Goal: Transaction & Acquisition: Obtain resource

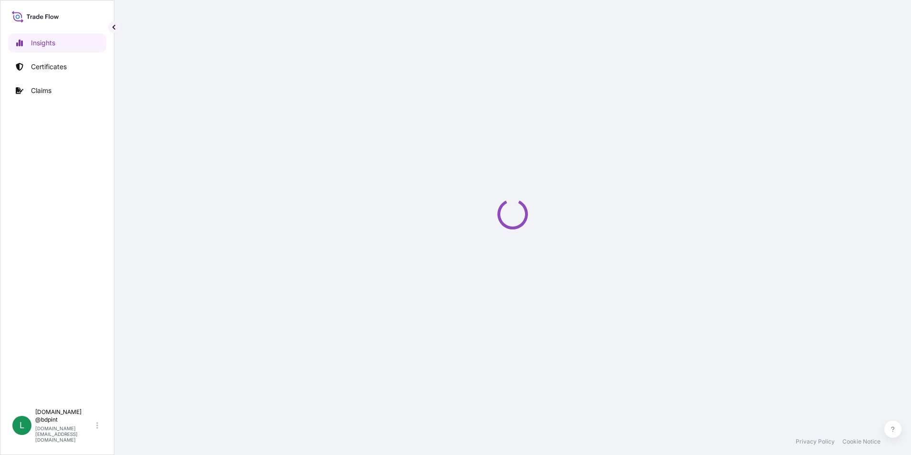
select select "2025"
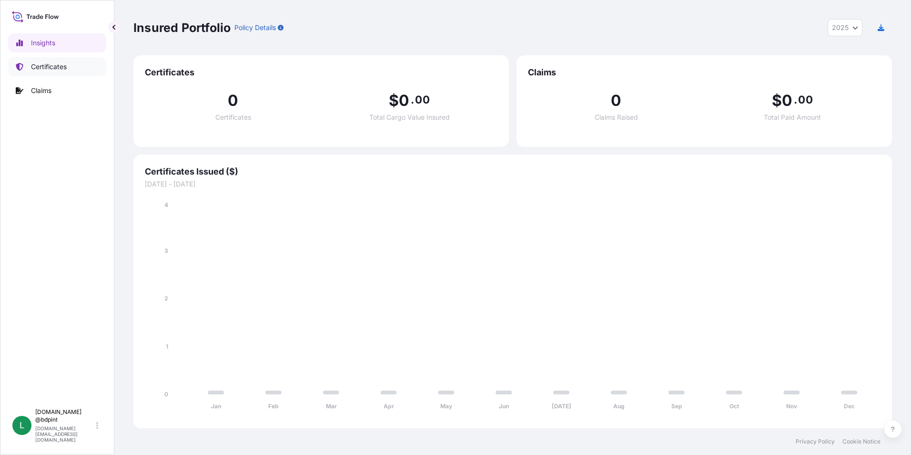
click at [41, 68] on p "Certificates" at bounding box center [49, 67] width 36 height 10
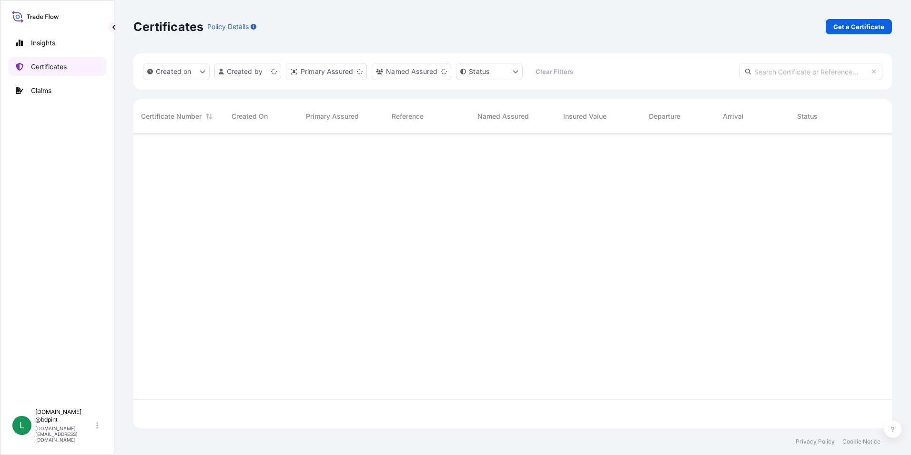
scroll to position [293, 751]
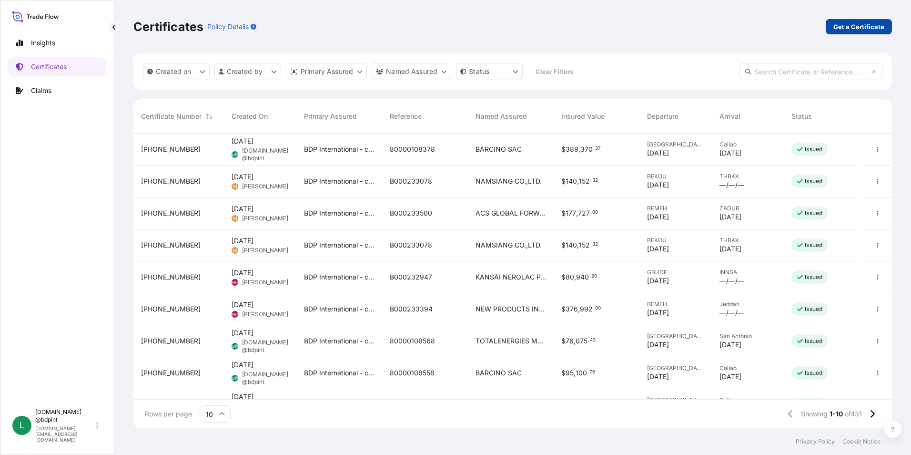
click at [852, 30] on p "Get a Certificate" at bounding box center [858, 27] width 51 height 10
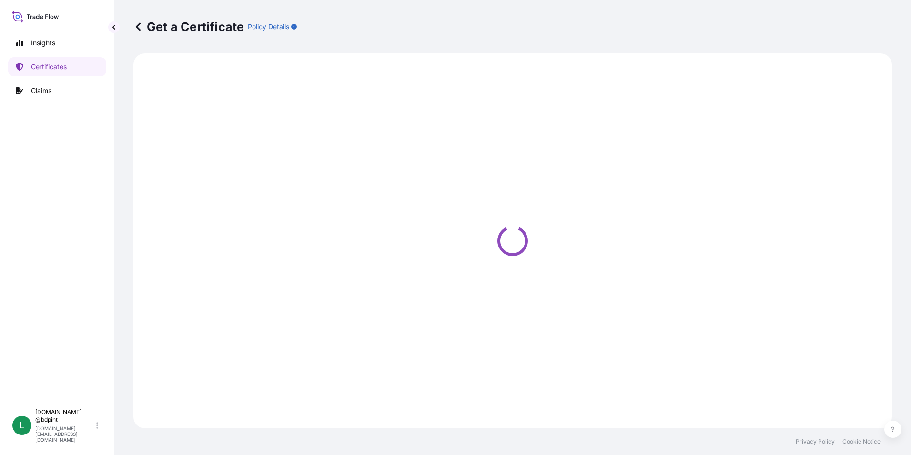
select select "Barge"
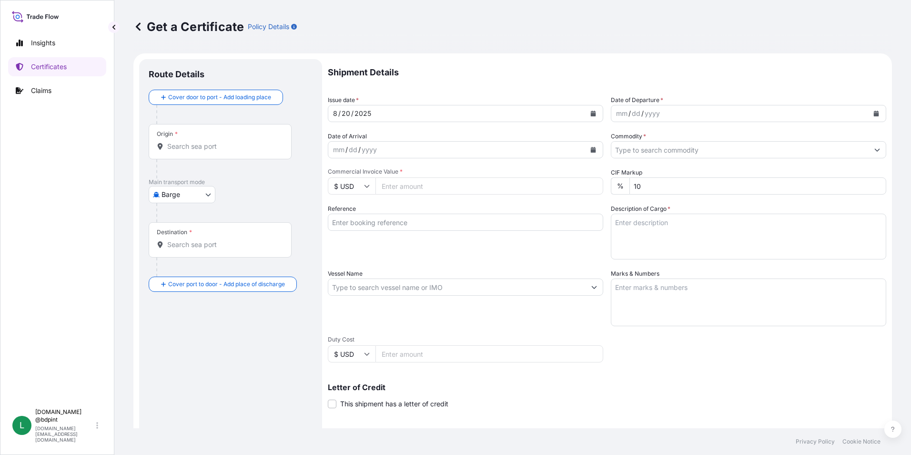
click at [874, 114] on icon "Calendar" at bounding box center [876, 114] width 5 height 6
click at [869, 114] on button "Calendar" at bounding box center [876, 113] width 15 height 15
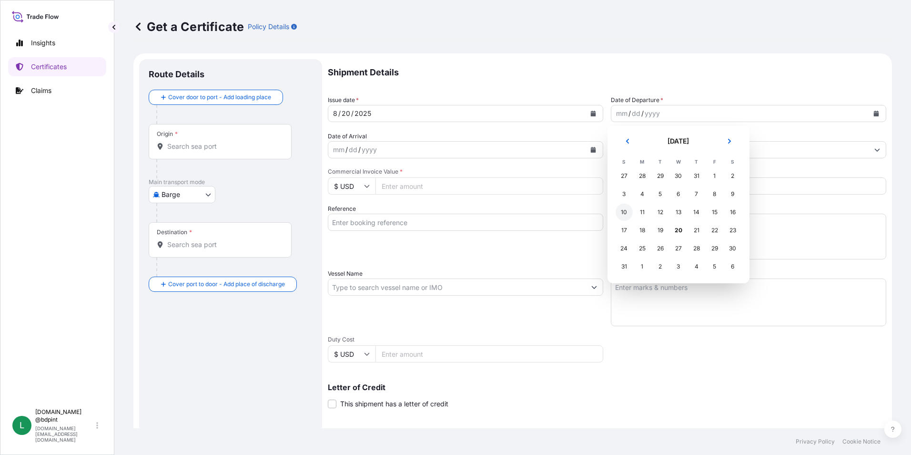
click at [628, 212] on div "10" at bounding box center [624, 211] width 17 height 17
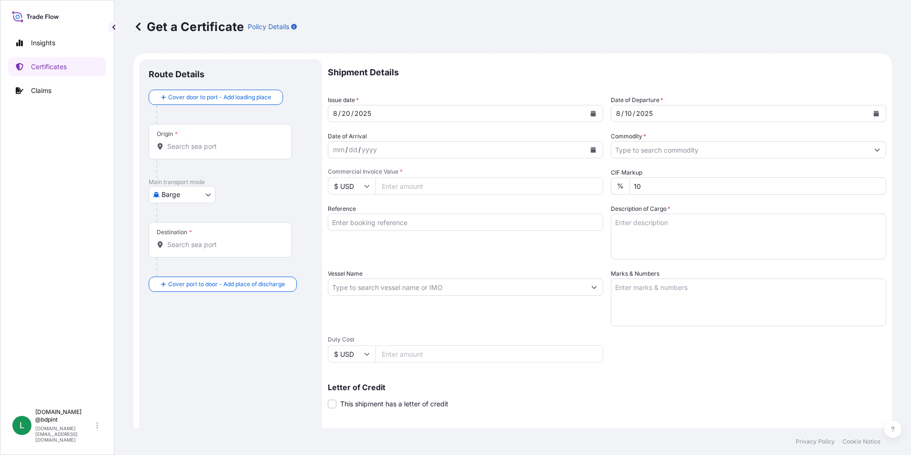
click at [588, 153] on button "Calendar" at bounding box center [593, 149] width 15 height 15
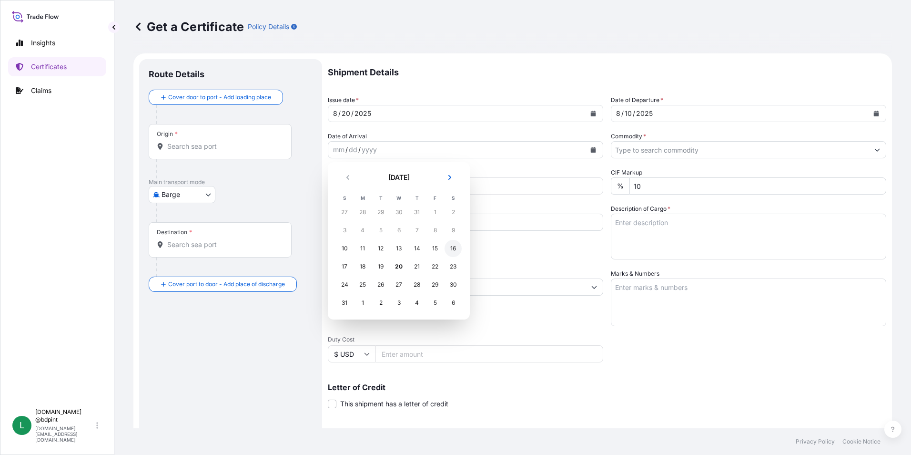
click at [450, 248] on div "16" at bounding box center [453, 248] width 17 height 17
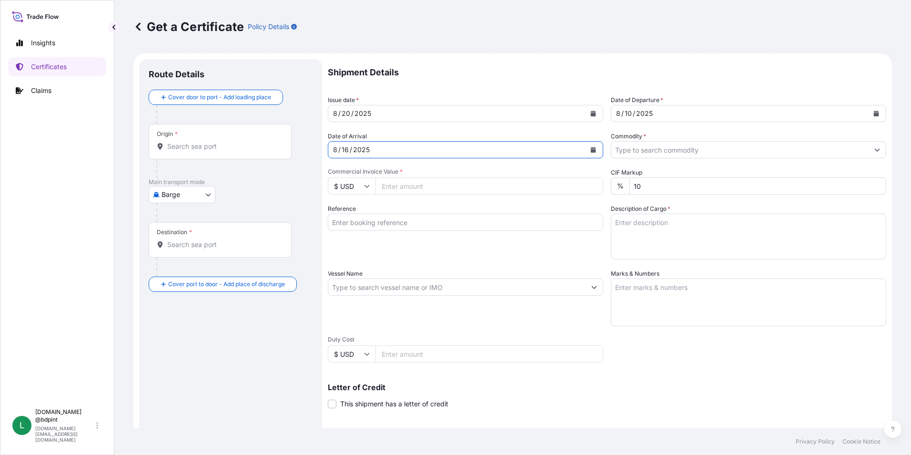
click at [759, 154] on input "Commodity *" at bounding box center [739, 149] width 257 height 17
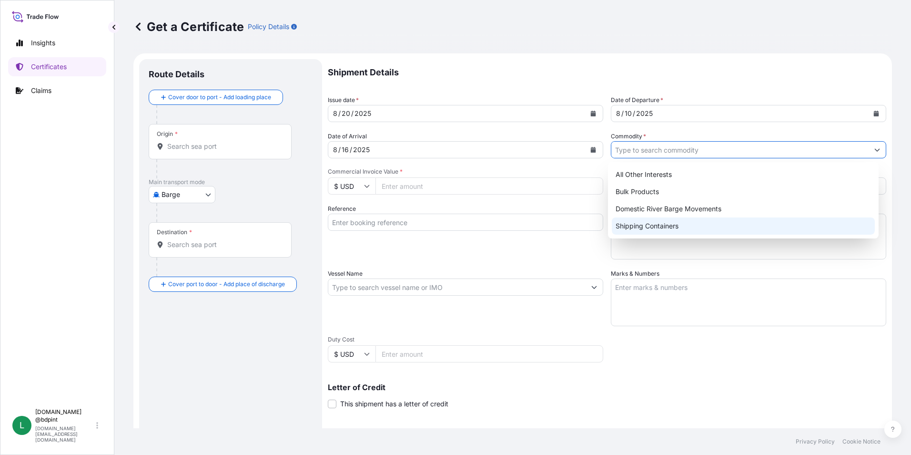
click at [658, 222] on div "Shipping Containers" at bounding box center [744, 225] width 264 height 17
type input "Shipping Containers"
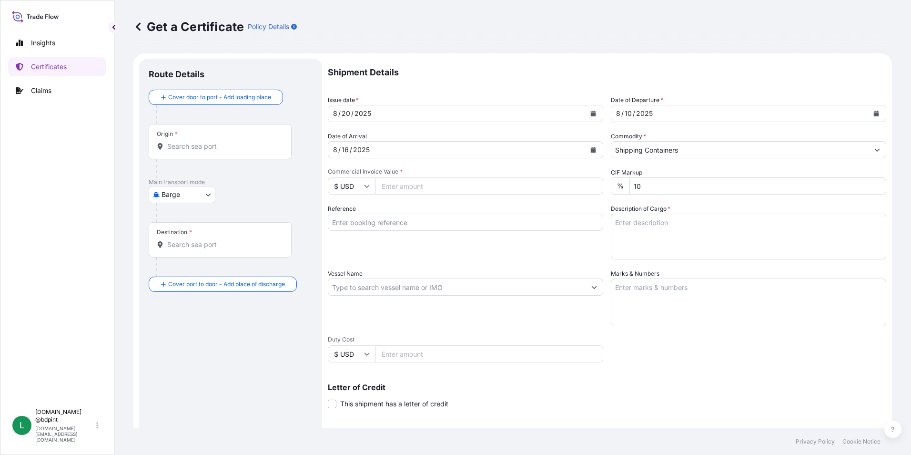
click at [418, 187] on input "Commercial Invoice Value *" at bounding box center [489, 185] width 228 height 17
type input "65008"
click at [418, 187] on input "65008" at bounding box center [489, 185] width 228 height 17
type input "65008.35"
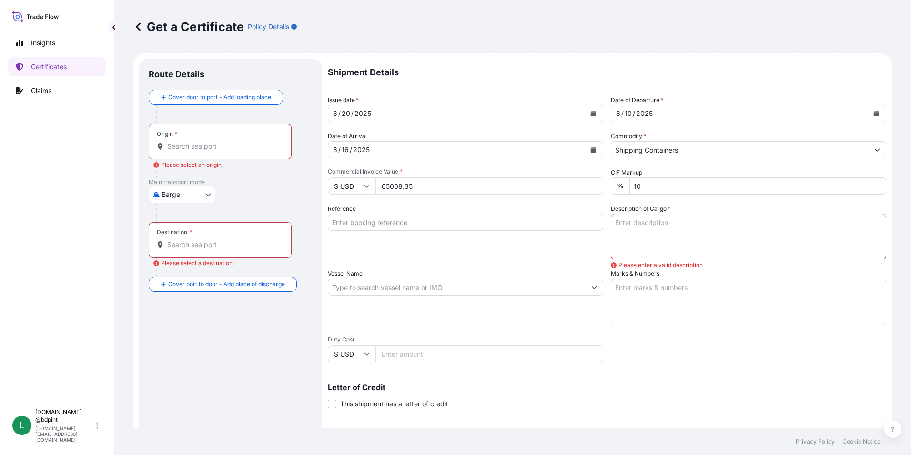
click at [575, 349] on input "Duty Cost" at bounding box center [489, 353] width 228 height 17
click at [641, 238] on textarea "Description of Cargo *" at bounding box center [748, 236] width 275 height 46
click at [424, 221] on input "Reference" at bounding box center [465, 221] width 275 height 17
click at [377, 219] on input "Reference" at bounding box center [465, 221] width 275 height 17
paste input "80000108201"
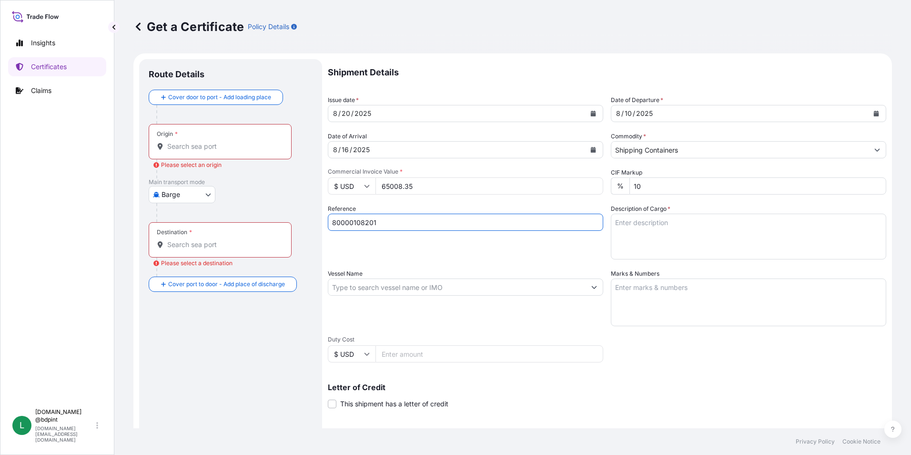
click at [438, 225] on input "80000108201" at bounding box center [465, 221] width 275 height 17
paste input "K-4185"
type input "80000108201 K-4185"
click at [640, 230] on textarea "Description of Cargo *" at bounding box center [748, 236] width 275 height 46
paste textarea "STOCK 10223 7418A\260"
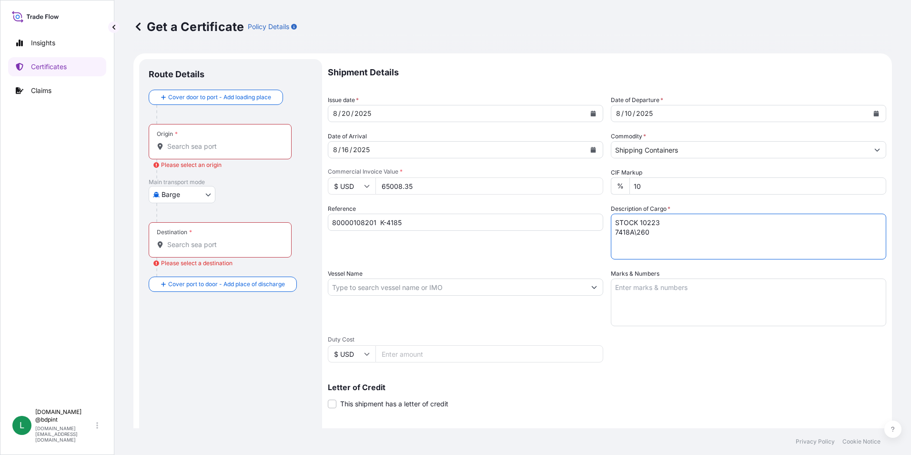
click at [688, 243] on textarea "STOCK 10223 7418A\260" at bounding box center [748, 236] width 275 height 46
paste textarea "LUBRICATING OIL ADDITIVES"
click at [725, 241] on textarea "STOCK 10223 7418A\260 LUBRICATING OIL ADDITIVES" at bounding box center [748, 236] width 275 height 46
paste textarea "80 DRUM"
type textarea "STOCK 10223 7418A\260 LUBRICATING OIL ADDITIVES 80 DRUM- 20 pallets"
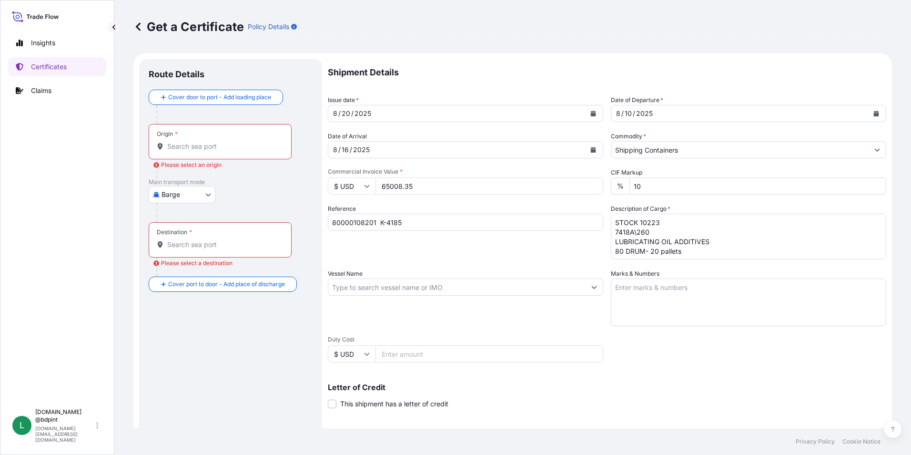
click at [379, 283] on input "Vessel Name" at bounding box center [456, 286] width 257 height 17
paste input "DALIAN EXPRESS"
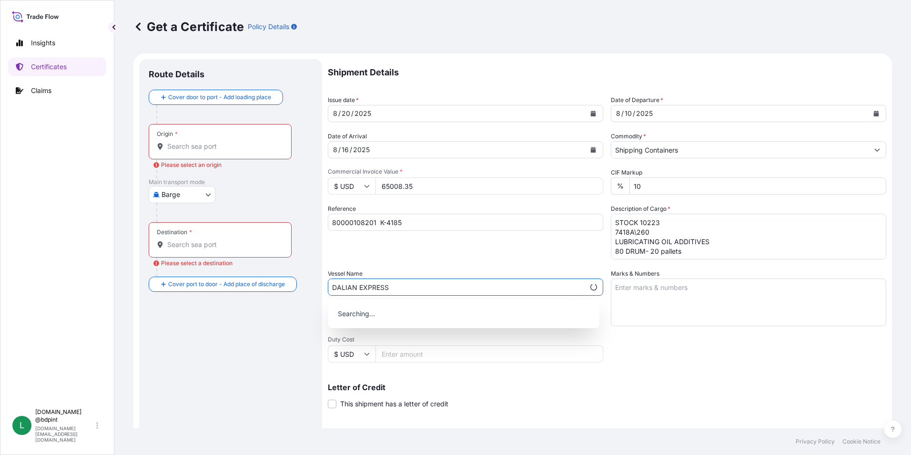
type input "DALIAN EXPRESS"
click at [716, 364] on div "Shipment Details Issue date * 8 / 20 / 2025 Date of Departure * 8 / 10 / 2025 D…" at bounding box center [607, 291] width 558 height 464
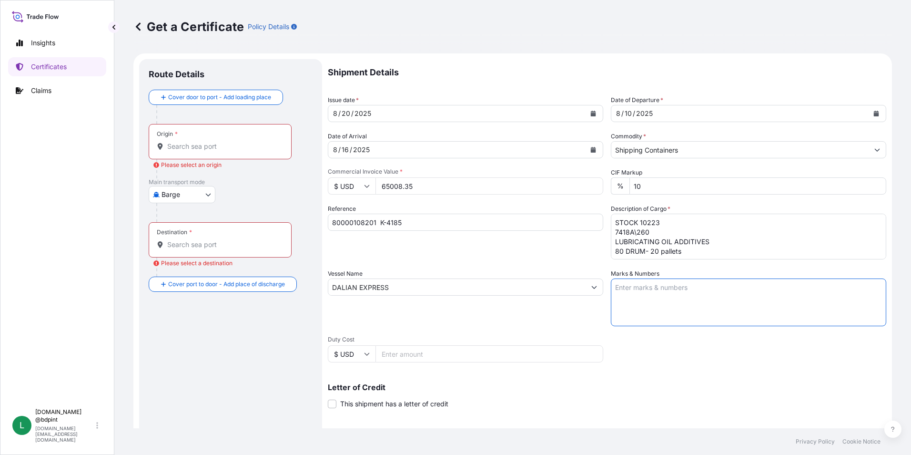
click at [679, 296] on textarea "Marks & Numbers" at bounding box center [748, 302] width 275 height 48
paste textarea "CONSIGNEE CONSIGNEE ORDER REFERENCE NUMBER SHIPPER ORDER NUMBER (LZ ORDER NUMBE…"
type textarea "CONSIGNEE CONSIGNEE ORDER REFERENCE NUMBER SHIPPER ORDER NUMBER (LZ ORDER NUMBE…"
click at [506, 315] on div "Vessel Name DALIAN EXPRESS" at bounding box center [465, 297] width 275 height 57
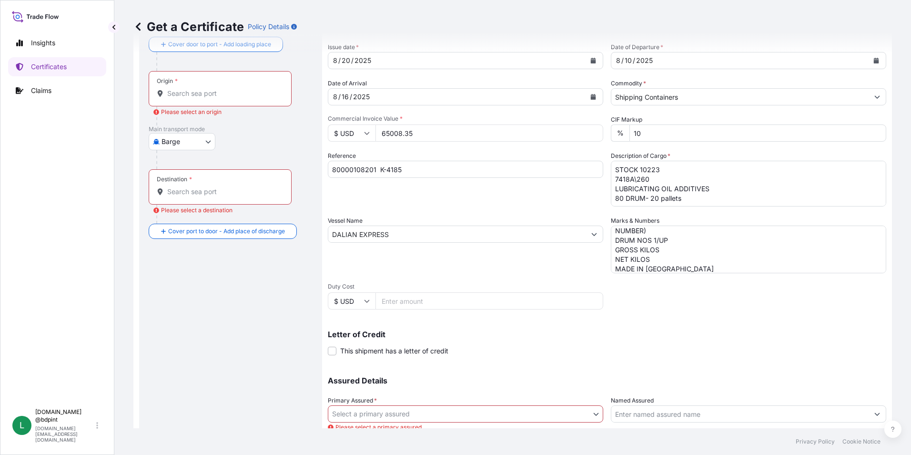
scroll to position [0, 0]
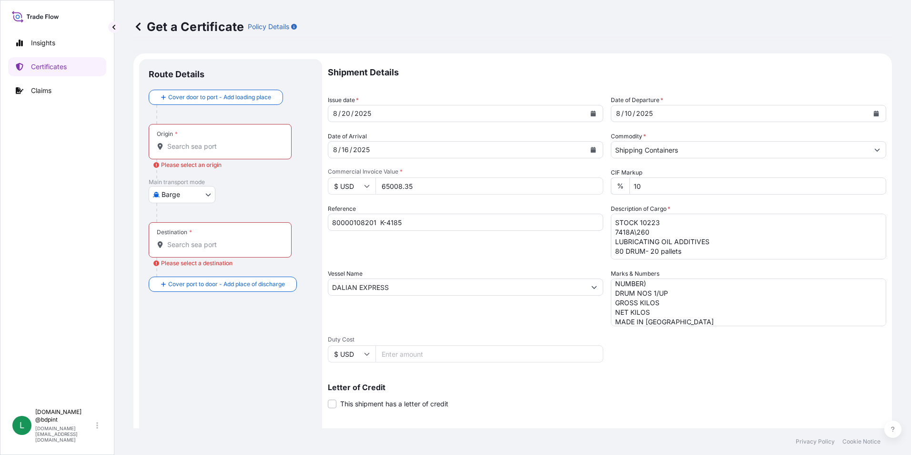
click at [179, 199] on body "0 options available. Insights Certificates Claims L lubrizol.docs @bdpint lubri…" at bounding box center [455, 227] width 911 height 455
click at [181, 268] on span "Ocean Vessel" at bounding box center [188, 271] width 42 height 10
select select "Ocean Vessel"
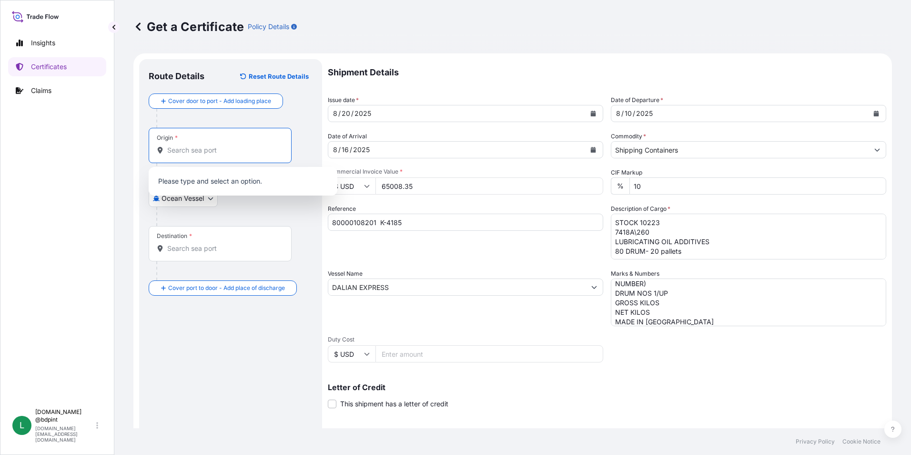
click at [238, 146] on input "Origin *" at bounding box center [223, 150] width 112 height 10
paste input "USTAU"
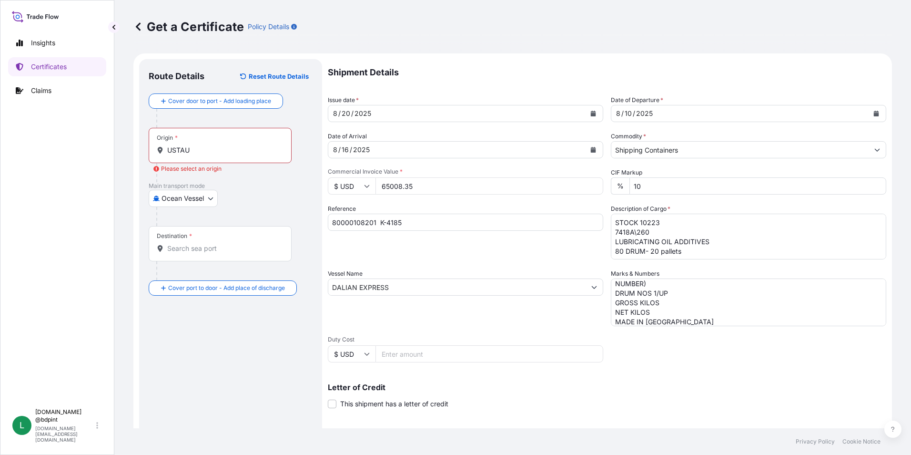
click at [198, 154] on input "USTAU" at bounding box center [223, 150] width 112 height 10
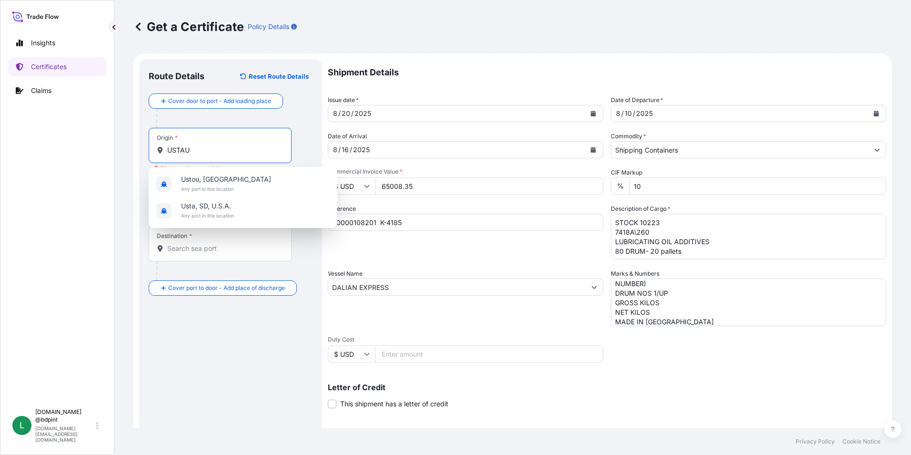
drag, startPoint x: 212, startPoint y: 153, endPoint x: 110, endPoint y: 160, distance: 102.2
click at [110, 160] on div "Insights Certificates Claims L lubrizol.docs @bdpint lubrizol.docs@bdpint.com G…" at bounding box center [455, 227] width 911 height 455
paste input "MSY"
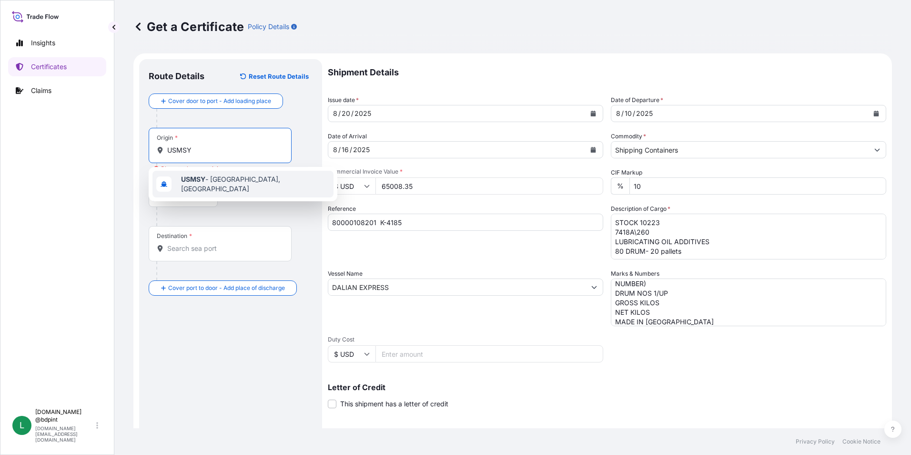
click at [223, 184] on span "USMSY - New Orleans, United States" at bounding box center [255, 183] width 149 height 19
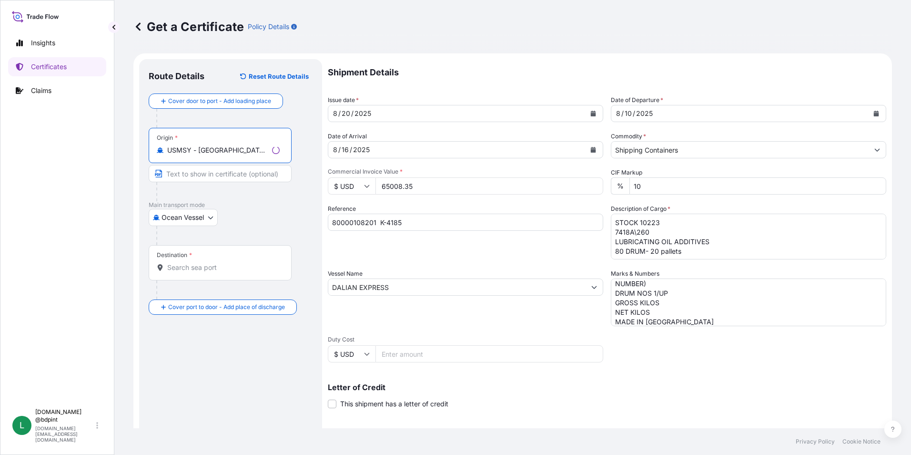
type input "USMSY - New Orleans, United States"
click at [225, 267] on input "Destination *" at bounding box center [223, 268] width 112 height 10
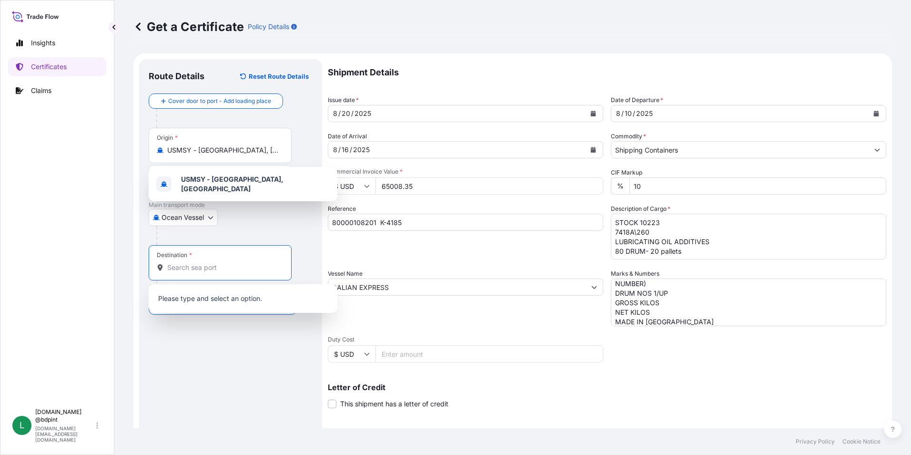
paste input "COCTG"
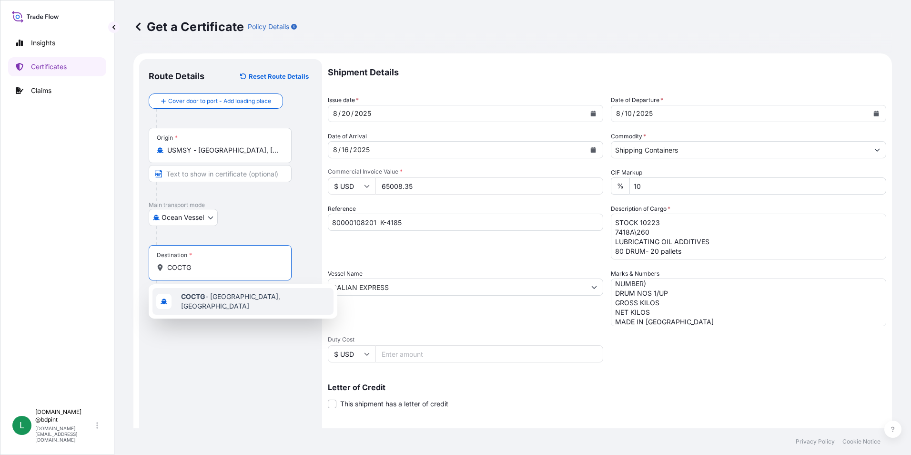
click at [213, 304] on span "COCTG - Cartagena, Colombia" at bounding box center [255, 301] width 149 height 19
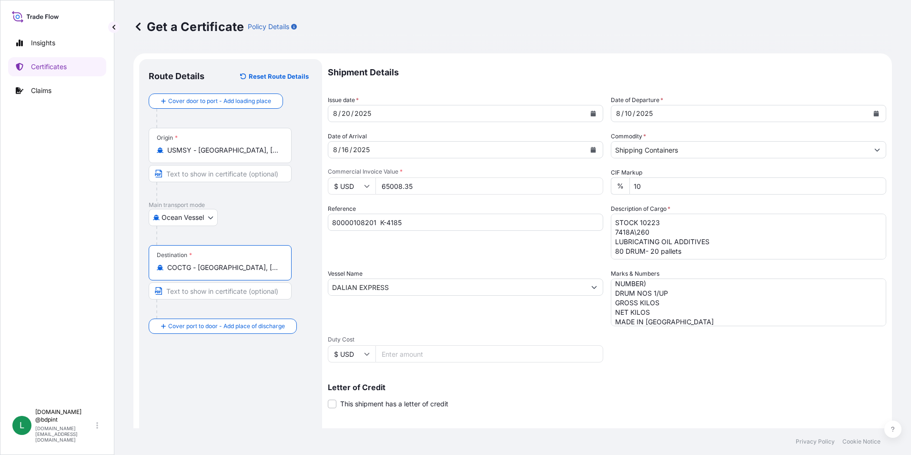
type input "COCTG - Cartagena, Colombia"
click at [231, 370] on div "Route Details Reset Route Details Cover door to port - Add loading place Place …" at bounding box center [231, 304] width 164 height 471
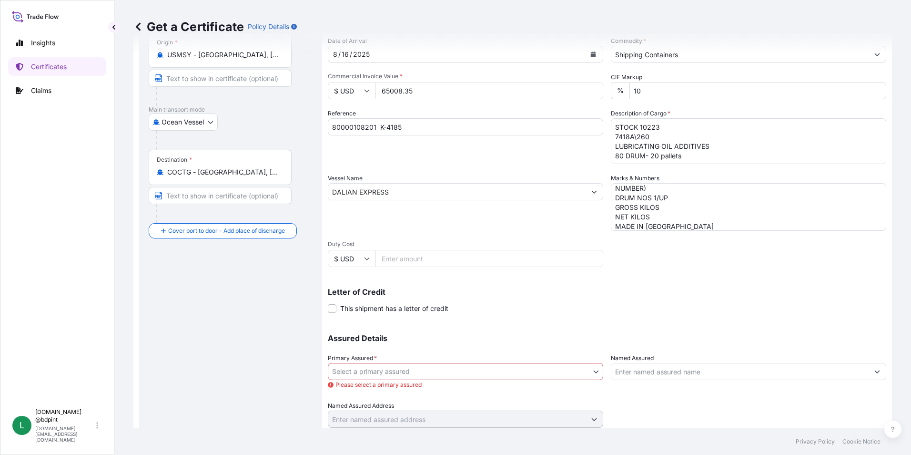
click at [448, 374] on body "1 option available. 0 options available. 1 option available. Insights Certifica…" at bounding box center [455, 227] width 911 height 455
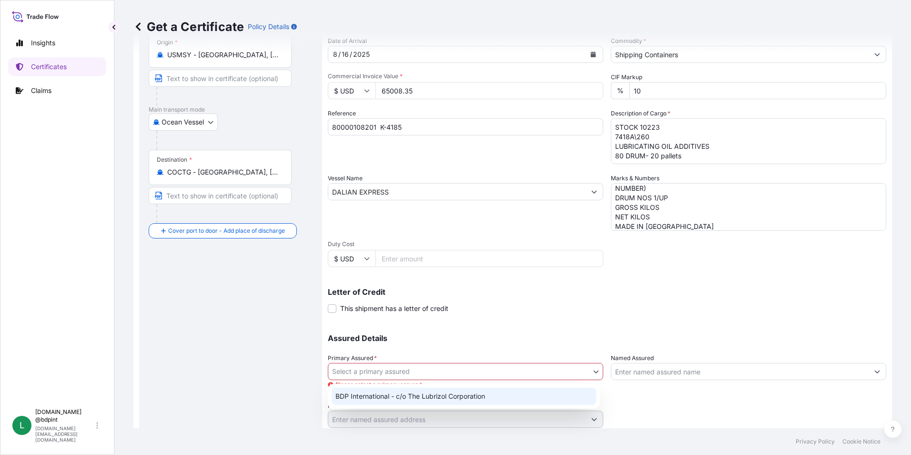
click at [430, 394] on div "BDP International - c/o The Lubrizol Corporation" at bounding box center [464, 395] width 264 height 17
select select "31972"
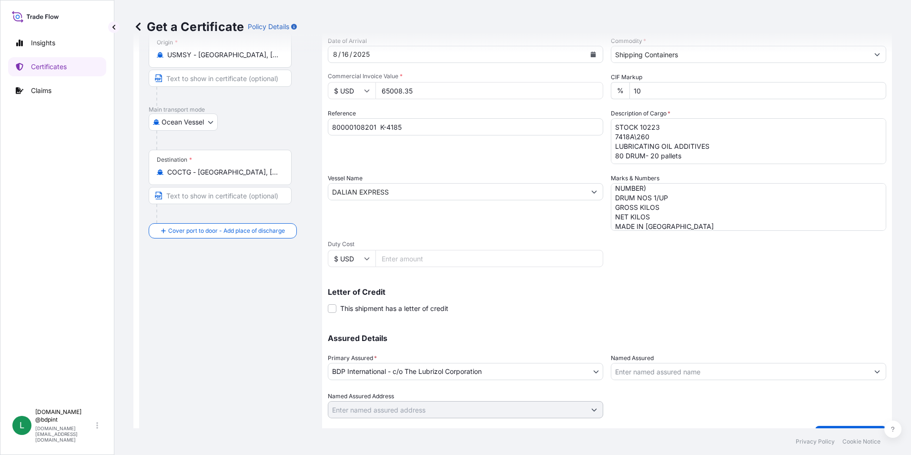
click at [709, 368] on input "Named Assured" at bounding box center [739, 371] width 257 height 17
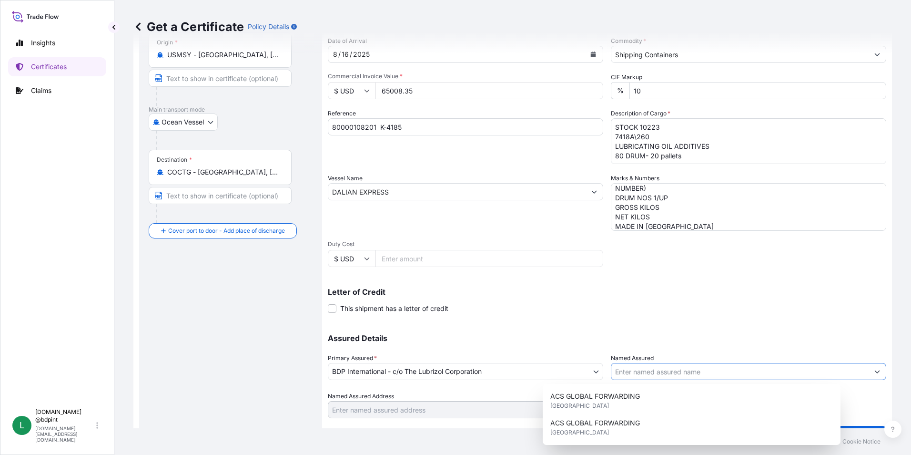
paste input "KEMIZOL SAS"
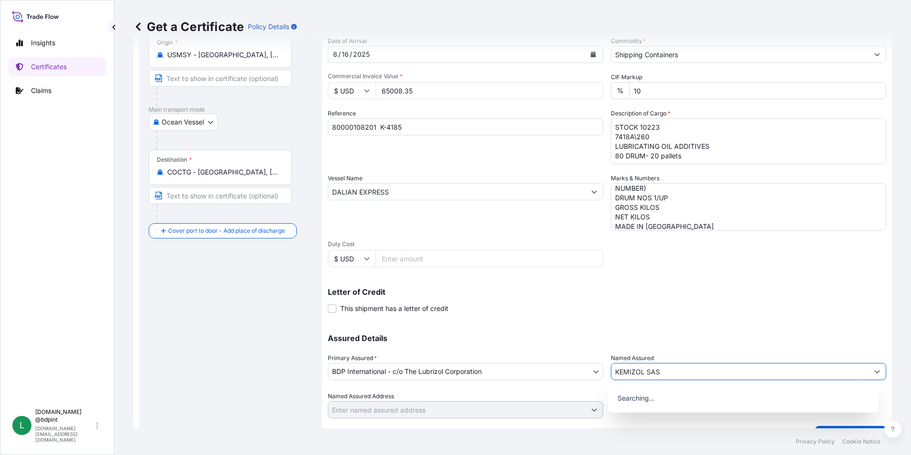
type input "KEMIZOL SAS"
click at [690, 308] on div "Letter of Credit This shipment has a letter of credit Letter of credit * Letter…" at bounding box center [607, 300] width 558 height 25
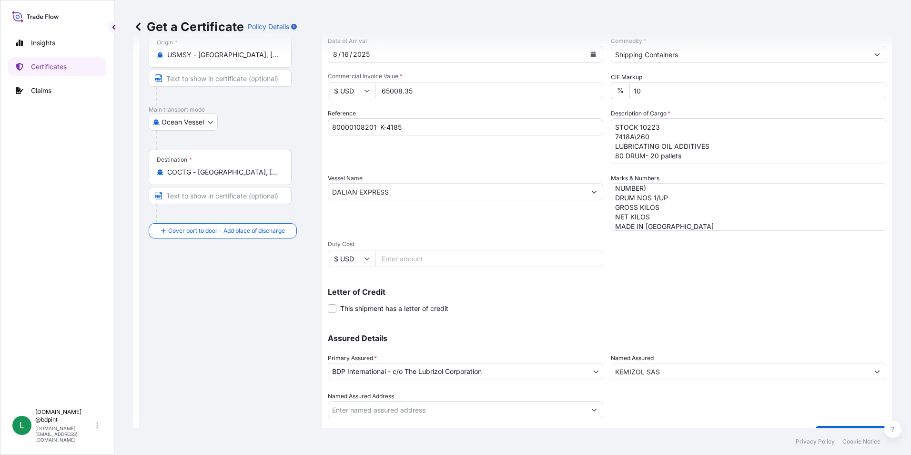
scroll to position [118, 0]
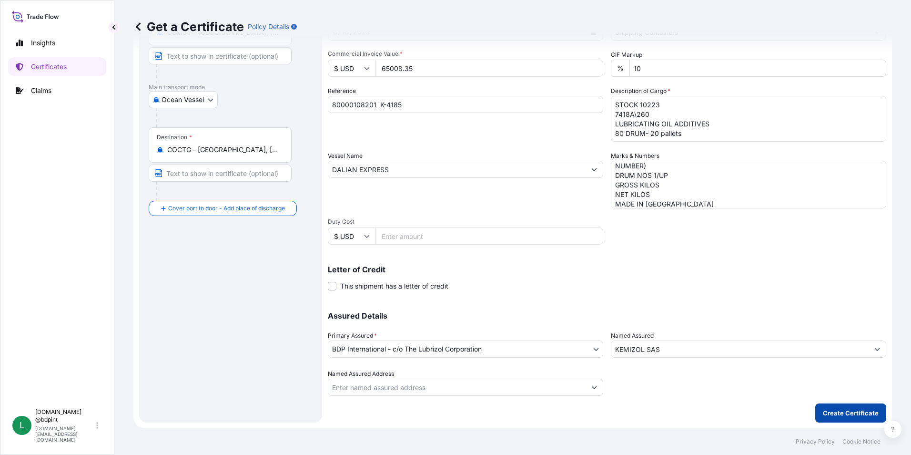
click at [844, 412] on p "Create Certificate" at bounding box center [851, 413] width 56 height 10
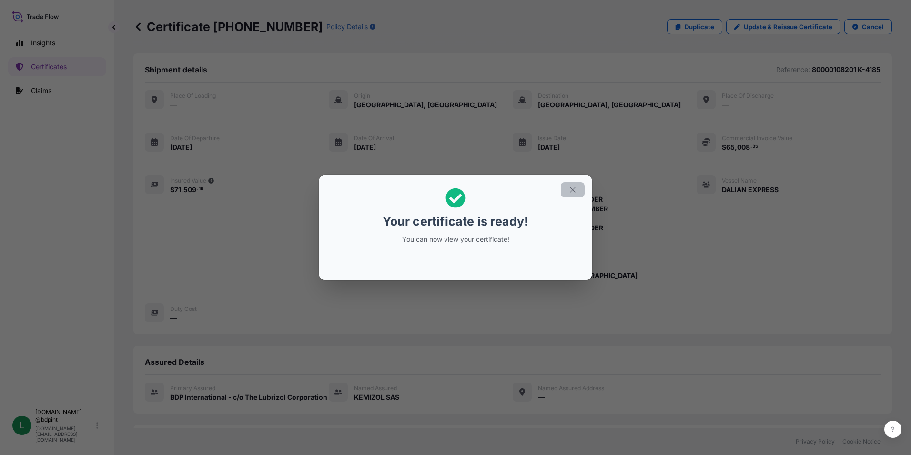
click at [571, 191] on icon "button" at bounding box center [572, 189] width 9 height 9
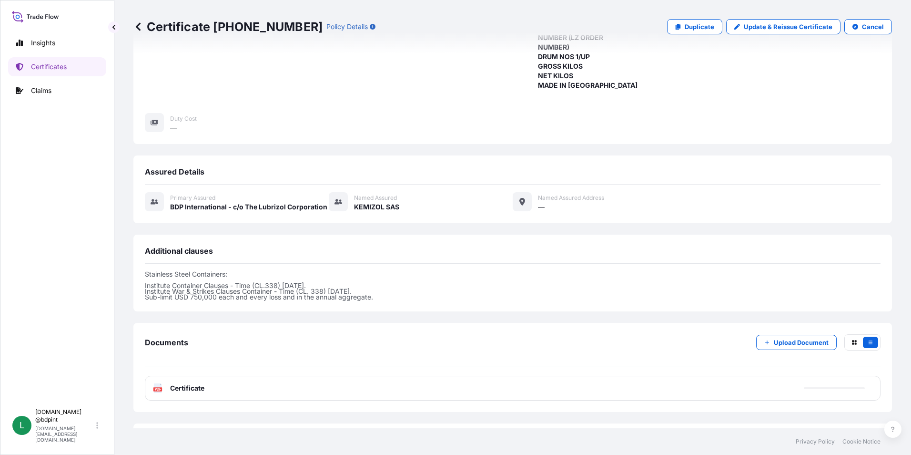
scroll to position [233, 0]
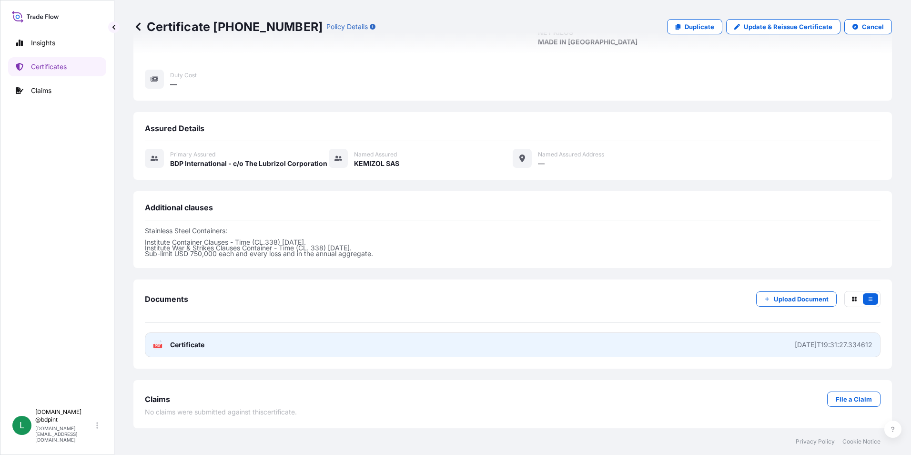
click at [374, 343] on link "PDF Certificate 2025-08-20T19:31:27.334612" at bounding box center [513, 344] width 736 height 25
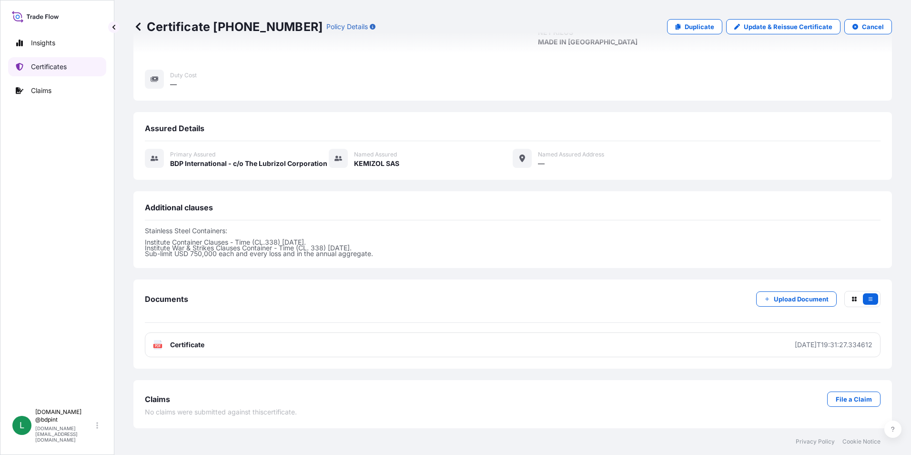
click at [49, 68] on p "Certificates" at bounding box center [49, 67] width 36 height 10
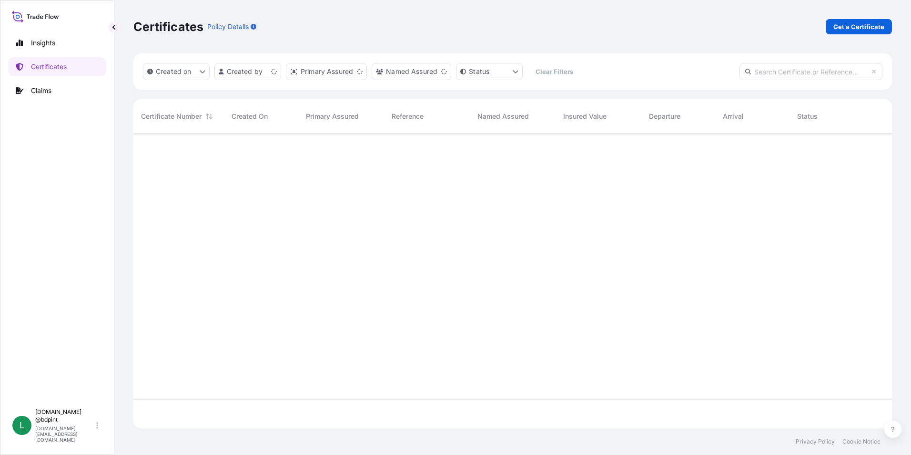
scroll to position [293, 751]
click at [834, 30] on link "Get a Certificate" at bounding box center [859, 26] width 66 height 15
select select "Barge"
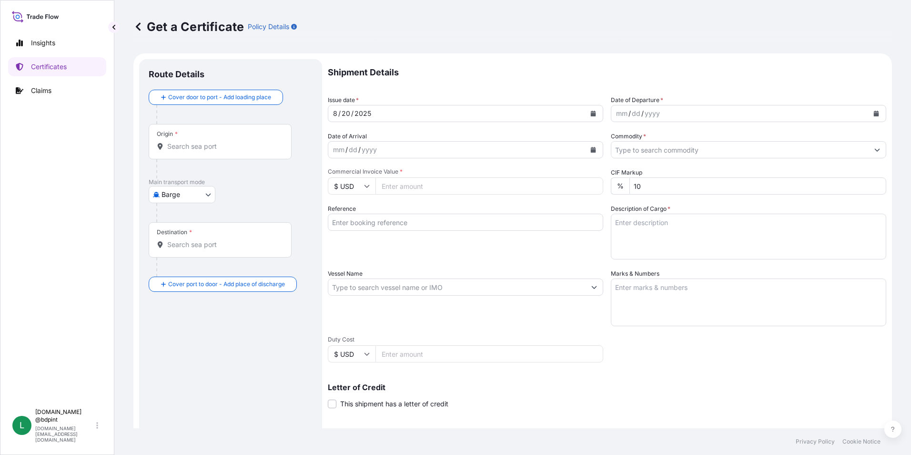
click at [873, 112] on icon "Calendar" at bounding box center [876, 114] width 6 height 6
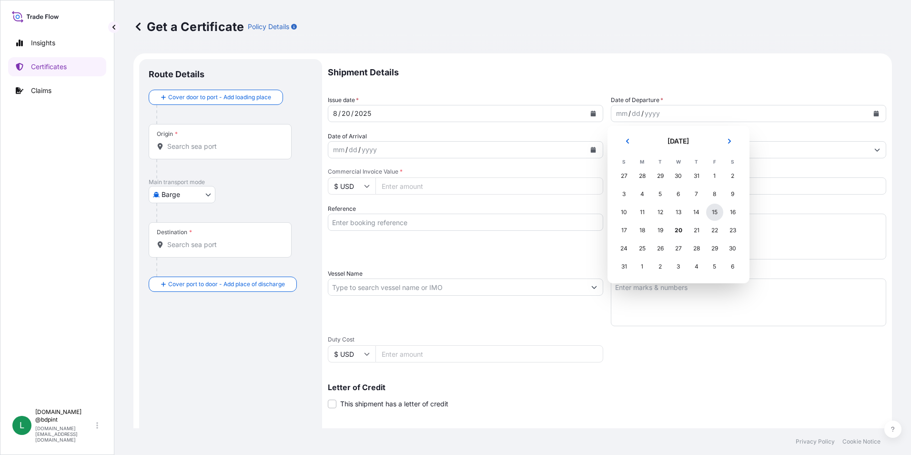
click at [708, 213] on div "15" at bounding box center [714, 211] width 17 height 17
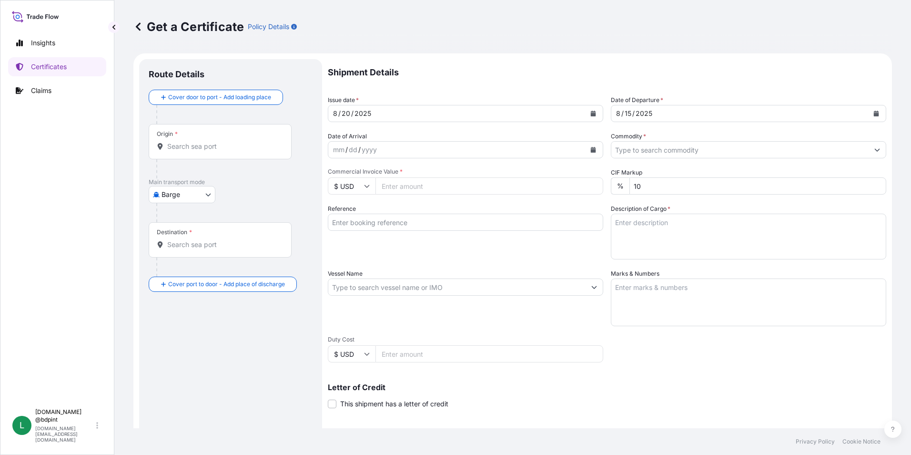
click at [591, 150] on icon "Calendar" at bounding box center [593, 150] width 5 height 6
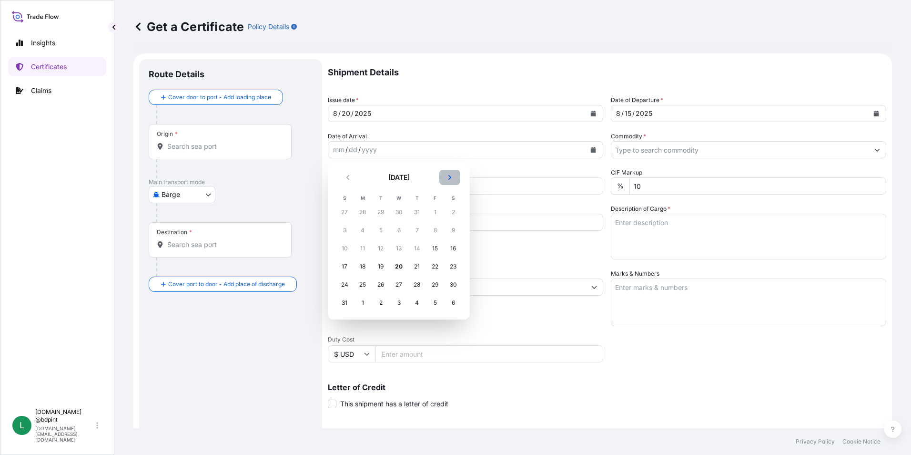
click at [450, 178] on icon "Next" at bounding box center [449, 177] width 3 height 5
click at [419, 211] on div "4" at bounding box center [416, 211] width 17 height 17
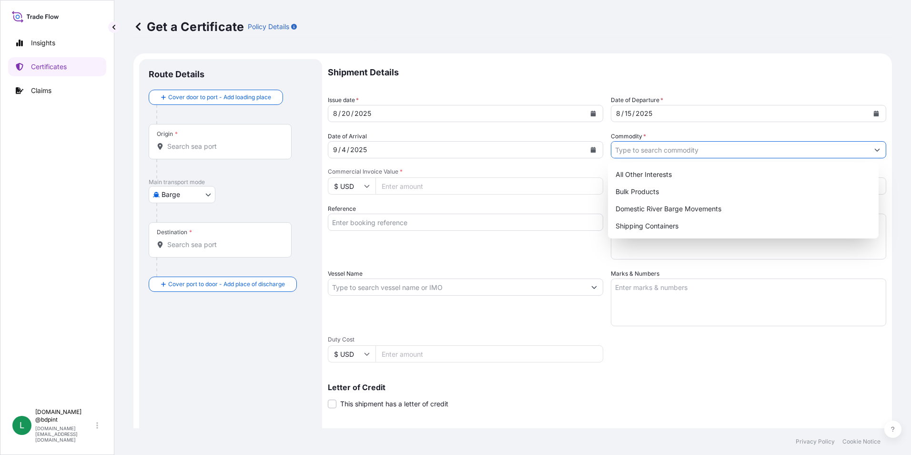
click at [815, 151] on input "Commodity *" at bounding box center [739, 149] width 257 height 17
click at [680, 223] on div "Shipping Containers" at bounding box center [744, 225] width 264 height 17
type input "Shipping Containers"
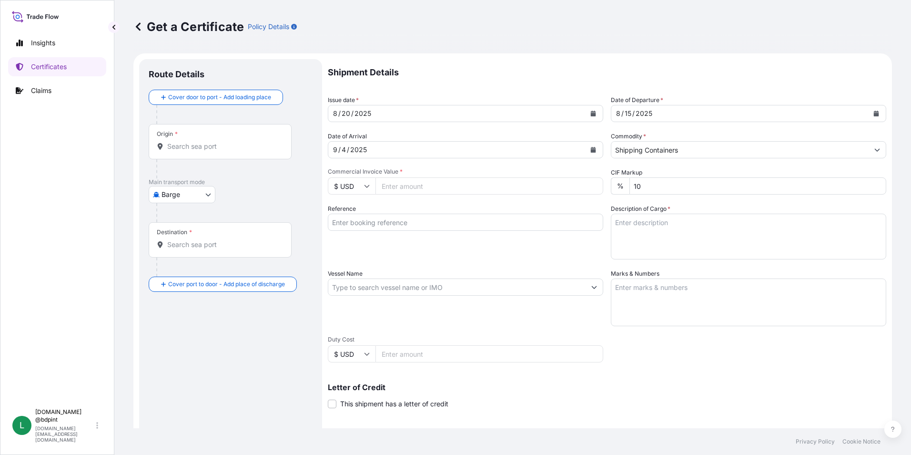
click at [412, 183] on input "Commercial Invoice Value *" at bounding box center [489, 185] width 228 height 17
type input "70705.67"
click at [477, 246] on div "Reference" at bounding box center [465, 231] width 275 height 55
click at [396, 213] on input "Reference" at bounding box center [465, 221] width 275 height 17
click at [395, 219] on input "Reference" at bounding box center [465, 221] width 275 height 17
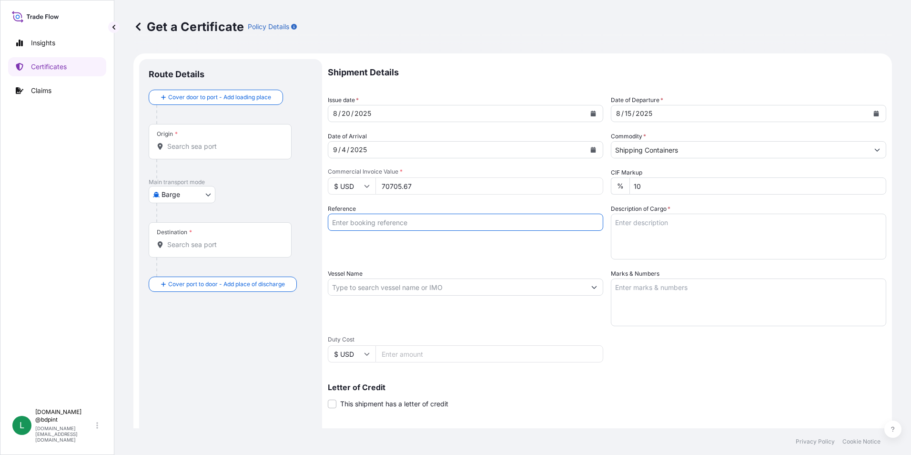
paste input "80000108556"
click at [465, 228] on input "80000108556" at bounding box center [465, 221] width 275 height 17
paste input "80000108556"
click at [434, 223] on input "80000108556 80000108556" at bounding box center [465, 221] width 275 height 17
click at [397, 222] on input "80000108556 80000108556" at bounding box center [465, 221] width 275 height 17
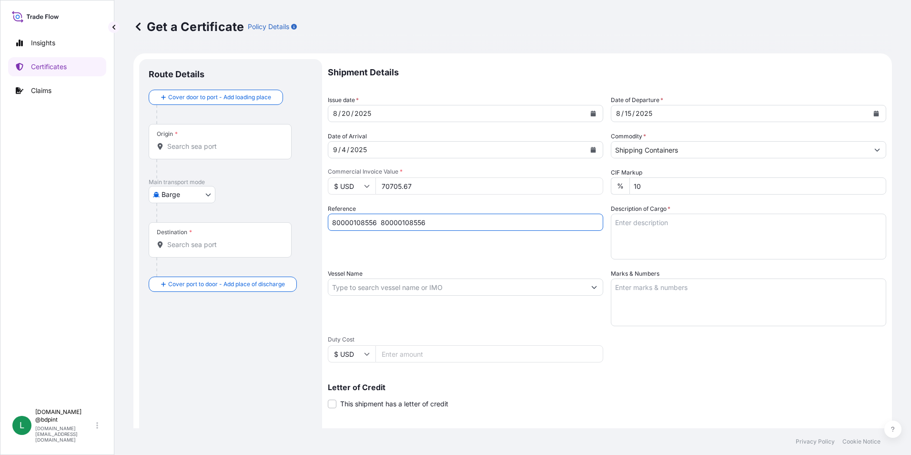
click at [397, 222] on input "80000108556 80000108556" at bounding box center [465, 221] width 275 height 17
paste input "PE-055/25"
type input "80000108556 PE-055/25"
click at [663, 239] on textarea "Description of Cargo *" at bounding box center [748, 236] width 275 height 46
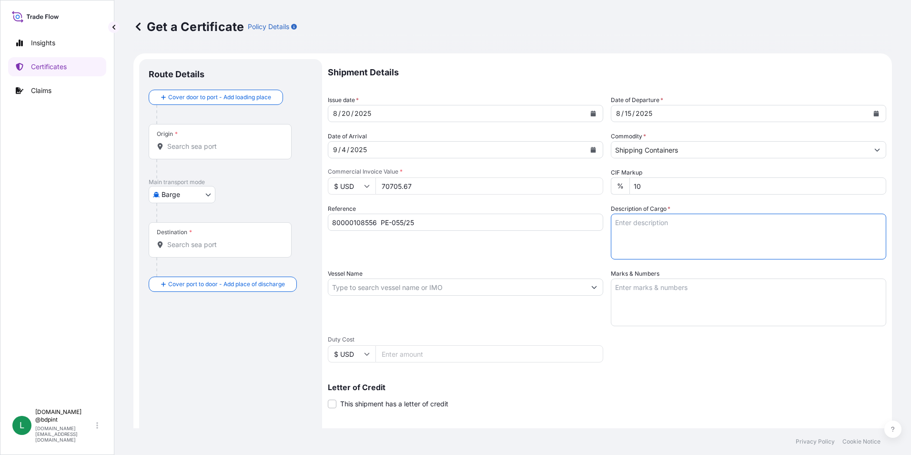
paste textarea "BAR 113 PV1410\260"
click at [652, 241] on textarea "BAR 113 PV1410\260" at bounding box center [748, 236] width 275 height 46
paste textarea "LUBRICATING OIL ADDITIVES"
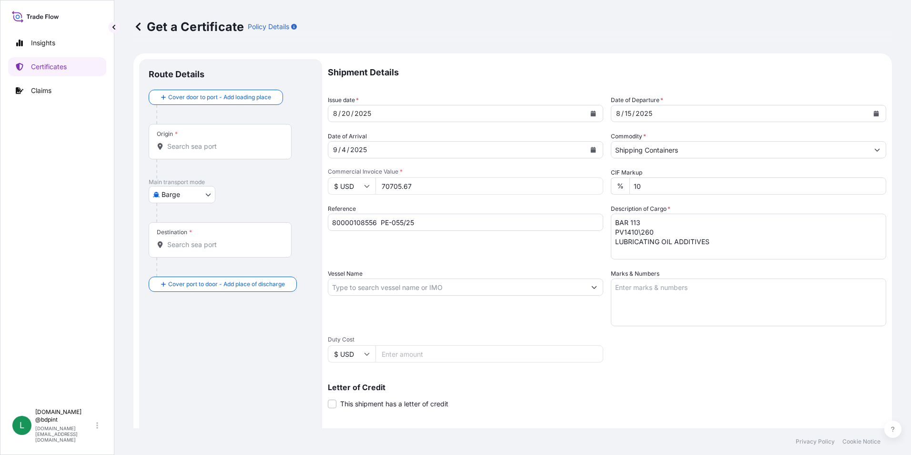
click at [681, 247] on textarea "BAR 113 PV1410\260 LUBRICATING OIL ADDITIVES" at bounding box center [748, 236] width 275 height 46
click at [733, 245] on textarea "BAR 113 PV1410\260 LUBRICATING OIL ADDITIVES" at bounding box center [748, 236] width 275 height 46
paste textarea "80 DRUMS"
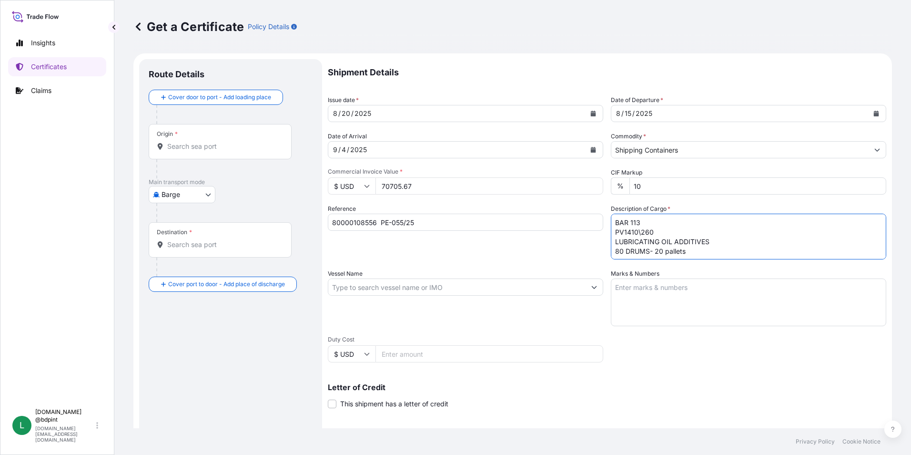
type textarea "BAR 113 PV1410\260 LUBRICATING OIL ADDITIVES 80 DRUMS- 20 pallets"
click at [360, 287] on input "Vessel Name" at bounding box center [456, 286] width 257 height 17
paste input "MSC JUDITH"
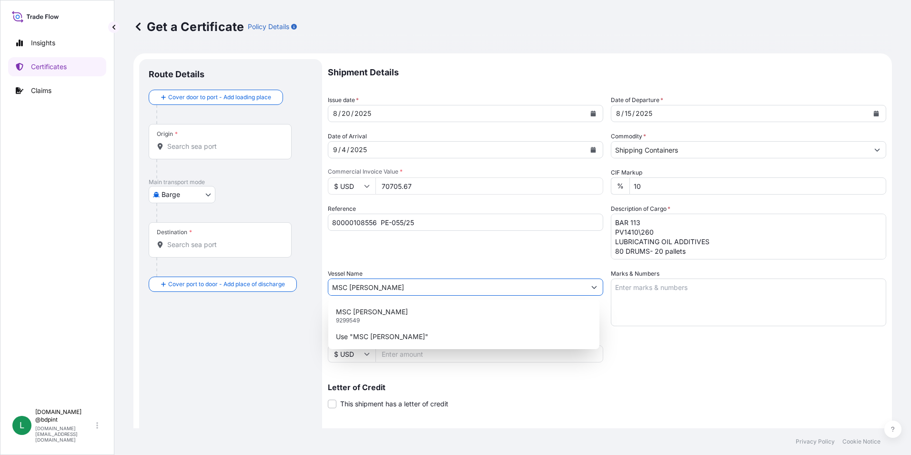
type input "MSC JUDITH"
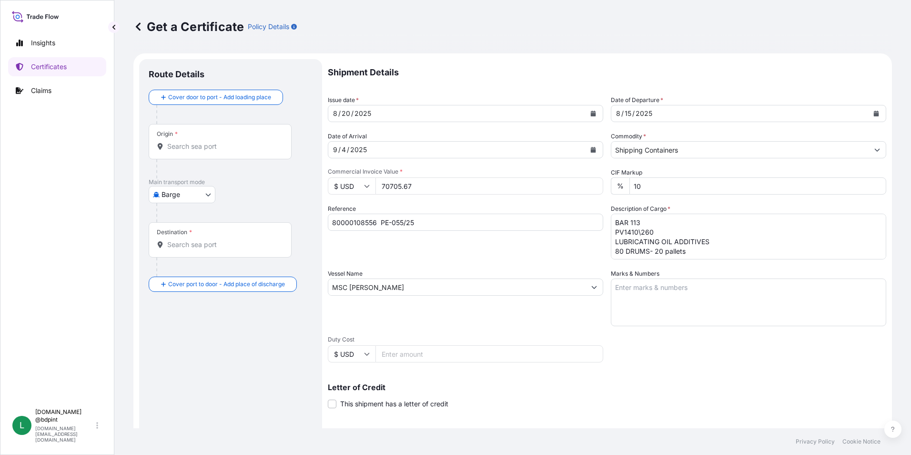
click at [711, 309] on textarea "Marks & Numbers" at bounding box center [748, 302] width 275 height 48
paste textarea "CONSIGNEE CONSIGNEE ORDER REFERENCE NUMBER SHIPPER ORDER NUMBER (LZ ORDER NUMBE…"
type textarea "CONSIGNEE CONSIGNEE ORDER REFERENCE NUMBER SHIPPER ORDER NUMBER (LZ ORDER NUMBE…"
click at [191, 198] on body "0 options available. 2 options available. Insights Certificates Claims L lubriz…" at bounding box center [455, 227] width 911 height 455
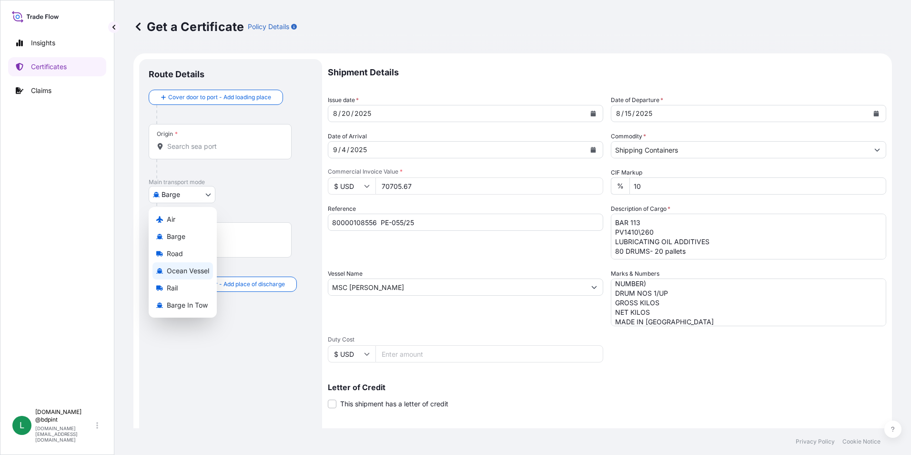
click at [196, 272] on span "Ocean Vessel" at bounding box center [188, 271] width 42 height 10
select select "Ocean Vessel"
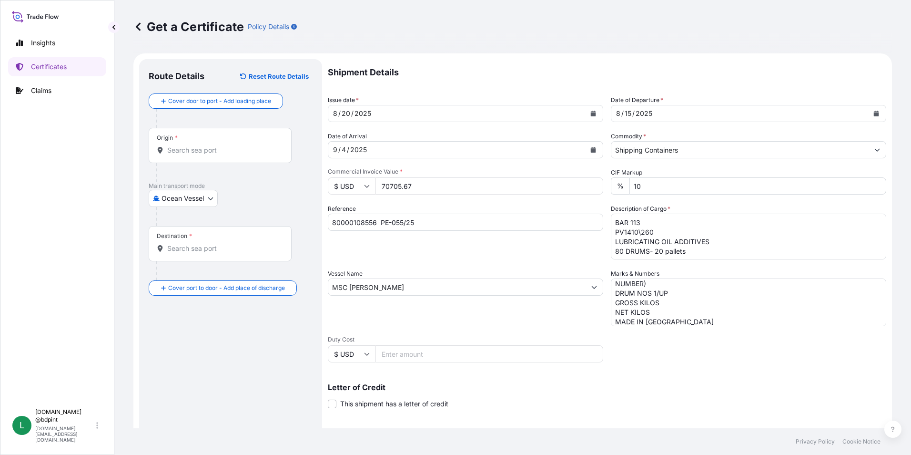
click at [196, 156] on div "Origin *" at bounding box center [220, 145] width 143 height 35
click at [196, 155] on input "Origin *" at bounding box center [223, 150] width 112 height 10
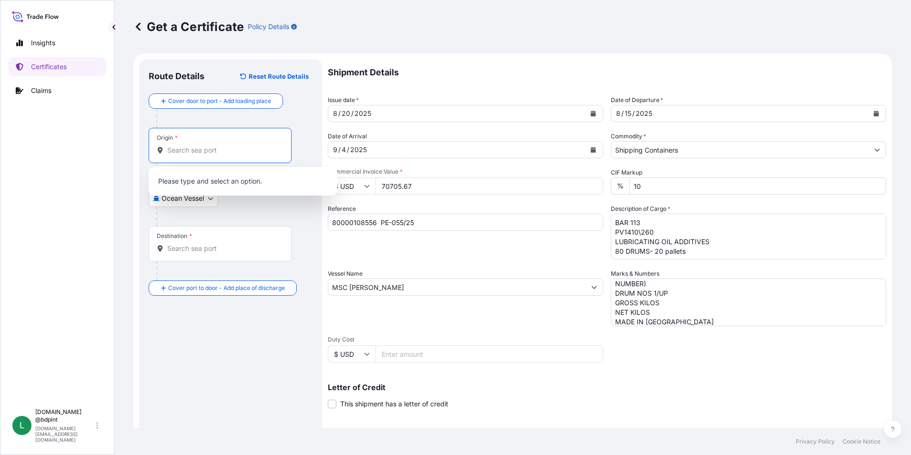
paste input "USHOU"
click at [202, 183] on b "USHOU" at bounding box center [193, 179] width 24 height 8
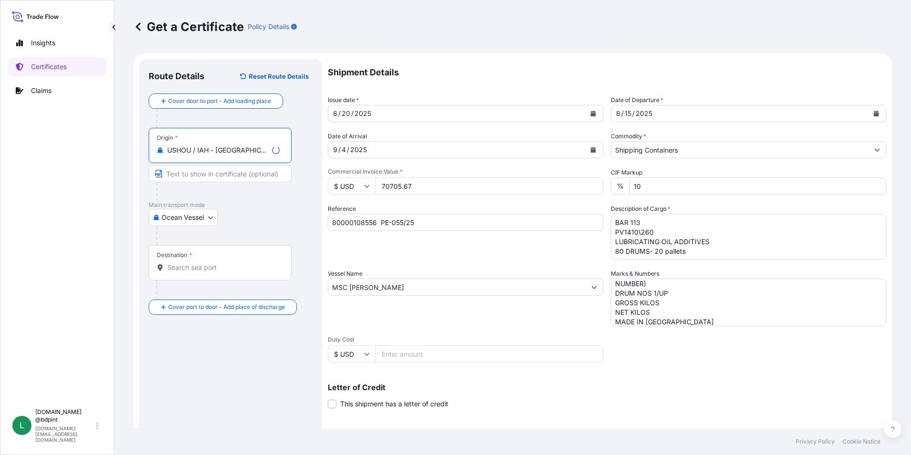
type input "USHOU / IAH - Houston, United States"
click at [230, 267] on input "Destination *" at bounding box center [223, 268] width 112 height 10
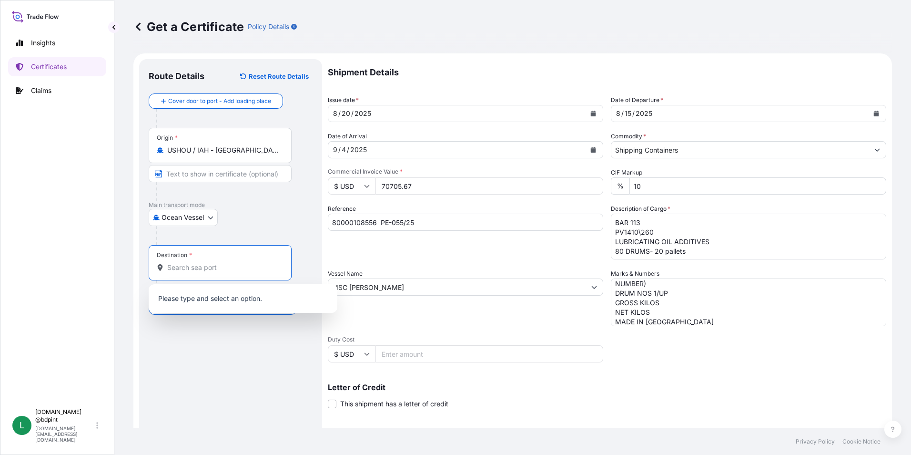
paste input "PECLL"
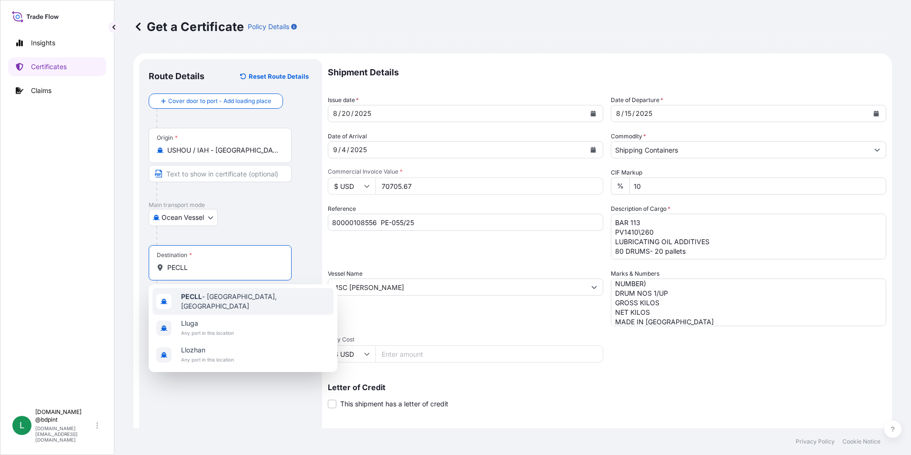
click at [213, 302] on span "PECLL - Callao, Peru" at bounding box center [255, 301] width 149 height 19
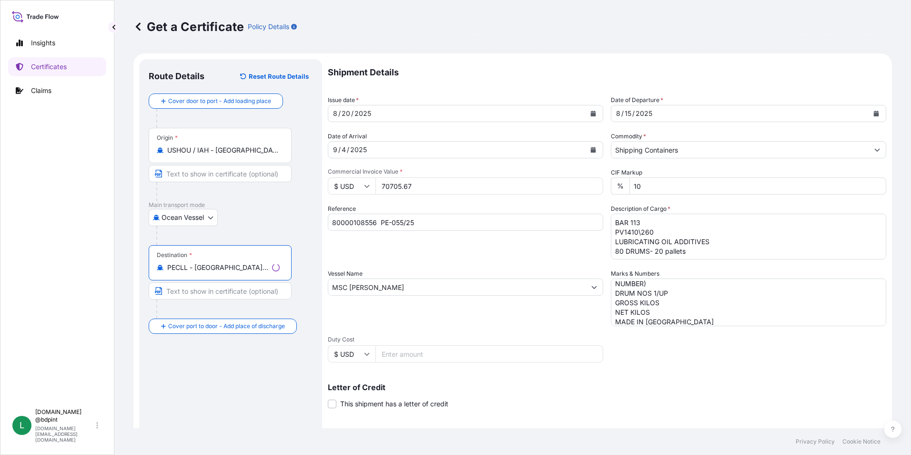
type input "PECLL - Callao, Peru"
click at [661, 393] on div "Letter of Credit This shipment has a letter of credit Letter of credit * Letter…" at bounding box center [607, 395] width 558 height 25
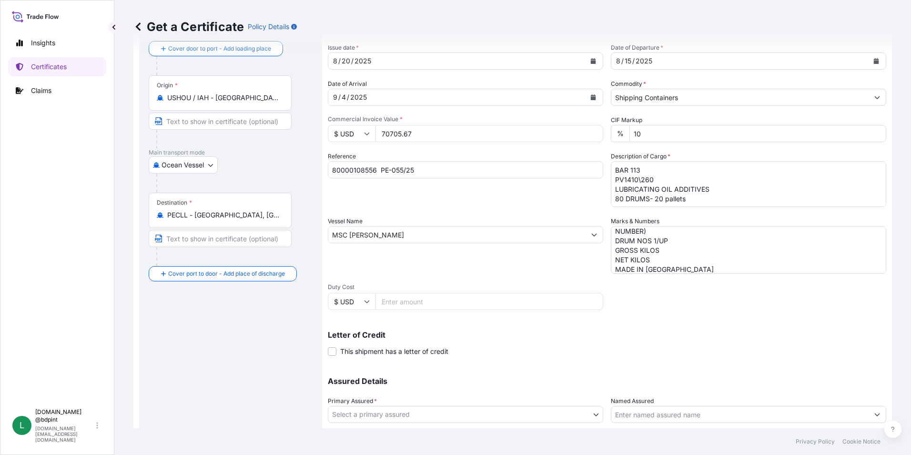
scroll to position [118, 0]
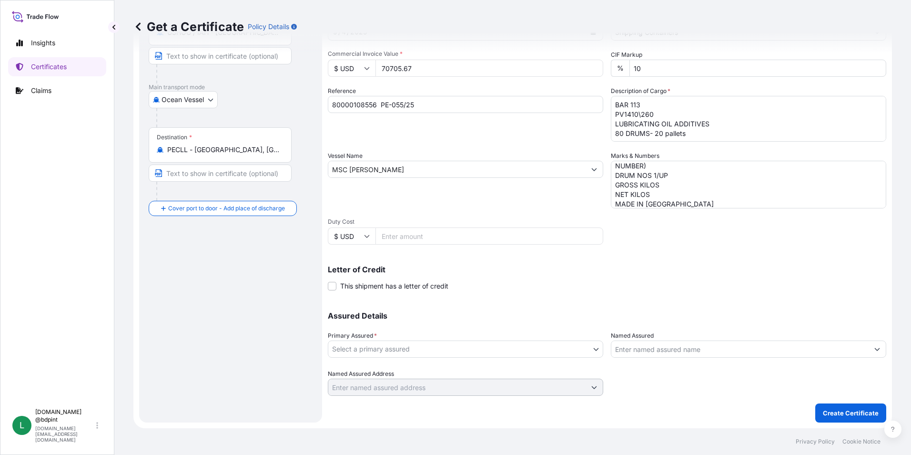
click at [457, 346] on body "1 option available. 0 options available. 3 options available. Insights Certific…" at bounding box center [455, 227] width 911 height 455
click at [438, 367] on div "BDP International - c/o The Lubrizol Corporation" at bounding box center [464, 373] width 264 height 17
select select "31972"
click at [654, 345] on input "Named Assured" at bounding box center [739, 348] width 257 height 17
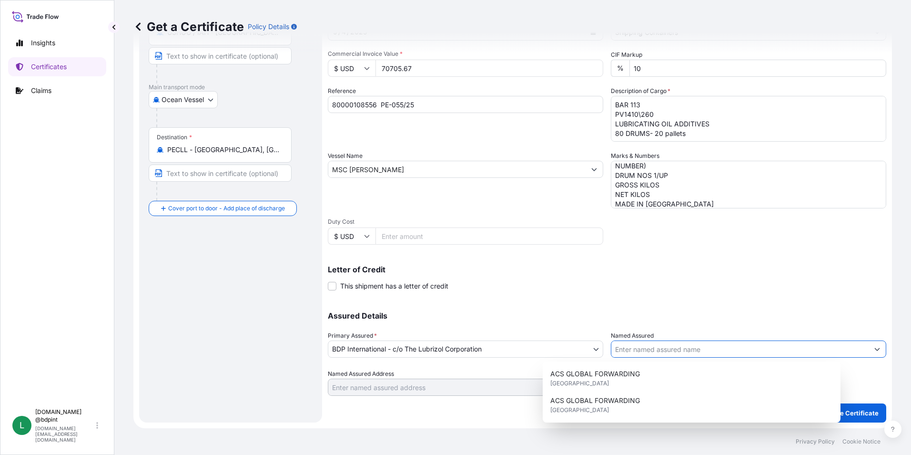
paste input "BARCINO SAC"
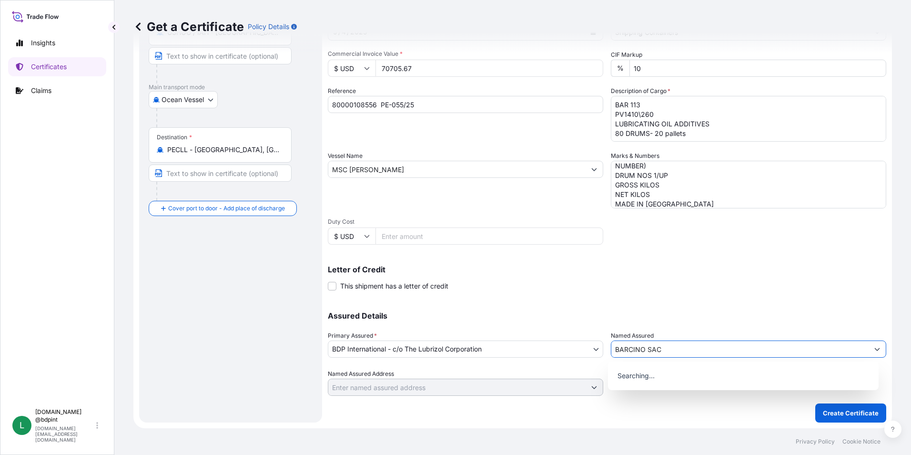
type input "BARCINO SAC"
click at [648, 302] on div "Assured Details Primary Assured * BDP International - c/o The Lubrizol Corporat…" at bounding box center [607, 347] width 558 height 95
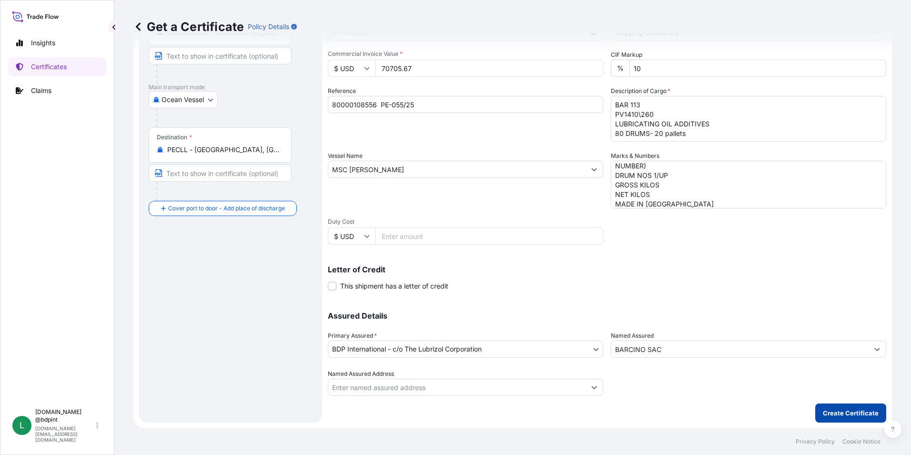
click at [833, 408] on p "Create Certificate" at bounding box center [851, 413] width 56 height 10
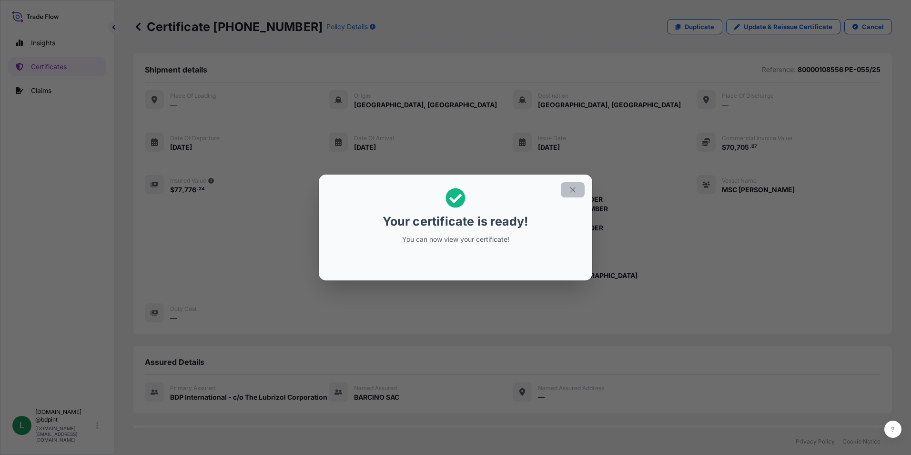
click at [570, 189] on icon "button" at bounding box center [572, 189] width 9 height 9
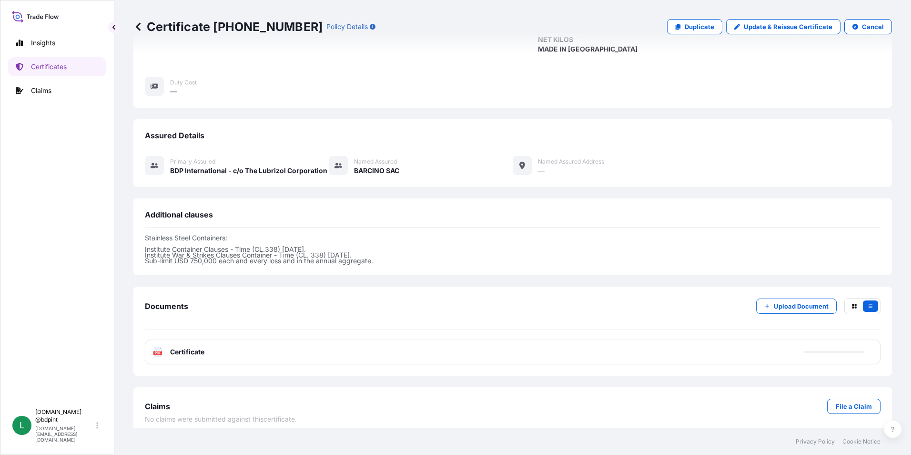
scroll to position [233, 0]
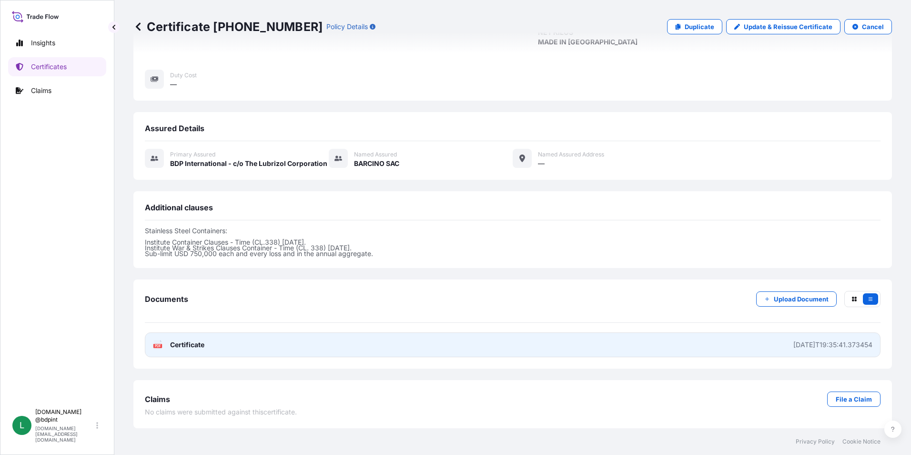
click at [531, 346] on link "PDF Certificate 2025-08-20T19:35:41.373454" at bounding box center [513, 344] width 736 height 25
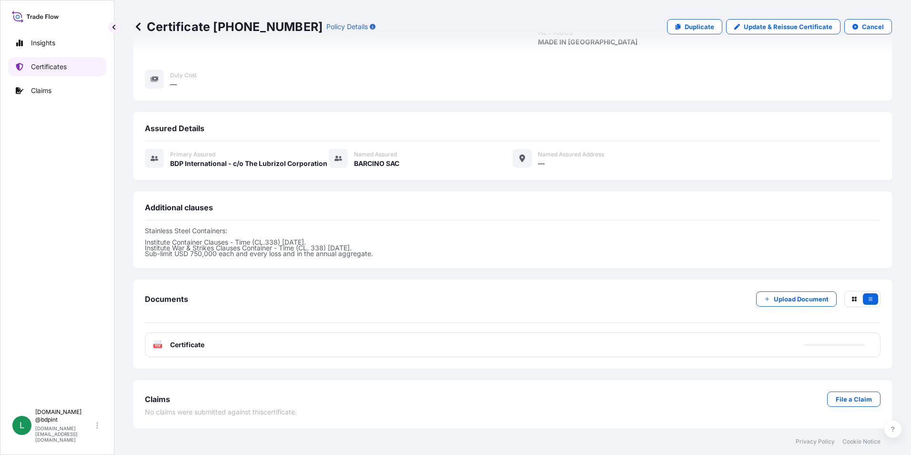
click at [42, 65] on p "Certificates" at bounding box center [49, 67] width 36 height 10
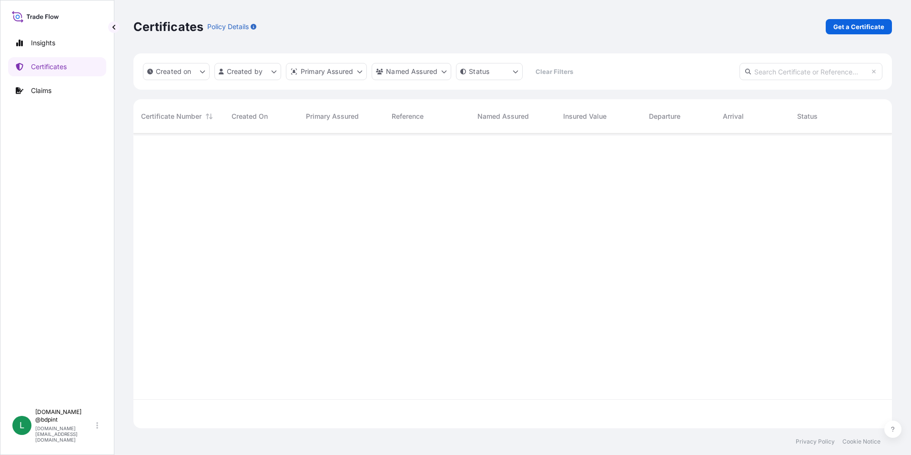
scroll to position [293, 751]
click at [833, 33] on link "Get a Certificate" at bounding box center [859, 26] width 66 height 15
select select "Barge"
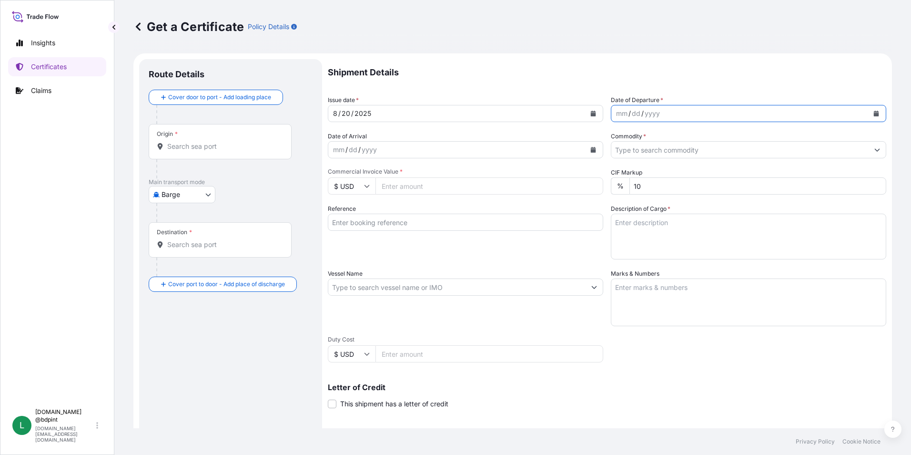
click at [869, 113] on button "Calendar" at bounding box center [876, 113] width 15 height 15
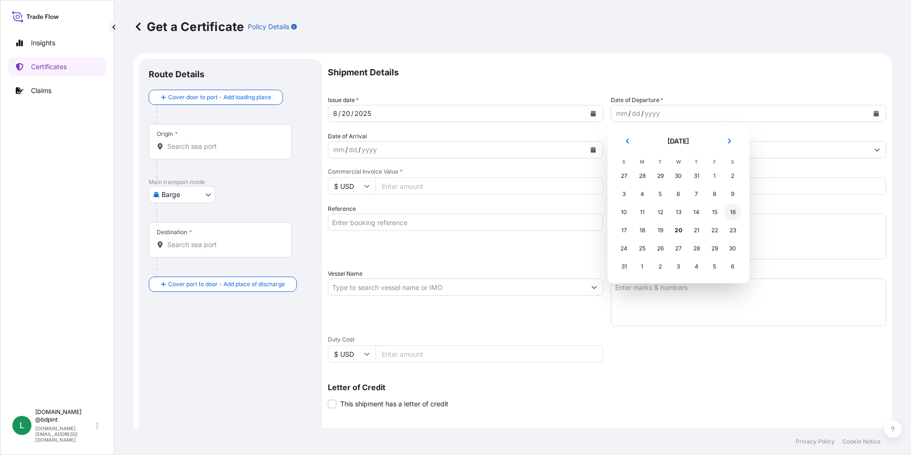
click at [731, 211] on div "16" at bounding box center [732, 211] width 17 height 17
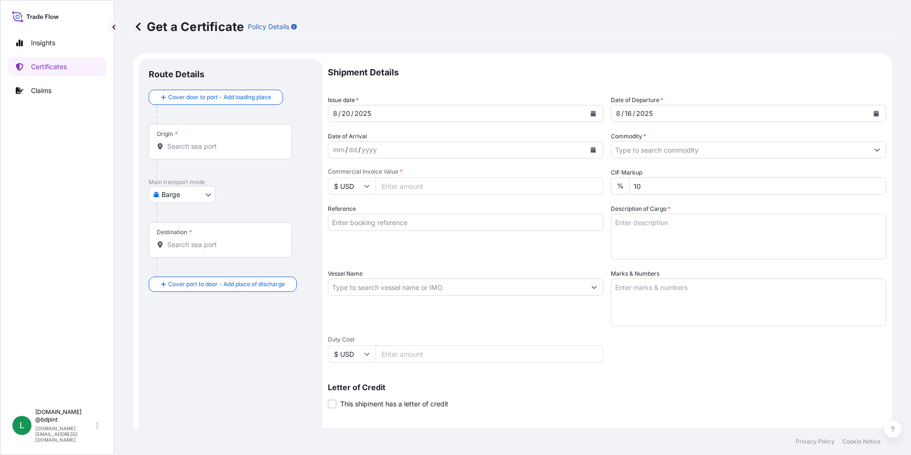
click at [586, 147] on button "Calendar" at bounding box center [593, 149] width 15 height 15
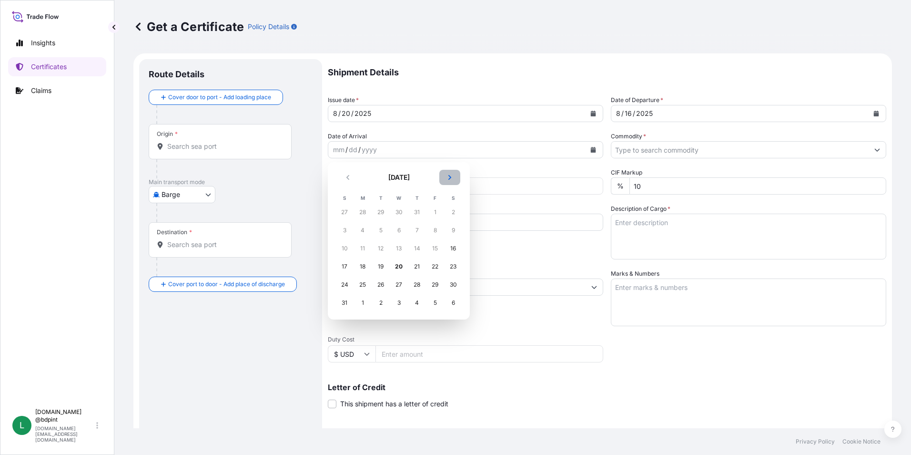
click at [447, 176] on button "Next" at bounding box center [449, 177] width 21 height 15
click at [345, 248] on div "14" at bounding box center [344, 248] width 17 height 17
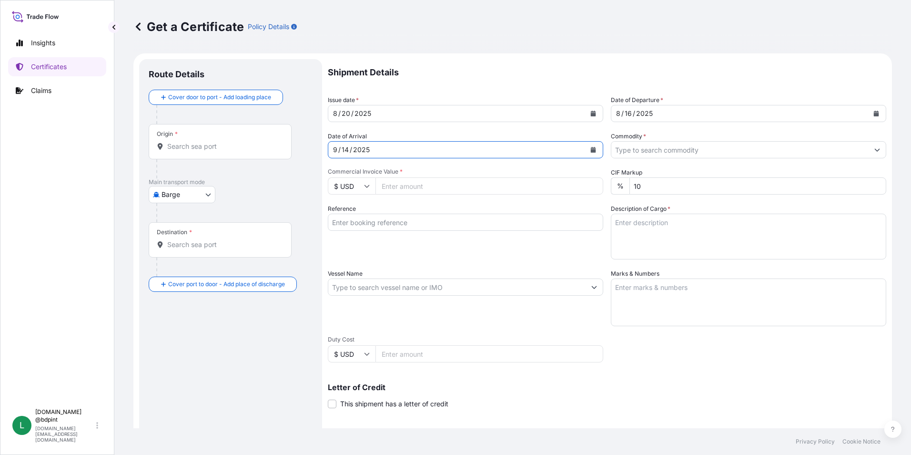
click at [660, 146] on input "Commodity *" at bounding box center [739, 149] width 257 height 17
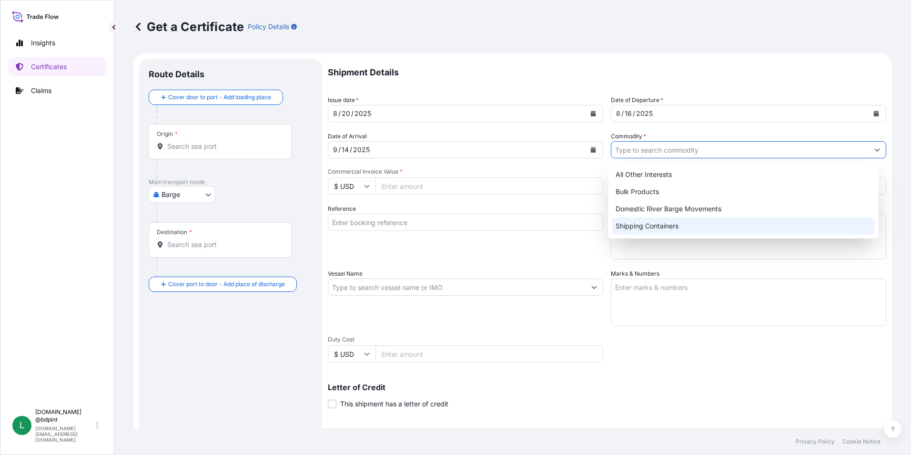
click at [660, 223] on div "Shipping Containers" at bounding box center [744, 225] width 264 height 17
type input "Shipping Containers"
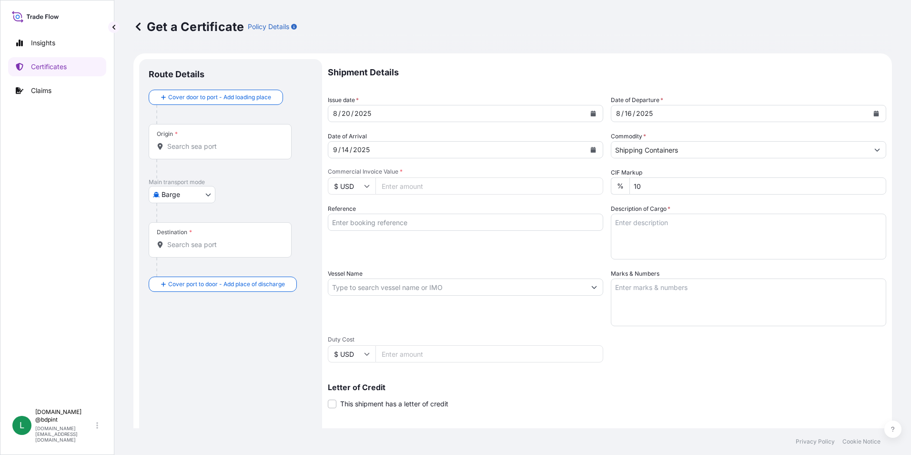
click at [398, 191] on input "Commercial Invoice Value *" at bounding box center [489, 185] width 228 height 17
paste input "228218.48"
type input "228218.48"
click at [481, 251] on div "Reference" at bounding box center [465, 231] width 275 height 55
click at [370, 224] on input "Reference" at bounding box center [465, 221] width 275 height 17
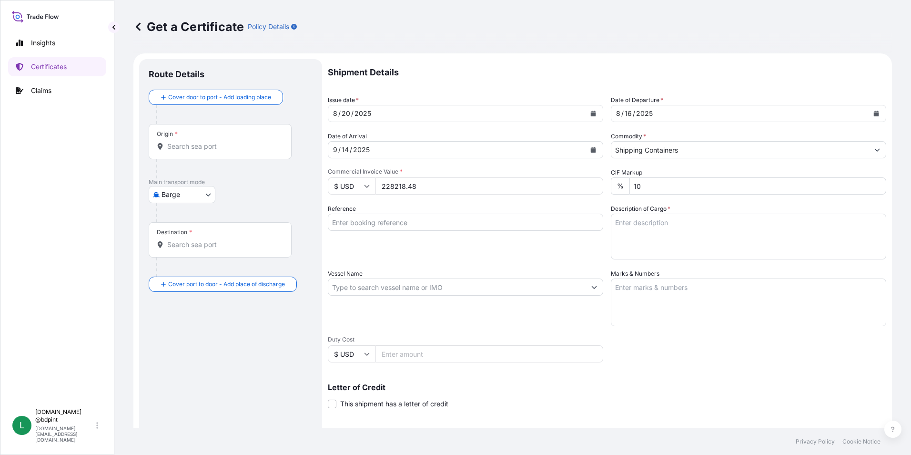
paste input "80000108507"
click at [405, 223] on input "80000108507" at bounding box center [465, 221] width 275 height 17
paste input "4503901367"
type input "80000108507 4503901367"
click at [645, 227] on textarea "Description of Cargo *" at bounding box center [748, 236] width 275 height 46
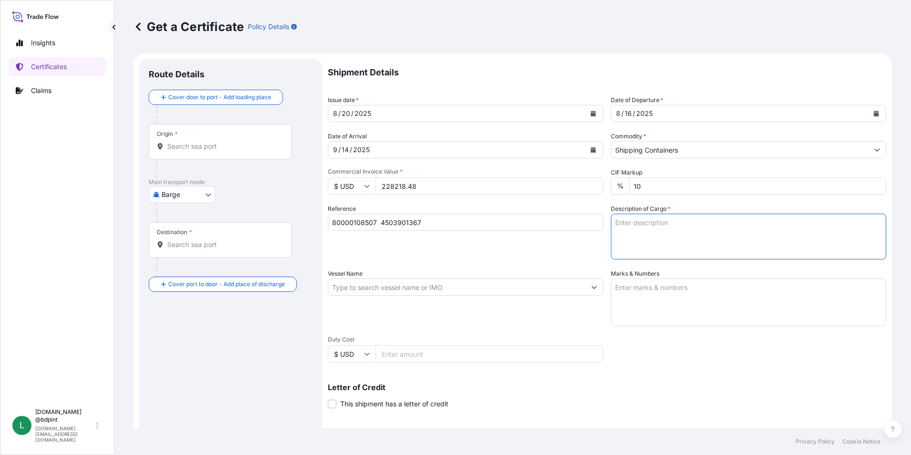
paste textarea "PRODUCT 0406.4, STANDARD BLACK & YELLOW 406.4\260"
click at [636, 241] on textarea "PRODUCT 0406.4, STANDARD BLACK & YELLOW 406.4\260" at bounding box center [748, 236] width 275 height 46
paste textarea "PRODUCT 116.99, STD BLACK & YELLOW 116.99\260"
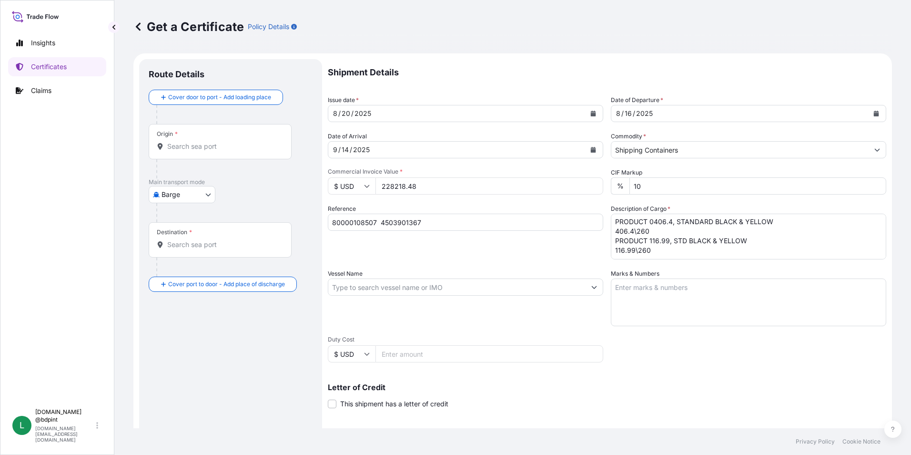
click at [680, 241] on textarea "PRODUCT 0406.4, STANDARD BLACK & YELLOW 406.4\260 PRODUCT 116.99, STD BLACK & Y…" at bounding box center [748, 236] width 275 height 46
paste textarea "RAW MATERIALS FOR ADDITIVES"
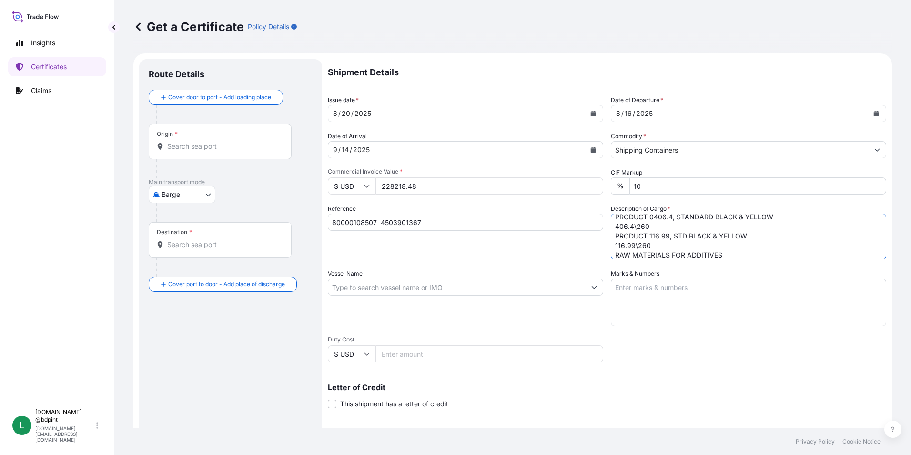
scroll to position [15, 0]
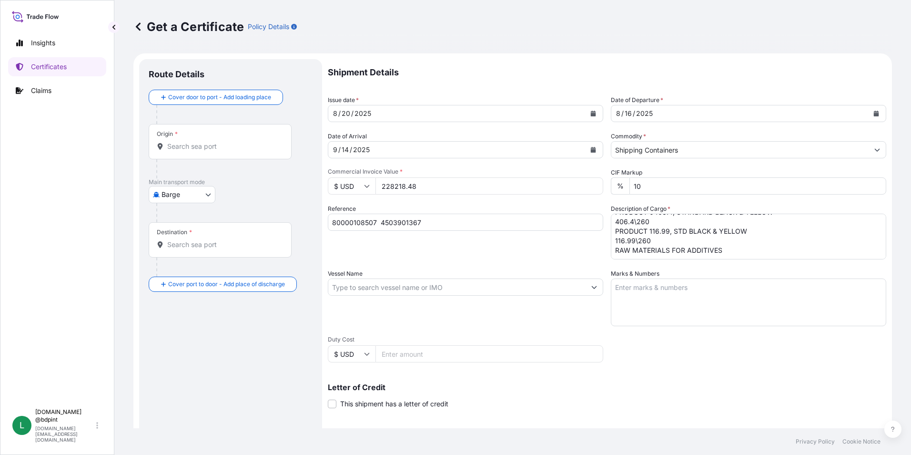
click at [630, 250] on textarea "PRODUCT 0406.4, STANDARD BLACK & YELLOW 406.4\260 PRODUCT 116.99, STD BLACK & Y…" at bounding box center [748, 236] width 275 height 46
click at [628, 252] on textarea "PRODUCT 0406.4, STANDARD BLACK & YELLOW 406.4\260 PRODUCT 116.99, STD BLACK & Y…" at bounding box center [748, 236] width 275 height 46
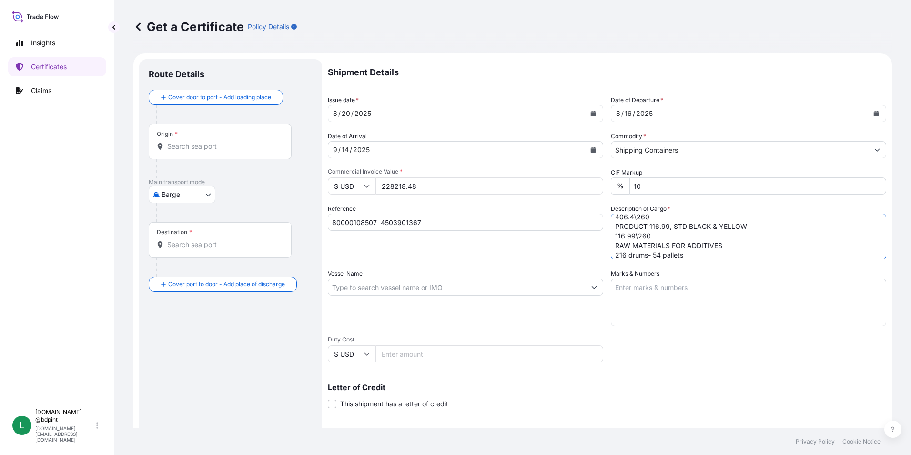
type textarea "PRODUCT 0406.4, STANDARD BLACK & YELLOW 406.4\260 PRODUCT 116.99, STD BLACK & Y…"
click at [384, 287] on input "Vessel Name" at bounding box center [456, 286] width 257 height 17
paste input "CHENNAI EXPRESS"
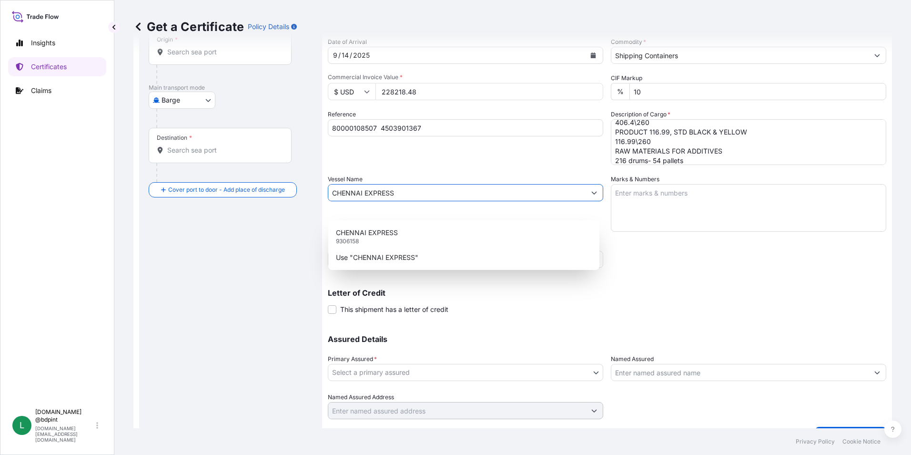
scroll to position [95, 0]
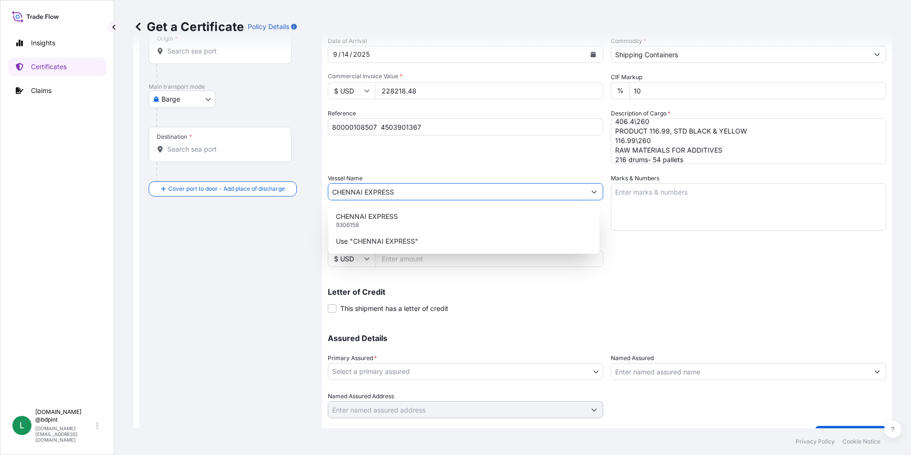
type input "CHENNAI EXPRESS"
click at [705, 294] on p "Letter of Credit" at bounding box center [607, 292] width 558 height 8
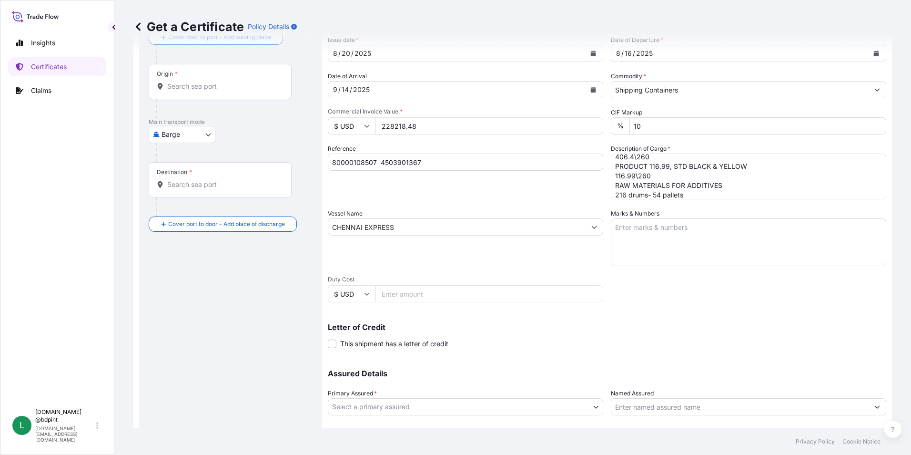
scroll to position [0, 0]
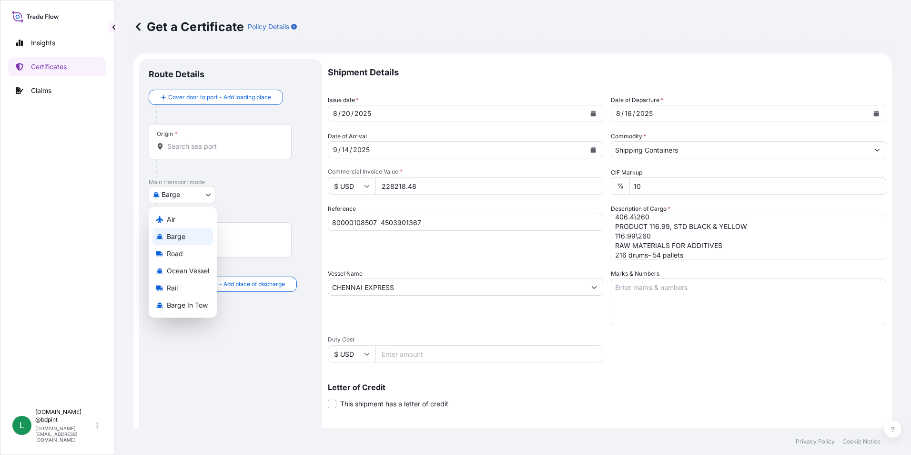
click at [193, 200] on body "Insights Certificates Claims L lubrizol.docs @bdpint lubrizol.docs@bdpint.com G…" at bounding box center [455, 227] width 911 height 455
click at [193, 273] on span "Ocean Vessel" at bounding box center [188, 271] width 42 height 10
select select "Ocean Vessel"
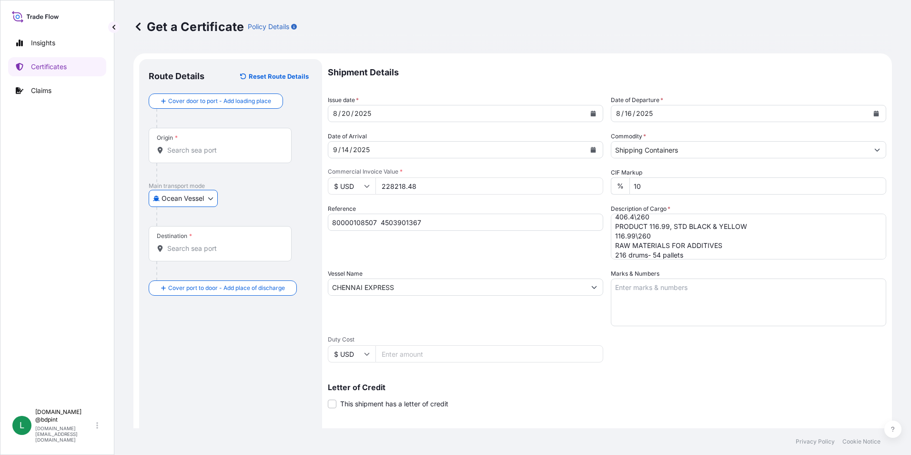
click at [184, 154] on input "Origin *" at bounding box center [223, 150] width 112 height 10
paste input "USHOU"
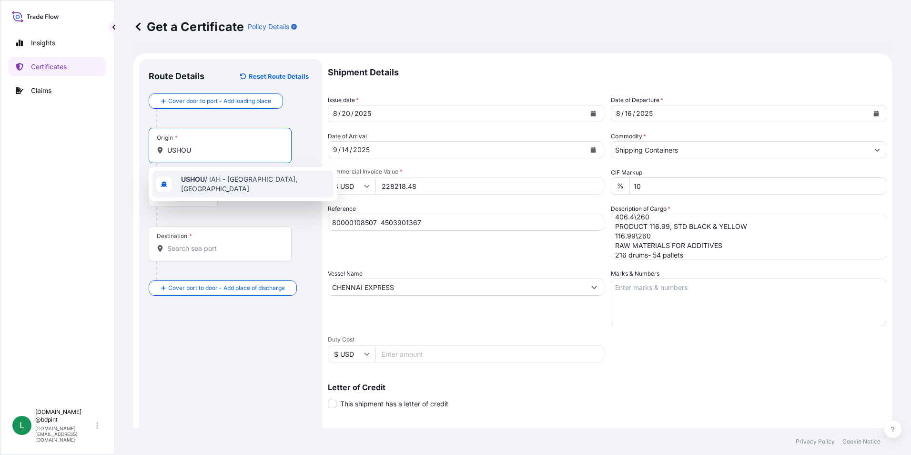
click at [207, 186] on span "USHOU / IAH - Houston, United States" at bounding box center [255, 183] width 149 height 19
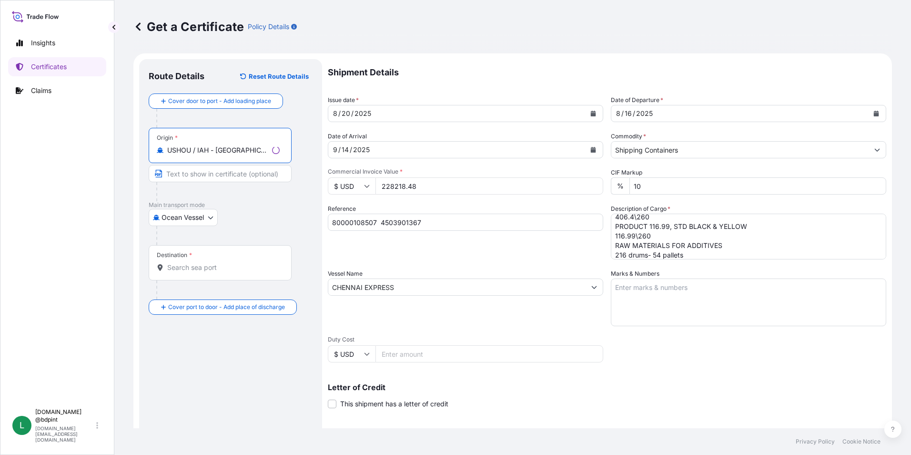
type input "USHOU / IAH - Houston, United States"
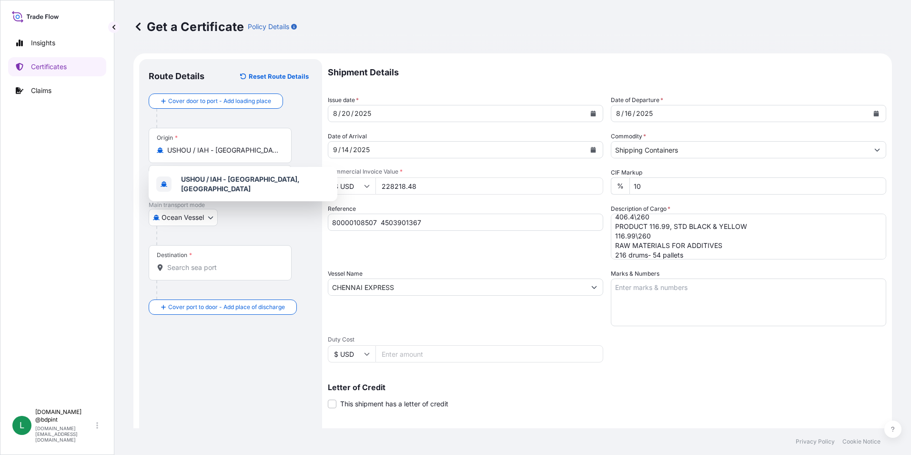
click at [211, 258] on div "Destination *" at bounding box center [220, 262] width 143 height 35
click at [211, 263] on input "Destination *" at bounding box center [223, 268] width 112 height 10
paste input "SAJED"
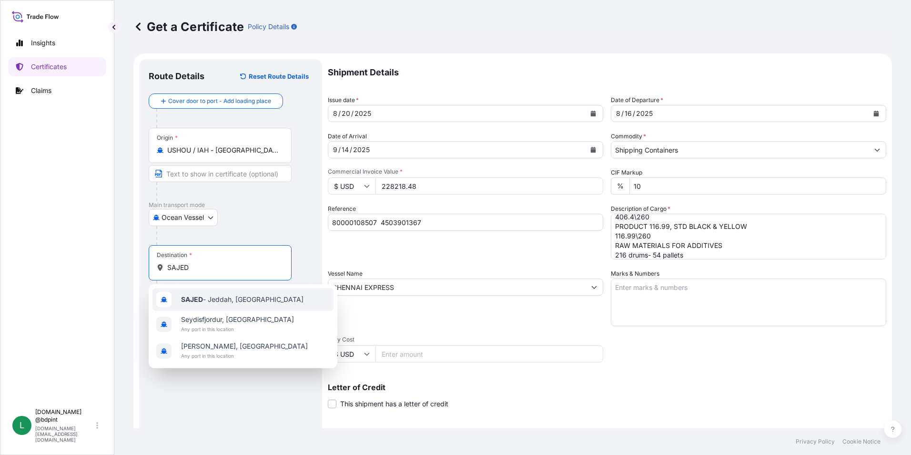
click at [210, 299] on span "SAJED - Jeddah, Saudi Arabia" at bounding box center [242, 299] width 122 height 10
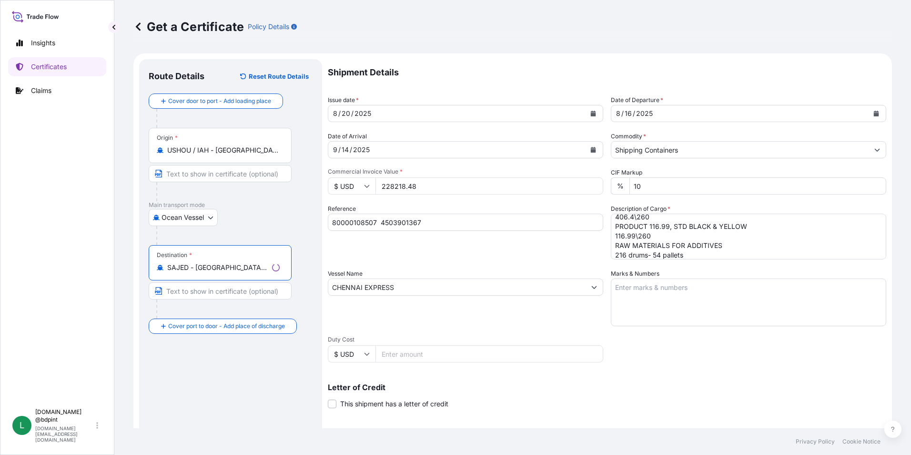
type input "SAJED - Jeddah, Saudi Arabia"
click at [223, 378] on div "Route Details Reset Route Details Cover door to port - Add loading place Place …" at bounding box center [231, 300] width 164 height 462
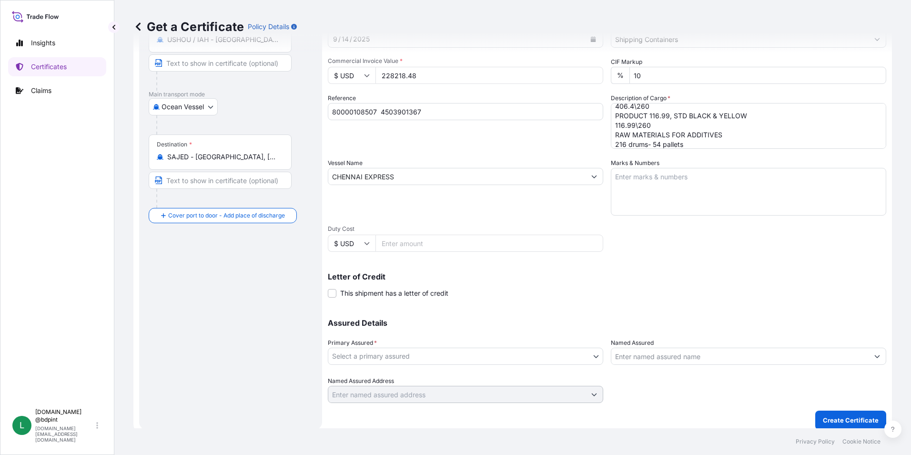
scroll to position [118, 0]
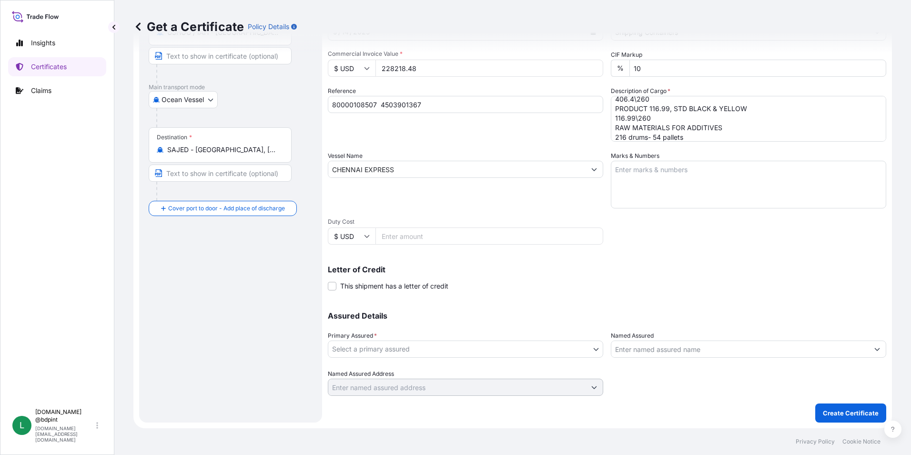
click at [553, 347] on body "1 option available. 0 options available. 3 options available. Insights Certific…" at bounding box center [455, 227] width 911 height 455
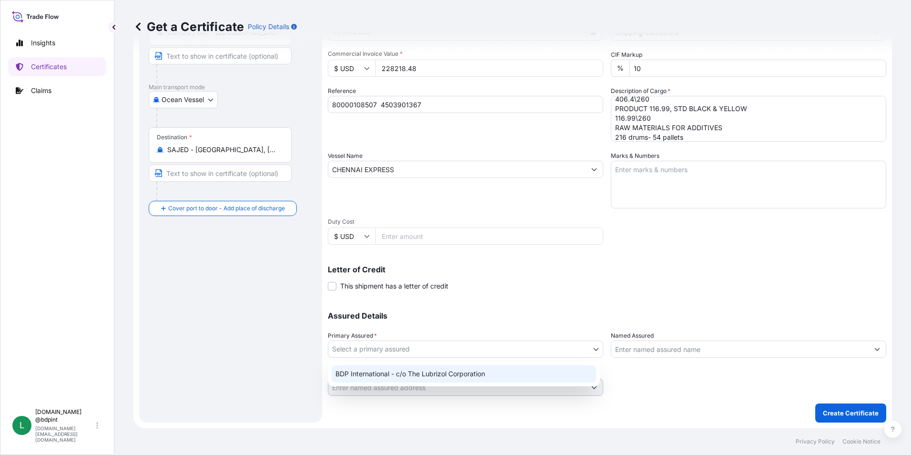
click at [499, 368] on div "BDP International - c/o The Lubrizol Corporation" at bounding box center [464, 373] width 264 height 17
select select "31972"
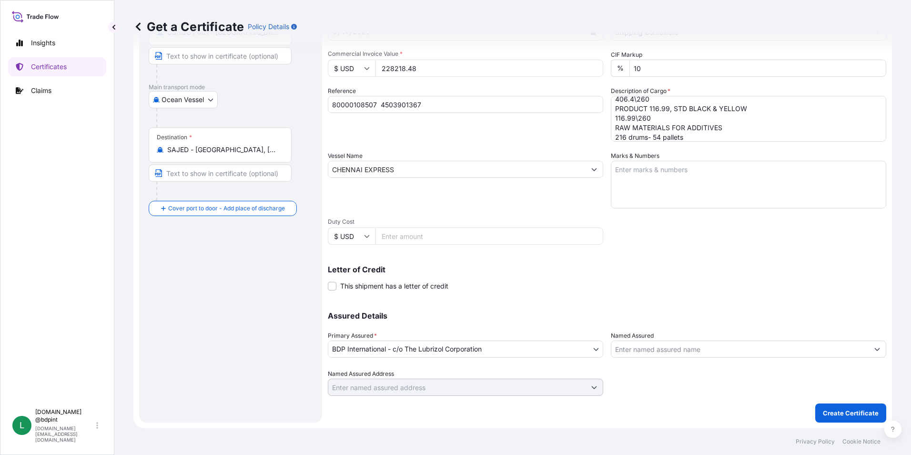
click at [649, 345] on input "Named Assured" at bounding box center [739, 348] width 257 height 17
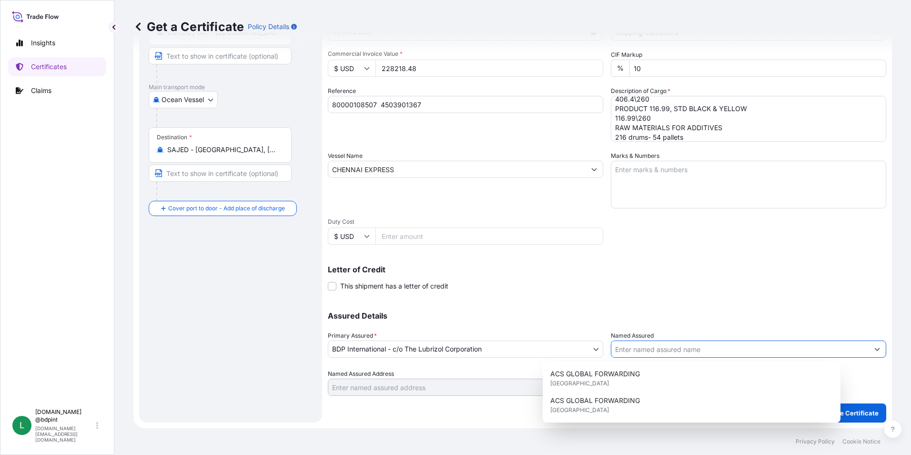
paste input "LUBRIZOL TRANSARABIAN COMPANY LIMITED"
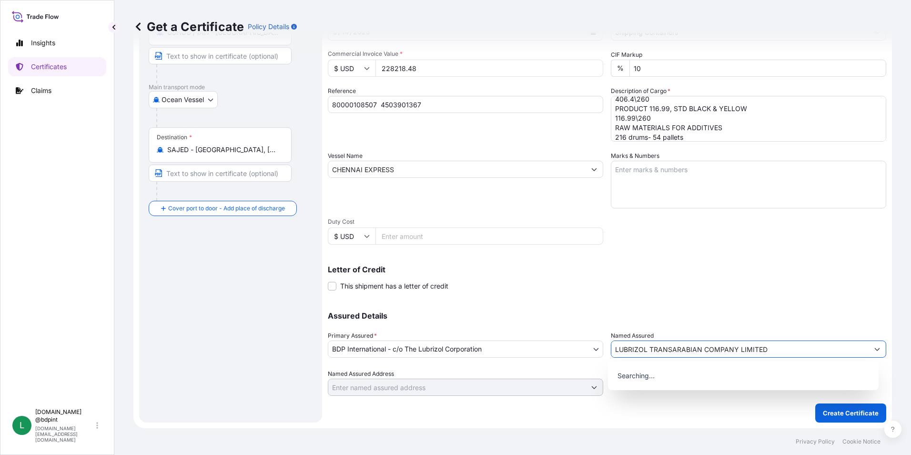
type input "LUBRIZOL TRANSARABIAN COMPANY LIMITED"
click at [670, 288] on div "Letter of Credit This shipment has a letter of credit Letter of credit * Letter…" at bounding box center [607, 277] width 558 height 25
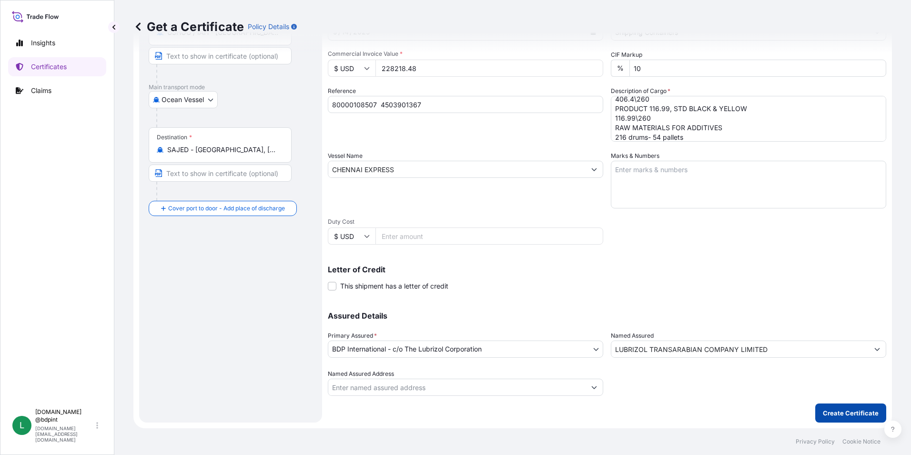
click at [833, 411] on p "Create Certificate" at bounding box center [851, 413] width 56 height 10
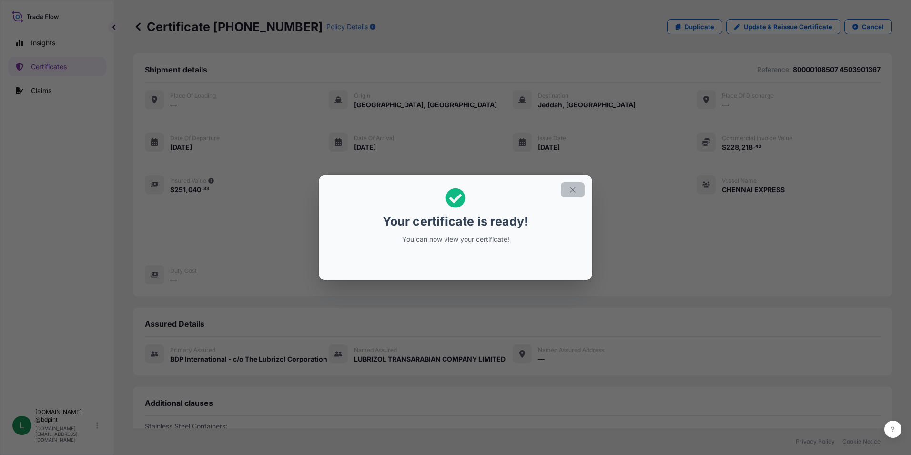
click at [570, 192] on icon "button" at bounding box center [572, 189] width 5 height 5
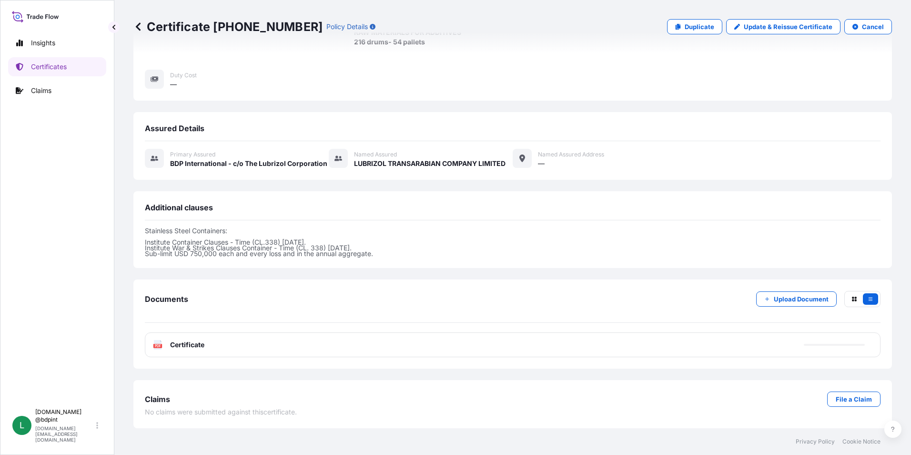
scroll to position [205, 0]
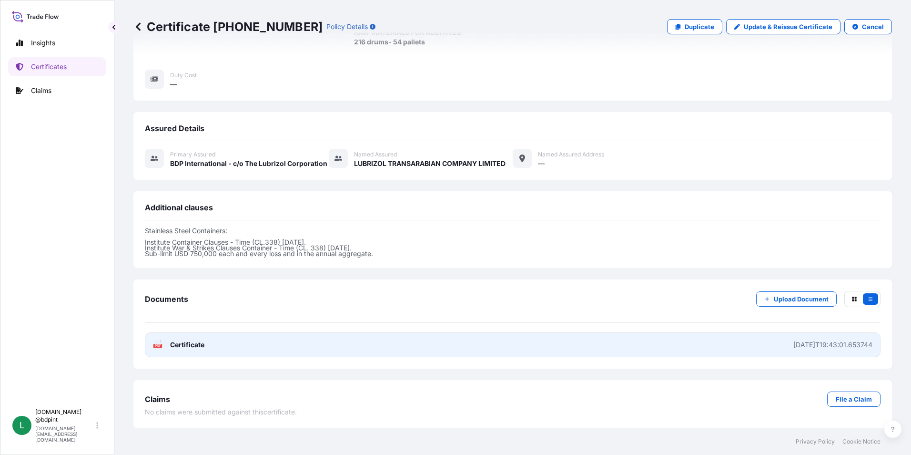
click at [516, 349] on link "PDF Certificate 2025-08-20T19:43:01.653744" at bounding box center [513, 344] width 736 height 25
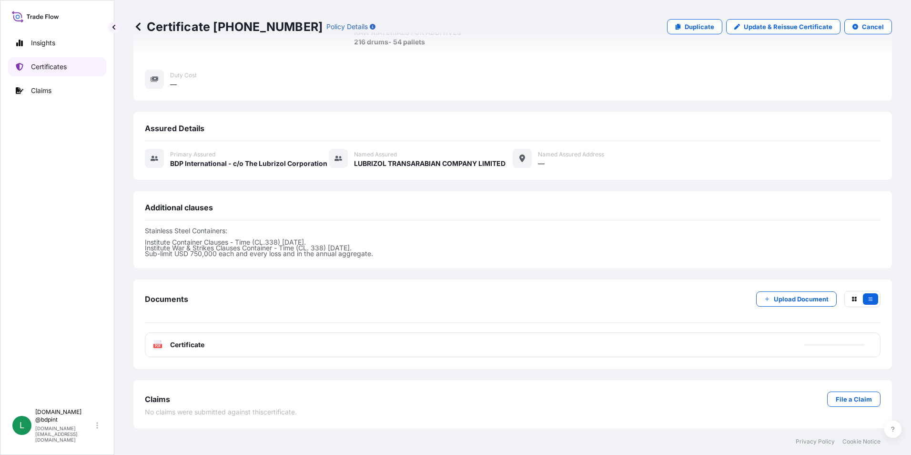
click at [54, 70] on p "Certificates" at bounding box center [49, 67] width 36 height 10
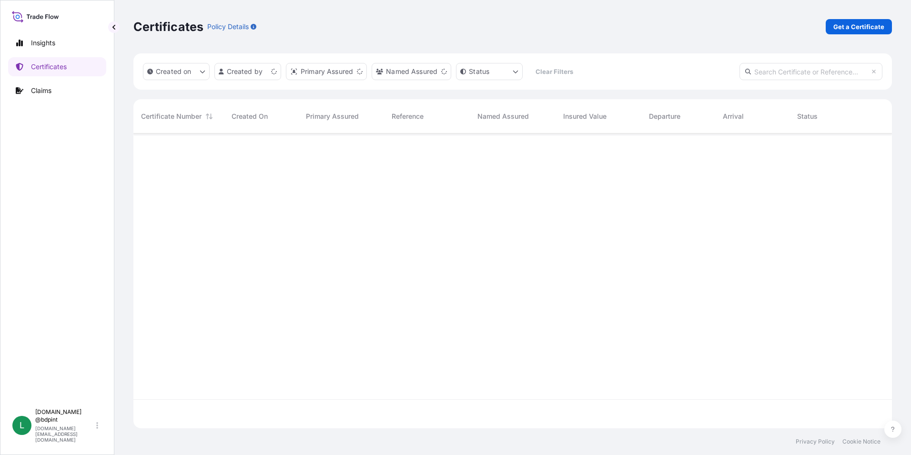
scroll to position [293, 751]
click at [839, 21] on link "Get a Certificate" at bounding box center [859, 26] width 66 height 15
select select "Barge"
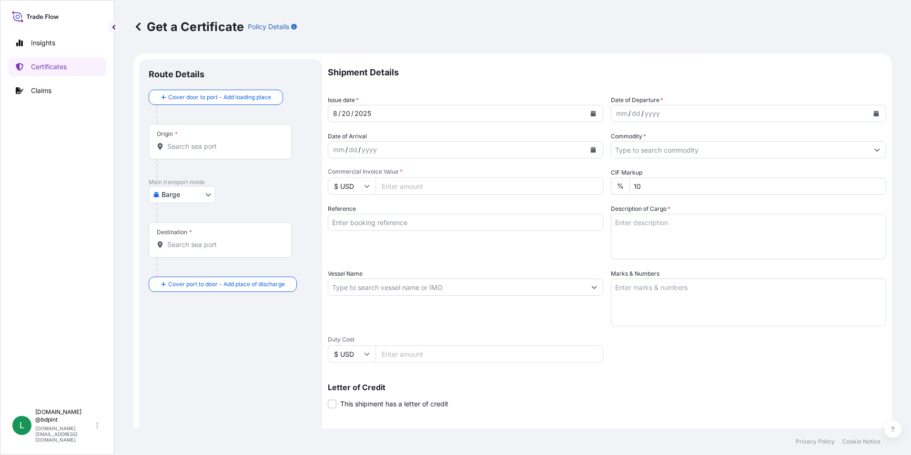
click at [873, 112] on icon "Calendar" at bounding box center [876, 114] width 6 height 6
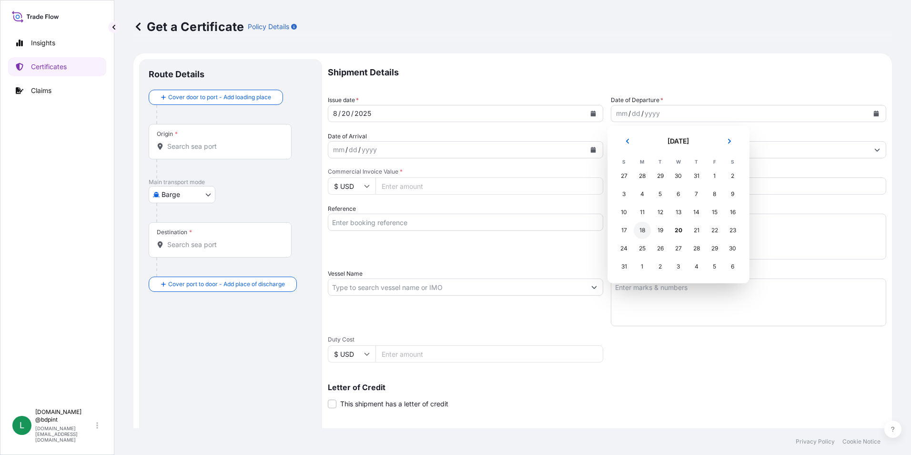
click at [644, 231] on div "18" at bounding box center [642, 230] width 17 height 17
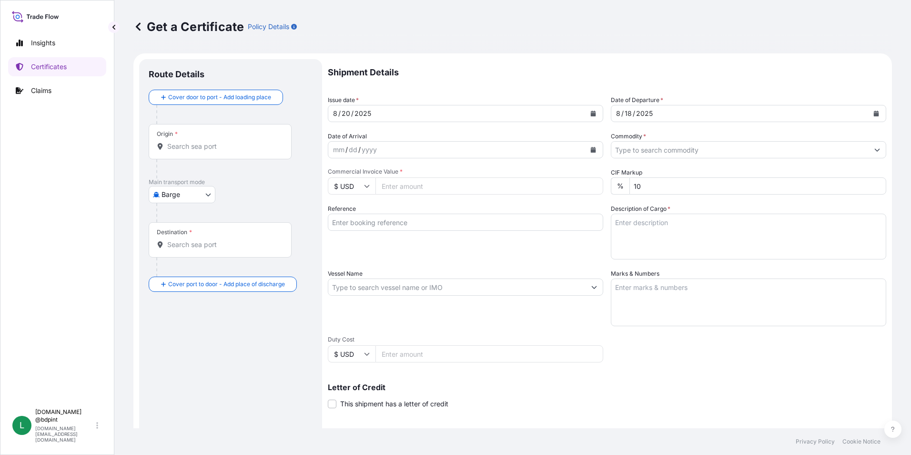
click at [590, 147] on icon "Calendar" at bounding box center [593, 150] width 6 height 6
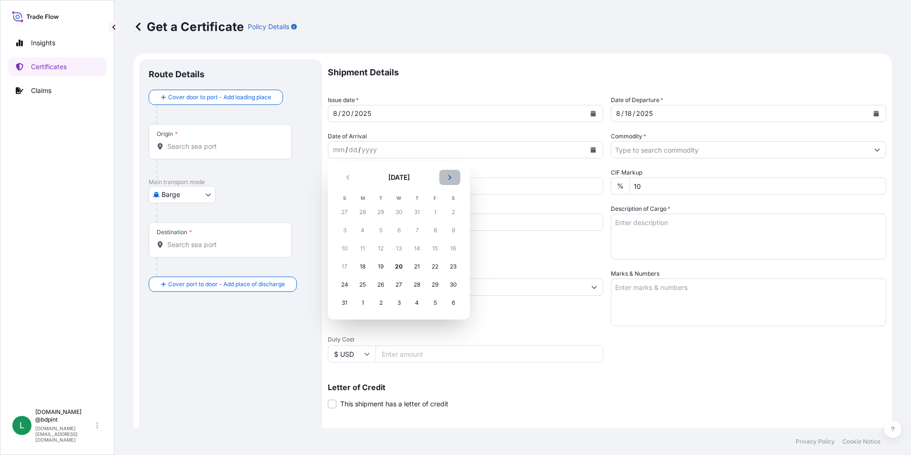
click at [446, 177] on button "Next" at bounding box center [449, 177] width 21 height 15
click at [348, 265] on div "21" at bounding box center [344, 266] width 17 height 17
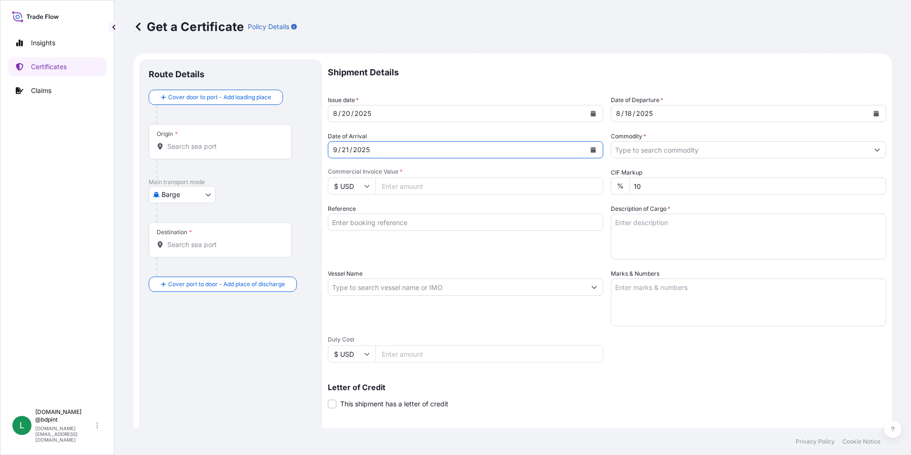
click at [675, 138] on div "Commodity *" at bounding box center [748, 145] width 275 height 27
click at [672, 150] on input "Commodity *" at bounding box center [739, 149] width 257 height 17
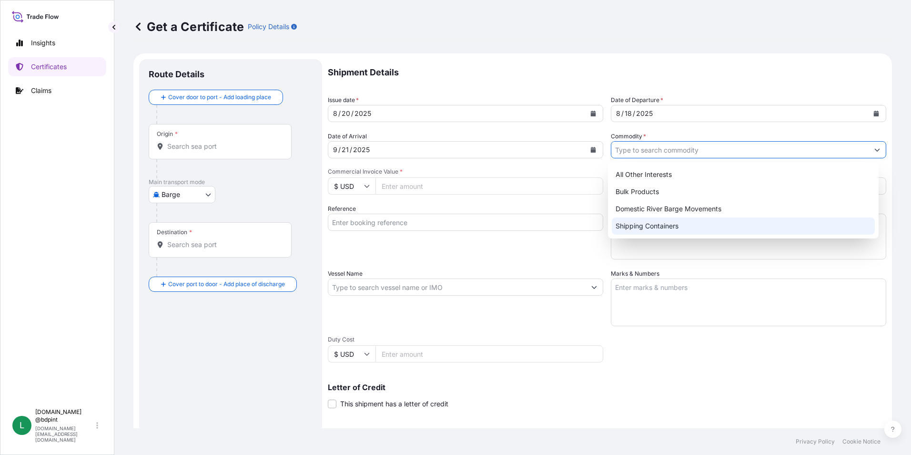
click at [628, 226] on div "Shipping Containers" at bounding box center [744, 225] width 264 height 17
type input "Shipping Containers"
click at [651, 221] on div "Shipping Containers" at bounding box center [744, 225] width 264 height 17
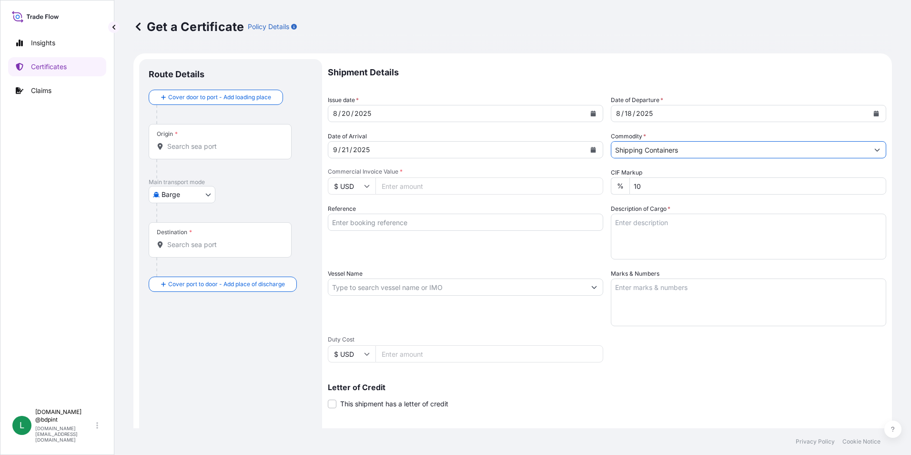
click at [409, 185] on input "Commercial Invoice Value *" at bounding box center [489, 185] width 228 height 17
type input "32562.69"
click at [447, 258] on div "Reference" at bounding box center [465, 231] width 275 height 55
click at [375, 224] on input "Reference" at bounding box center [465, 221] width 275 height 17
paste input "80000108171"
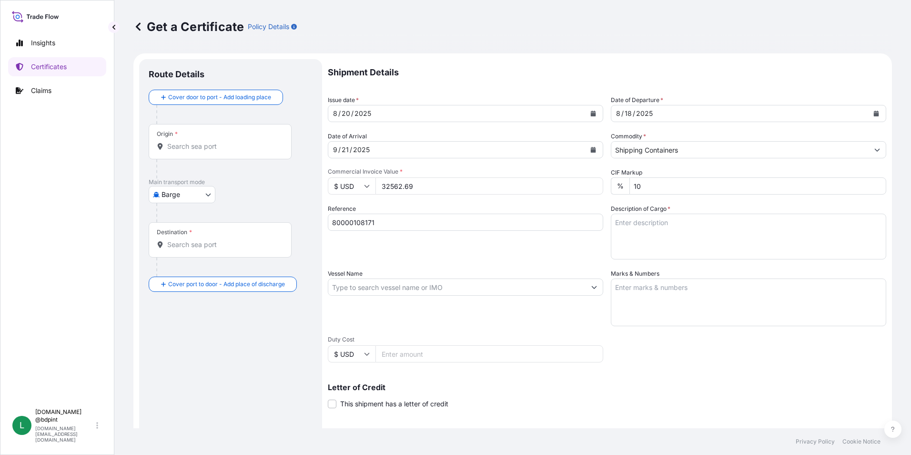
click at [393, 218] on input "80000108171" at bounding box center [465, 221] width 275 height 17
paste input "4503893235"
type input "80000108171 4503893235"
click at [640, 232] on textarea "Description of Cargo *" at bounding box center [748, 236] width 275 height 46
paste textarea "LUBRIZOL 70237 (CONT-ST01) BC6005\260"
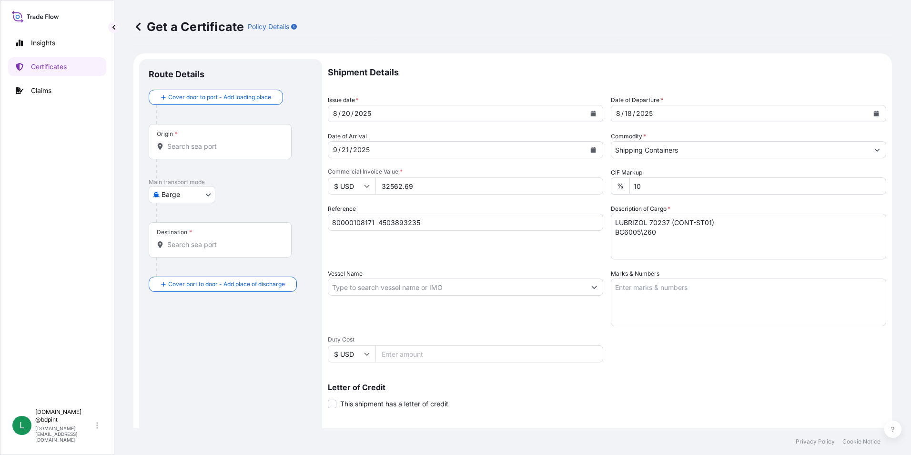
click at [651, 244] on textarea "LUBRIZOL 70237 (CONT-ST01) BC6005\260" at bounding box center [748, 236] width 275 height 46
paste textarea "20 DRUM"
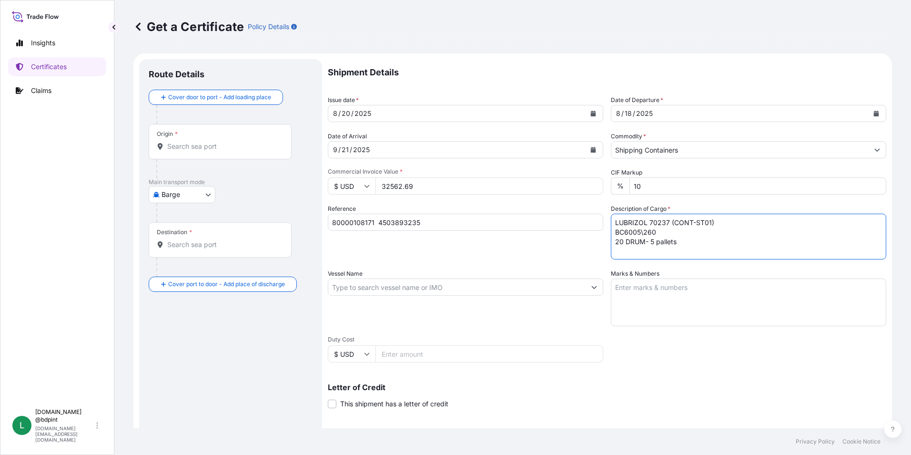
type textarea "LUBRIZOL 70237 (CONT-ST01) BC6005\260 20 DRUM- 5 pallets"
click at [346, 291] on input "Vessel Name" at bounding box center [456, 286] width 257 height 17
paste input "MSC SUSANNA"
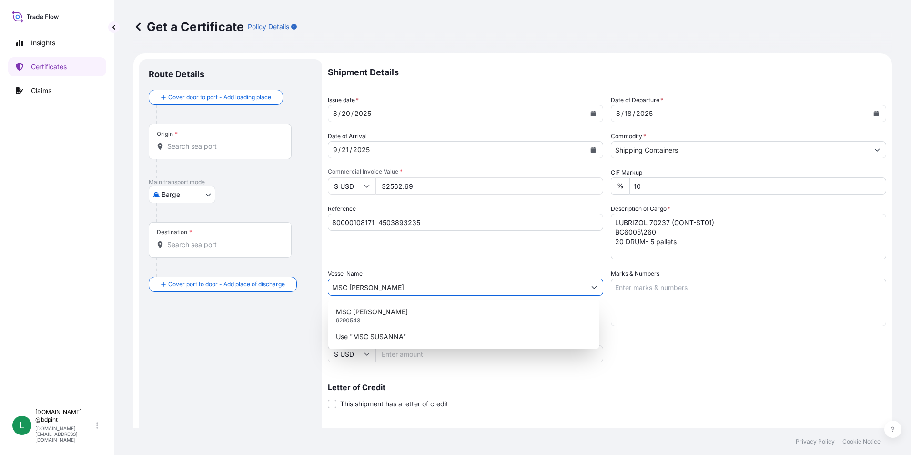
type input "MSC SUSANNA"
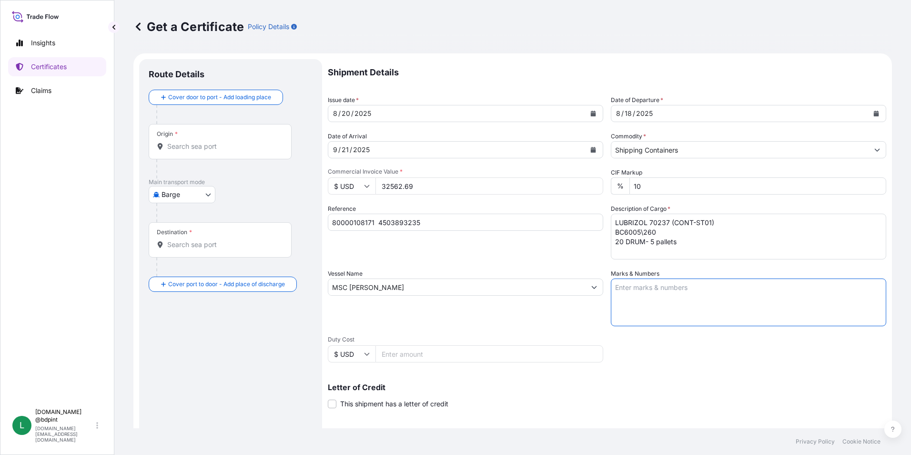
click at [702, 299] on textarea "Marks & Numbers" at bounding box center [748, 302] width 275 height 48
paste textarea "CONSIGNEE CONSIGNEE ORDER NUMBER PORT OF DISCHARGE - JEDDAH DRUM NO'S 1/UP GROS…"
type textarea "CONSIGNEE CONSIGNEE ORDER NUMBER PORT OF DISCHARGE - JEDDAH DRUM NO'S 1/UP GROS…"
click at [183, 194] on body "0 options available. 2 options available. Insights Certificates Claims L lubriz…" at bounding box center [455, 227] width 911 height 455
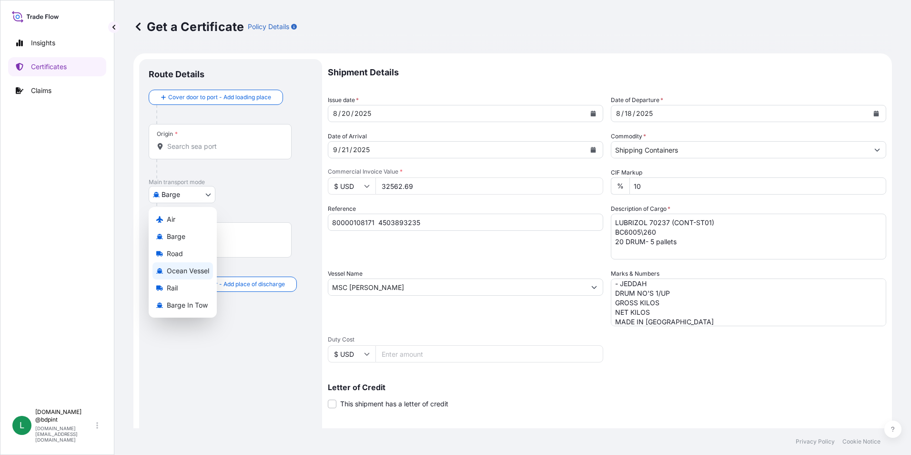
click at [180, 274] on span "Ocean Vessel" at bounding box center [188, 271] width 42 height 10
select select "Ocean Vessel"
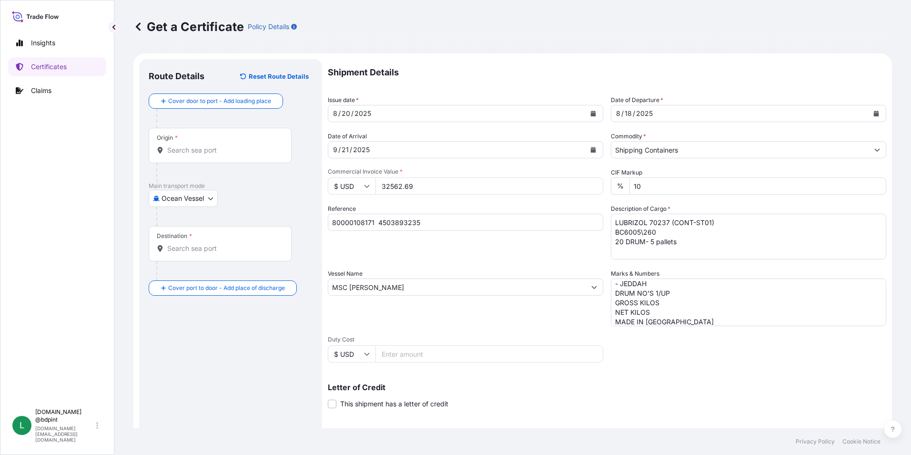
click at [188, 157] on div "Origin *" at bounding box center [220, 145] width 143 height 35
click at [188, 155] on input "Origin *" at bounding box center [223, 150] width 112 height 10
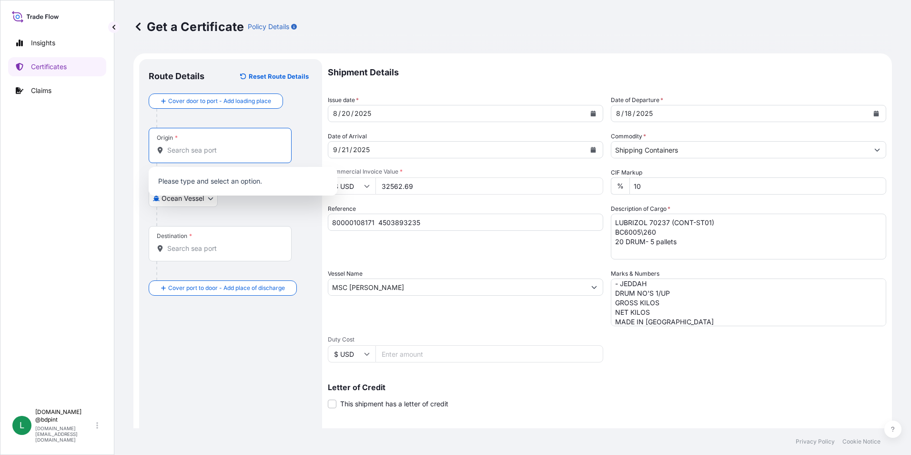
paste input "USHOU"
click at [213, 184] on span "USHOU / IAH - Houston, United States" at bounding box center [255, 183] width 149 height 19
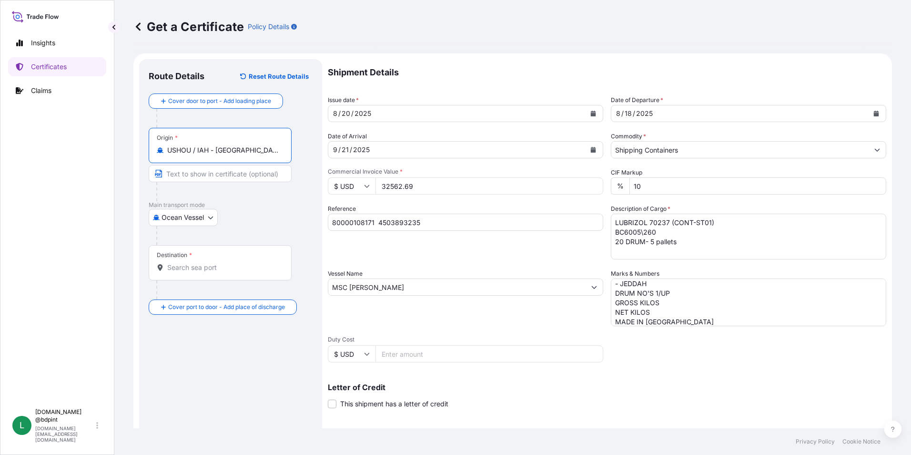
type input "USHOU / IAH - Houston, United States"
click at [216, 262] on div "Destination *" at bounding box center [220, 262] width 143 height 35
click at [216, 263] on input "Destination *" at bounding box center [223, 268] width 112 height 10
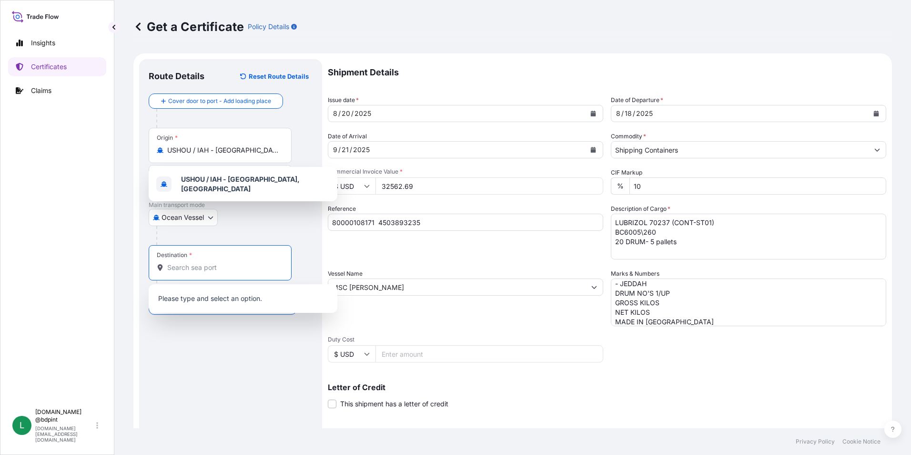
paste input "SAJED"
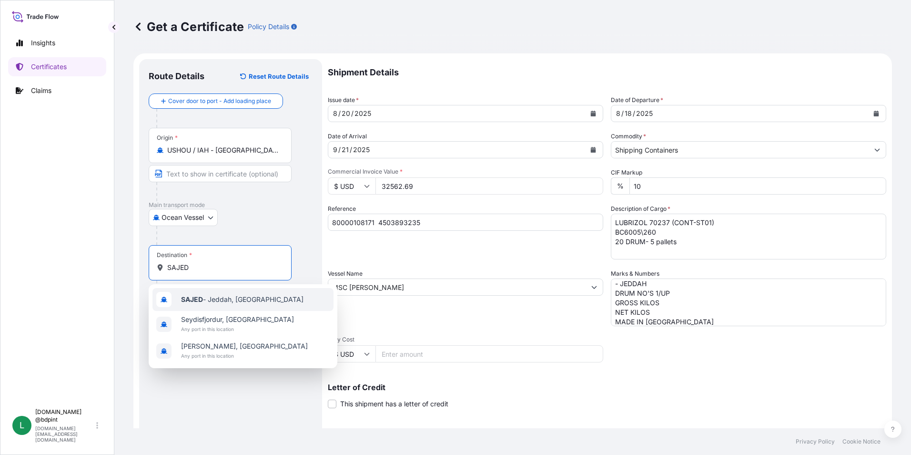
click at [211, 295] on span "SAJED - Jeddah, Saudi Arabia" at bounding box center [242, 299] width 122 height 10
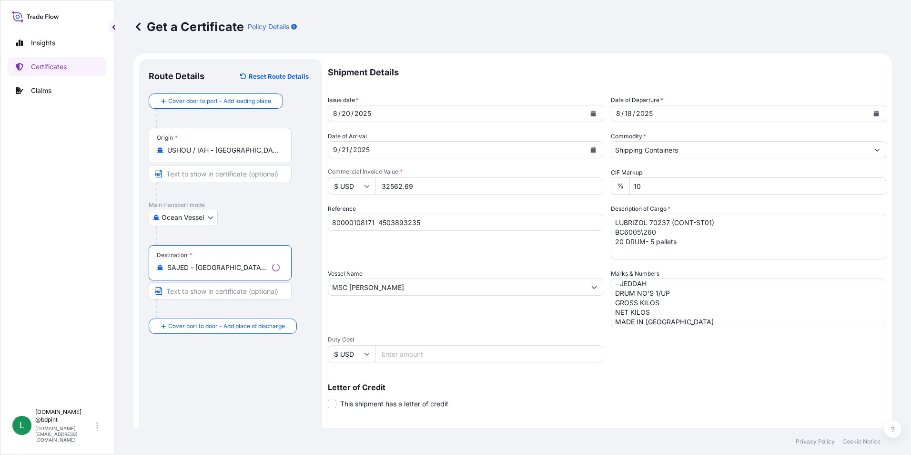
type input "SAJED - Jeddah, Saudi Arabia"
click at [512, 324] on div "Vessel Name MSC SUSANNA" at bounding box center [465, 297] width 275 height 57
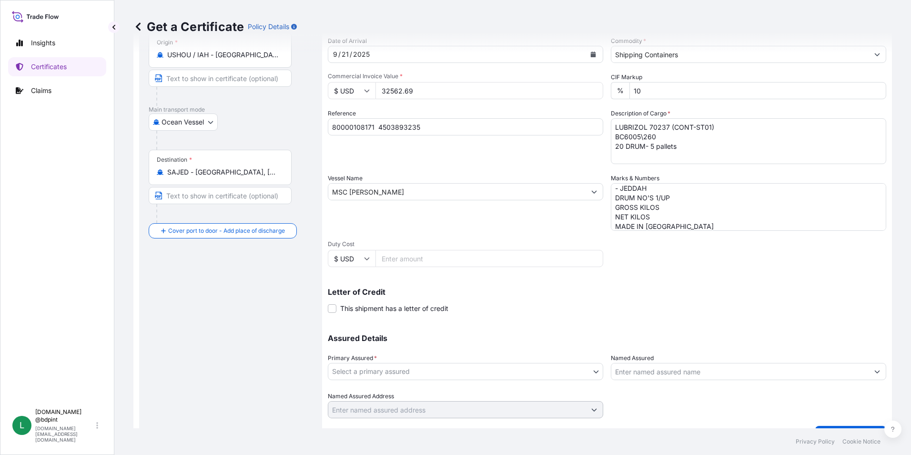
scroll to position [118, 0]
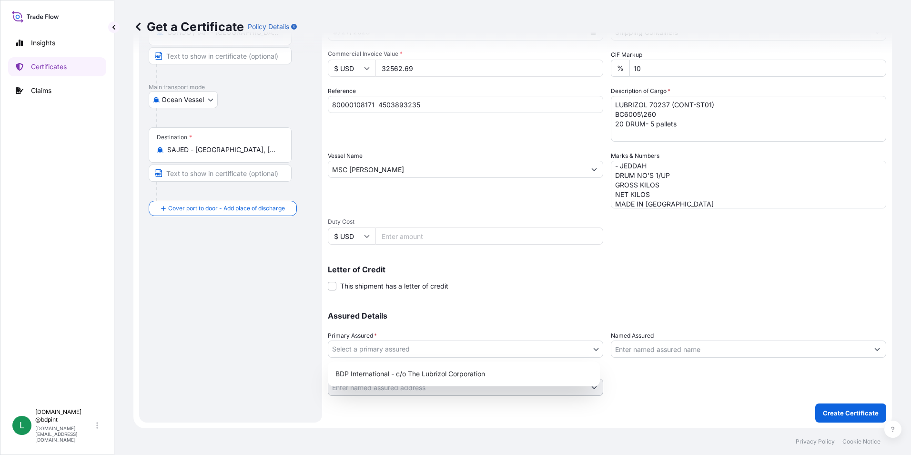
click at [465, 350] on body "1 option available. 0 options available. 3 options available. Insights Certific…" at bounding box center [455, 227] width 911 height 455
click at [427, 377] on div "BDP International - c/o The Lubrizol Corporation" at bounding box center [464, 373] width 264 height 17
select select "31972"
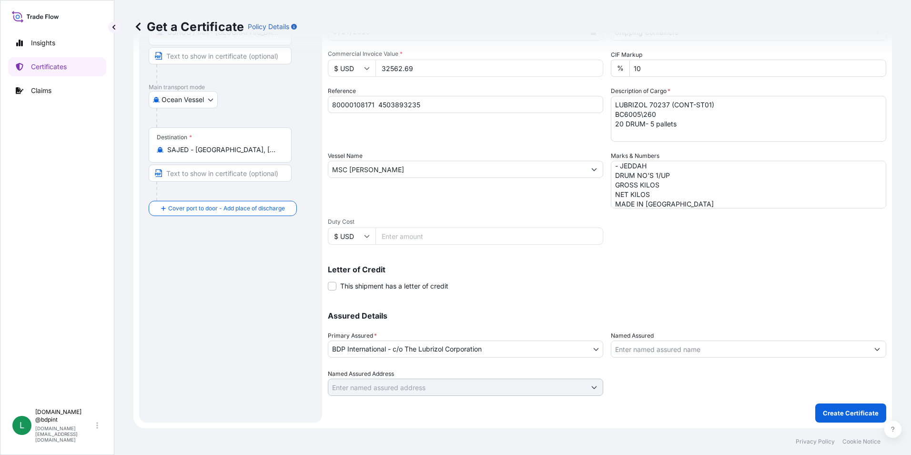
click at [709, 351] on input "Named Assured" at bounding box center [739, 348] width 257 height 17
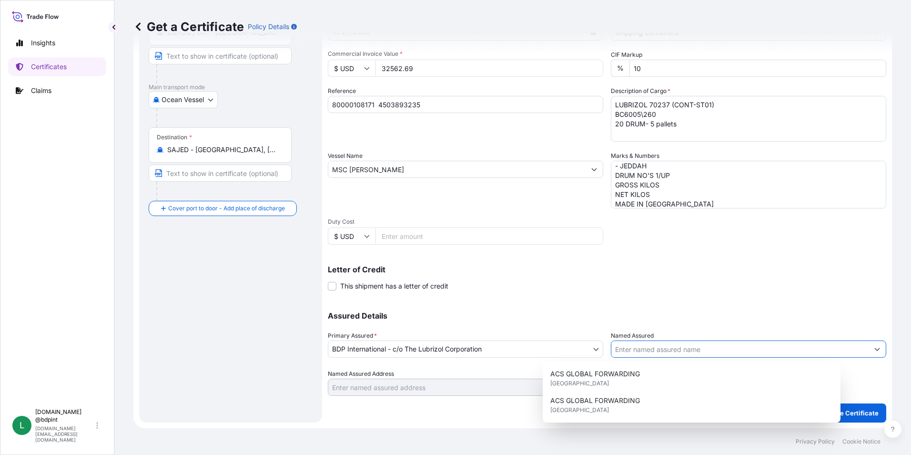
paste input "LUBRIZOL TRANSARABIAN COMPANY LIMITED"
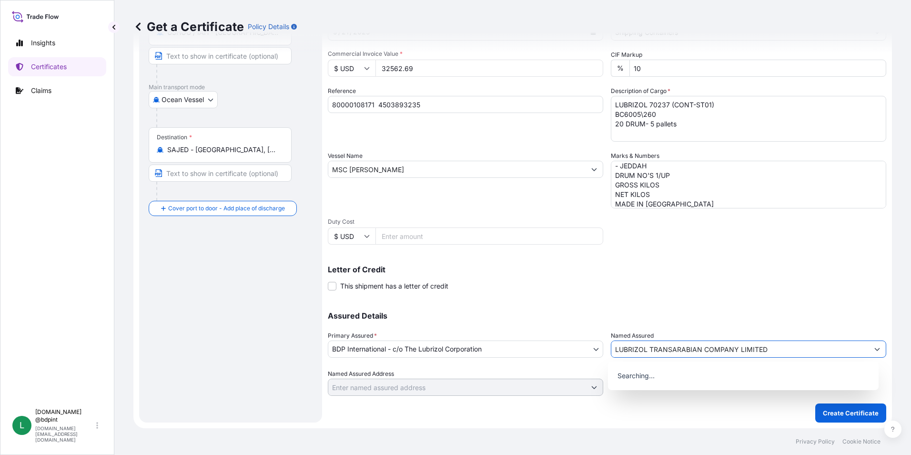
type input "LUBRIZOL TRANSARABIAN COMPANY LIMITED"
click at [688, 289] on div "Letter of Credit This shipment has a letter of credit Letter of credit * Letter…" at bounding box center [607, 277] width 558 height 25
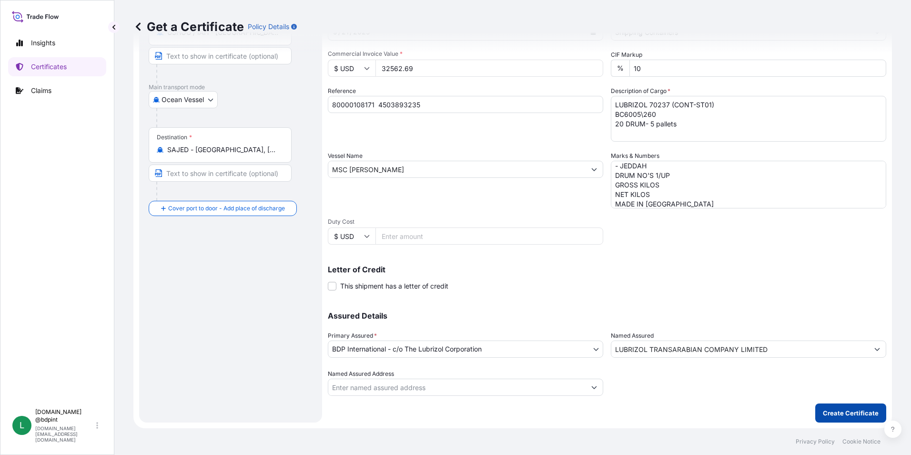
click at [836, 412] on p "Create Certificate" at bounding box center [851, 413] width 56 height 10
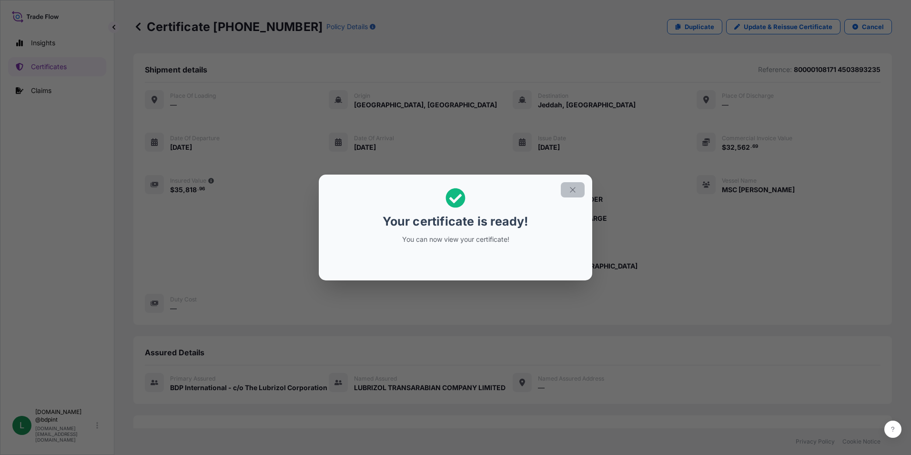
click at [568, 188] on button "button" at bounding box center [573, 189] width 24 height 15
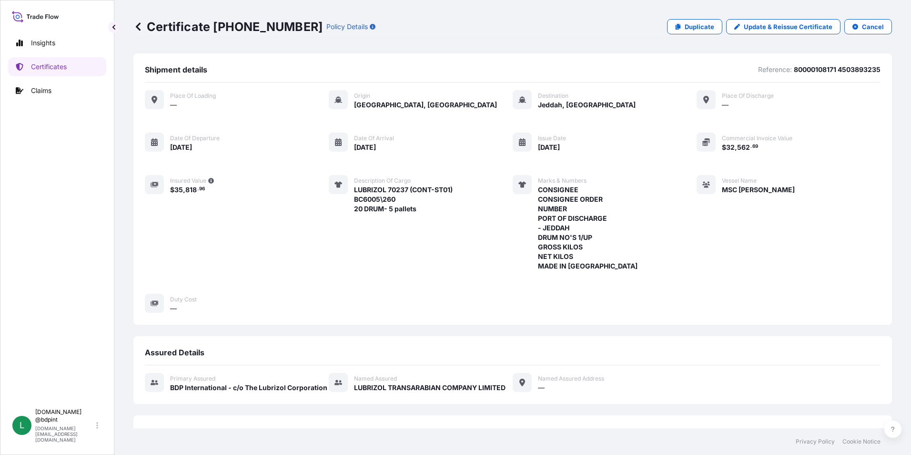
click at [659, 268] on div "Place of Loading — Origin Houston, United States Destination Jeddah, Saudi Arab…" at bounding box center [513, 201] width 736 height 223
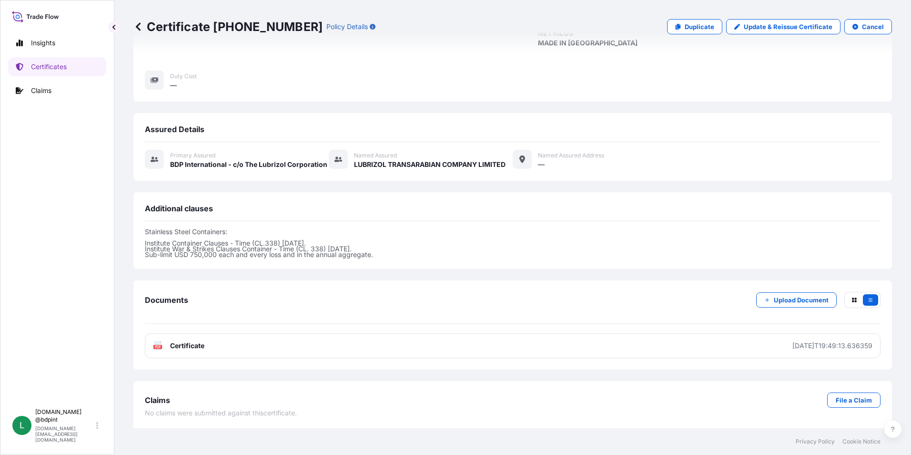
scroll to position [224, 0]
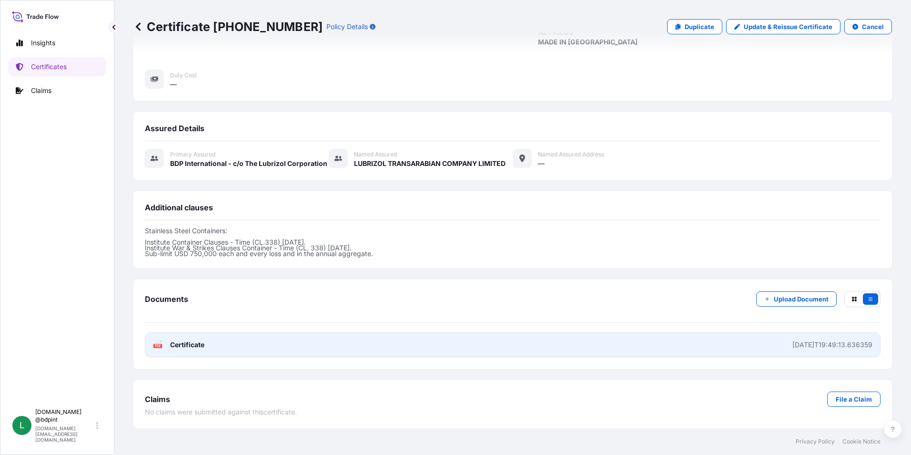
click at [449, 342] on link "PDF Certificate 2025-08-20T19:49:13.636359" at bounding box center [513, 344] width 736 height 25
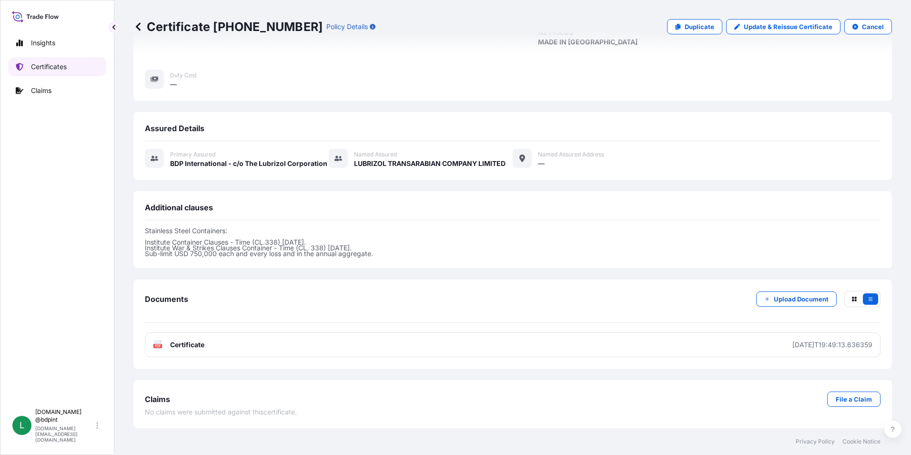
click at [41, 71] on p "Certificates" at bounding box center [49, 67] width 36 height 10
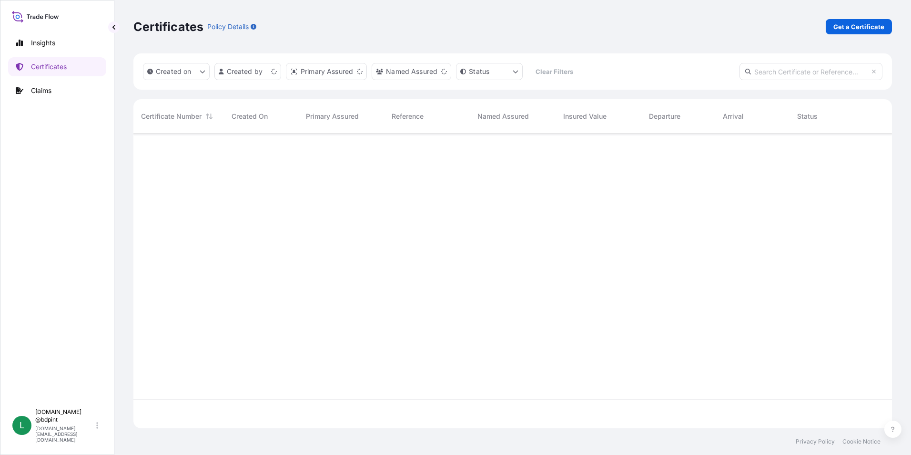
scroll to position [293, 751]
click at [872, 25] on p "Get a Certificate" at bounding box center [858, 27] width 51 height 10
select select "Barge"
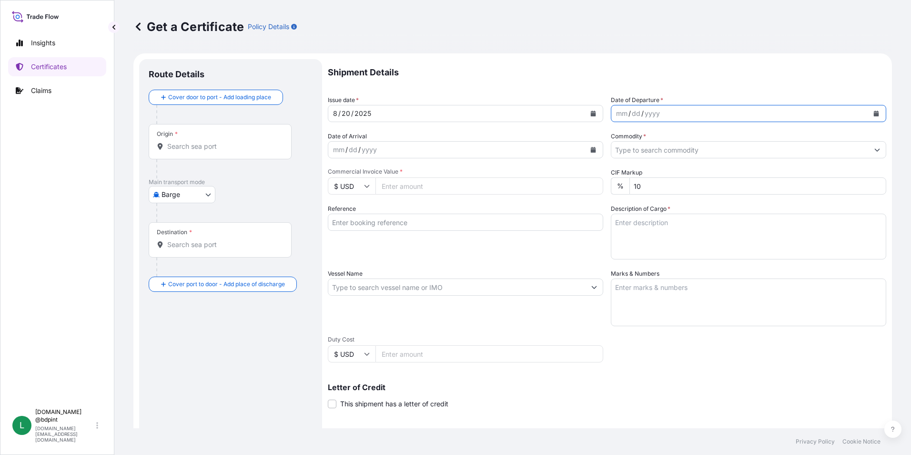
click at [869, 113] on button "Calendar" at bounding box center [876, 113] width 15 height 15
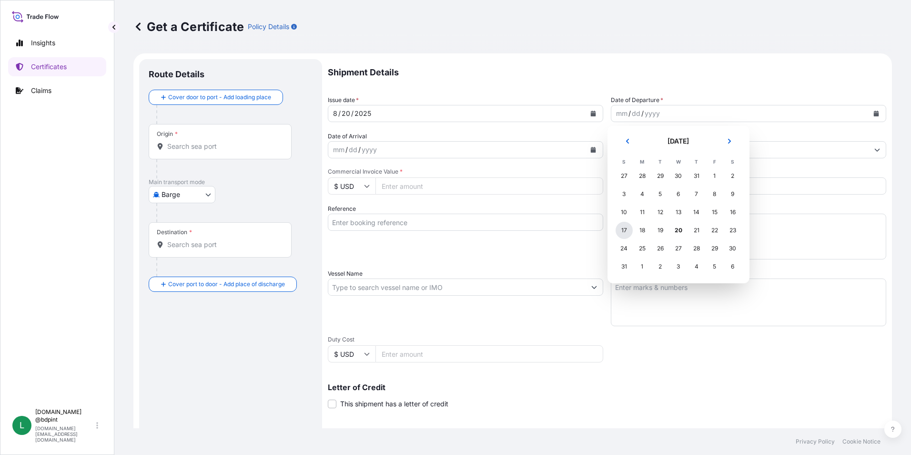
click at [627, 229] on div "17" at bounding box center [624, 230] width 17 height 17
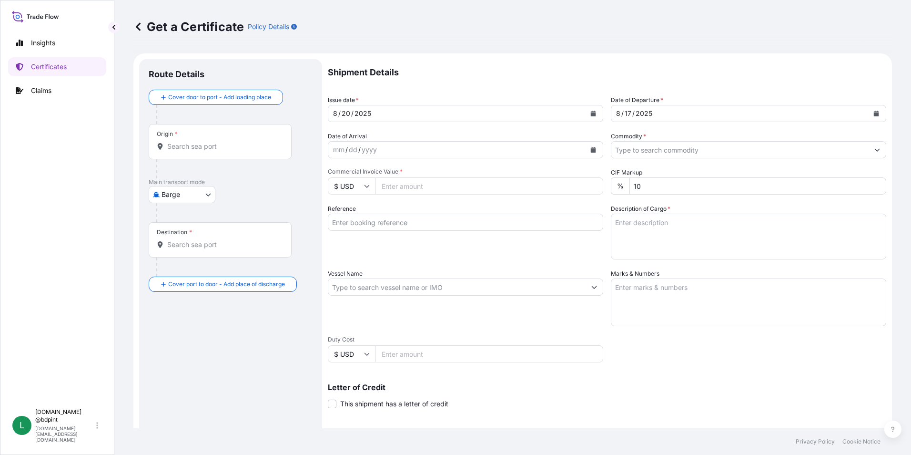
click at [586, 147] on button "Calendar" at bounding box center [593, 149] width 15 height 15
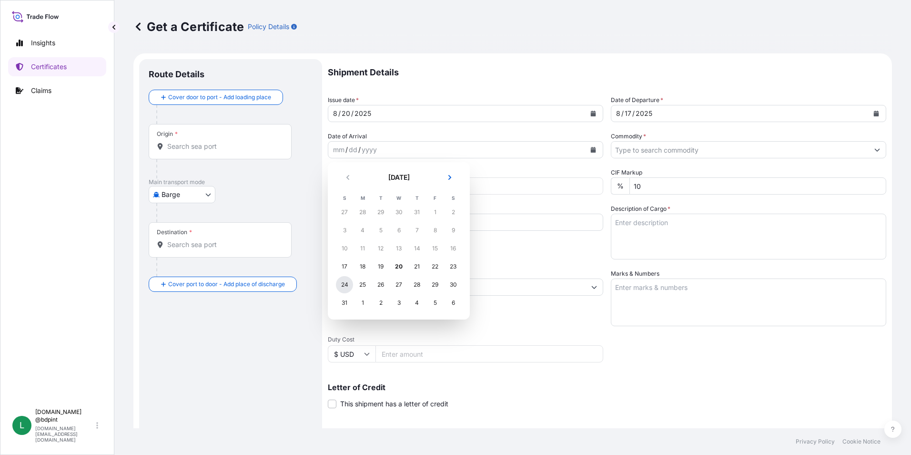
click at [345, 284] on div "24" at bounding box center [344, 284] width 17 height 17
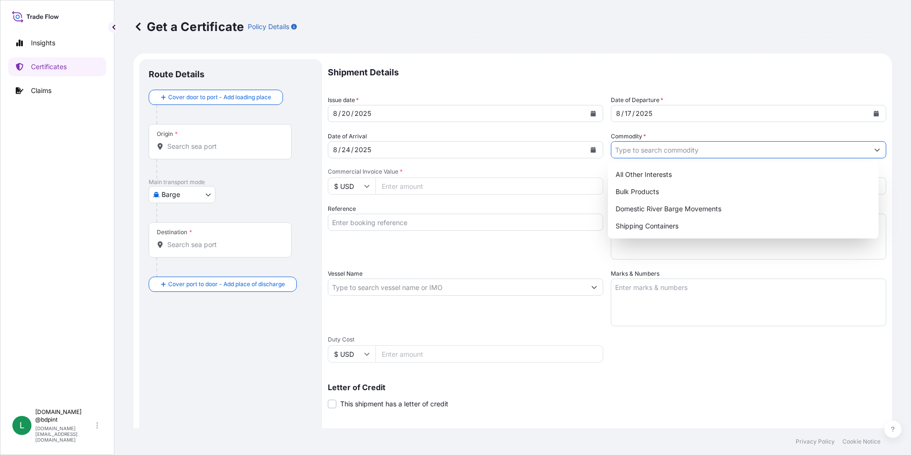
click at [724, 152] on input "Commodity *" at bounding box center [739, 149] width 257 height 17
click at [635, 225] on div "Shipping Containers" at bounding box center [744, 225] width 264 height 17
type input "Shipping Containers"
click at [645, 228] on div "Shipping Containers" at bounding box center [744, 225] width 264 height 17
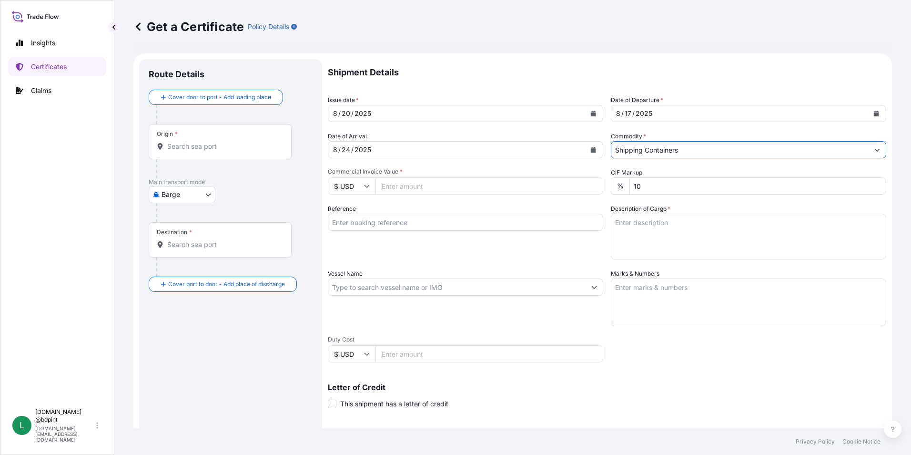
click at [427, 188] on input "Commercial Invoice Value *" at bounding box center [489, 185] width 228 height 17
type input "65008.35"
click at [452, 241] on div "Reference" at bounding box center [465, 231] width 275 height 55
click at [414, 224] on input "Reference" at bounding box center [465, 221] width 275 height 17
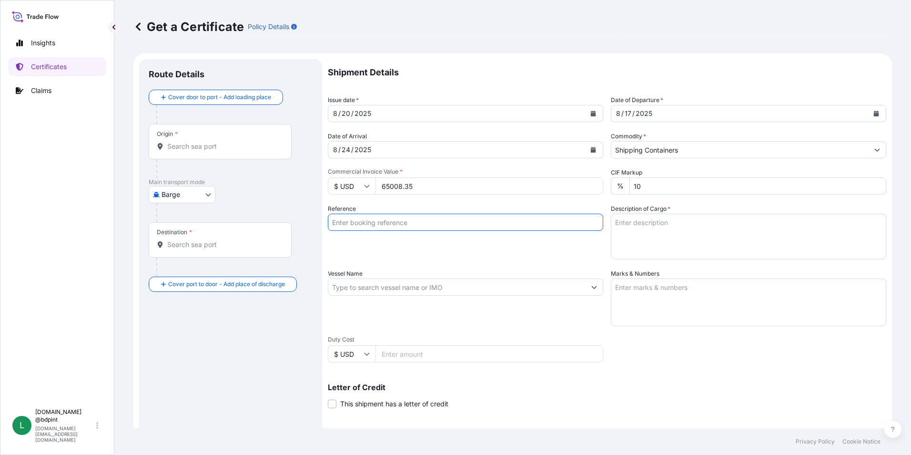
paste input "80000109132"
click at [400, 227] on input "80000109132" at bounding box center [465, 221] width 275 height 17
paste input "K-4187"
type input "80000109132 K-4187"
click at [495, 254] on div "Reference 80000109132 K-4187" at bounding box center [465, 231] width 275 height 55
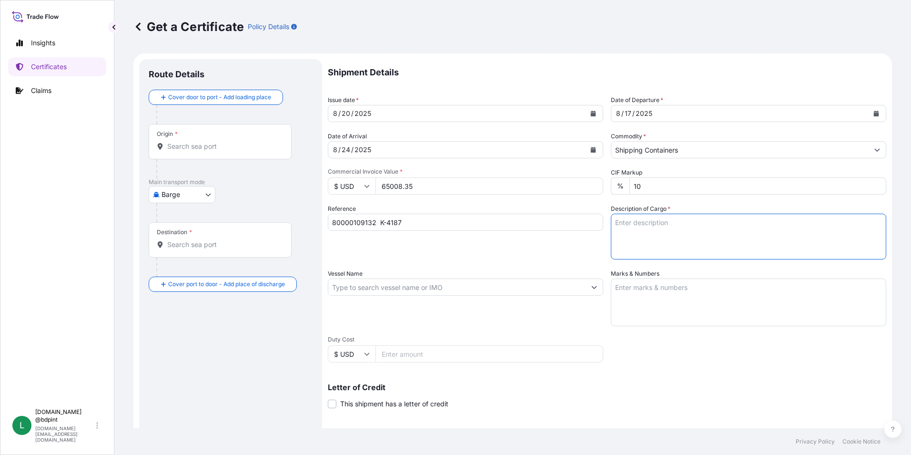
click at [680, 231] on textarea "Description of Cargo *" at bounding box center [748, 236] width 275 height 46
paste textarea "STOCK 10223 7418A\260"
click at [638, 242] on textarea "STOCK 10223 7418A\260" at bounding box center [748, 236] width 275 height 46
paste textarea "LUBRICATING OIL ADDITIVES"
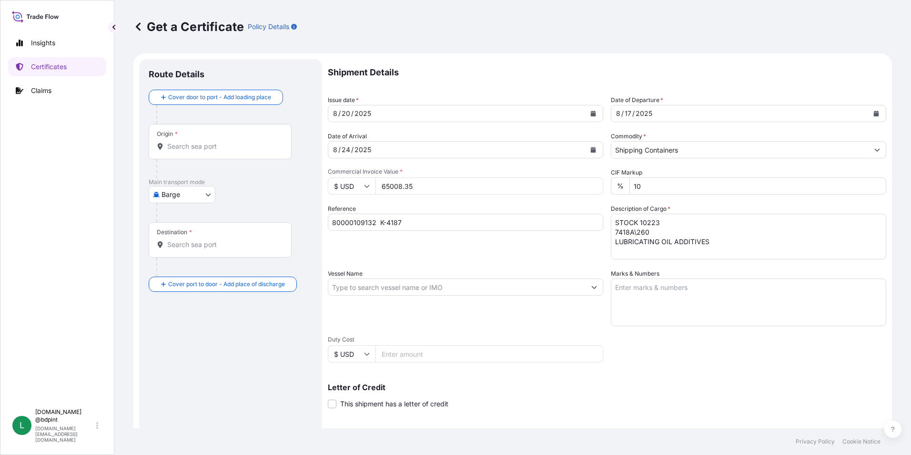
click at [637, 246] on textarea "STOCK 10223 7418A\260 LUBRICATING OIL ADDITIVES" at bounding box center [748, 236] width 275 height 46
click at [641, 253] on textarea "STOCK 10223 7418A\260 LUBRICATING OIL ADDITIVES" at bounding box center [748, 236] width 275 height 46
click at [724, 241] on textarea "STOCK 10223 7418A\260 LUBRICATING OIL ADDITIVES" at bounding box center [748, 236] width 275 height 46
paste textarea "80 DRUM"
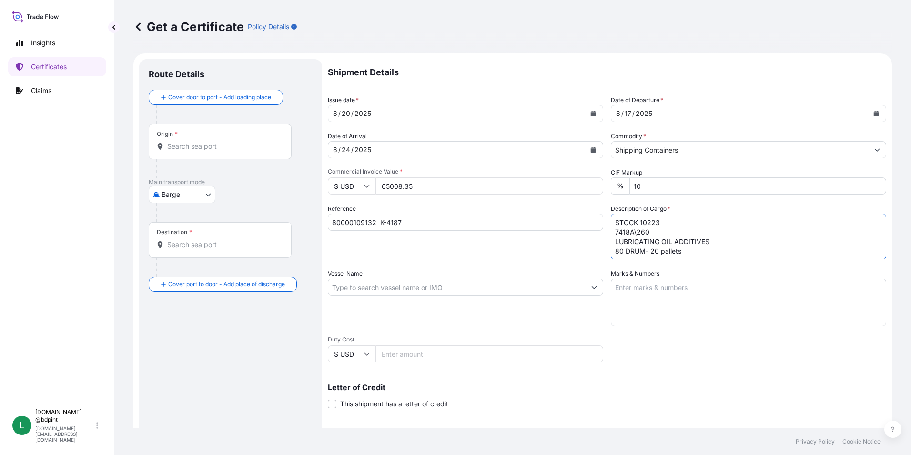
type textarea "STOCK 10223 7418A\260 LUBRICATING OIL ADDITIVES 80 DRUM- 20 pallets"
click at [375, 289] on input "Vessel Name" at bounding box center [456, 286] width 257 height 17
paste input "MAIPO"
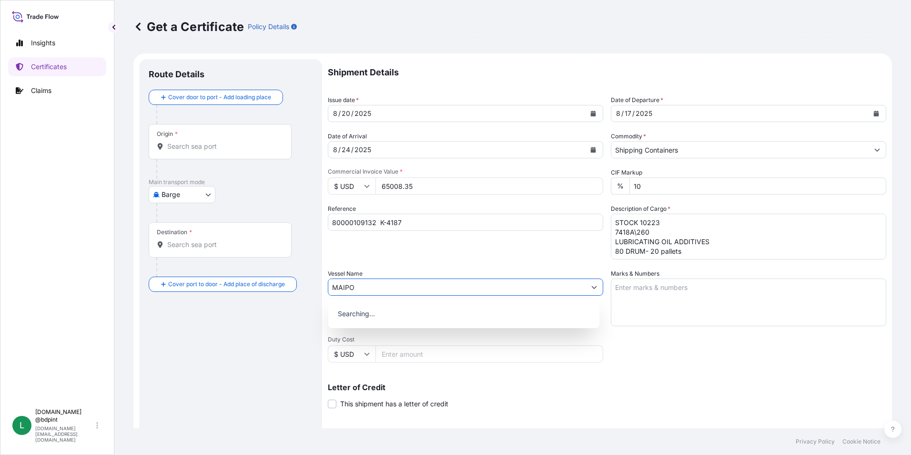
type input "MAIPO"
click at [696, 356] on div "Shipment Details Issue date * 8 / 20 / 2025 Date of Departure * 8 / 17 / 2025 D…" at bounding box center [607, 286] width 558 height 454
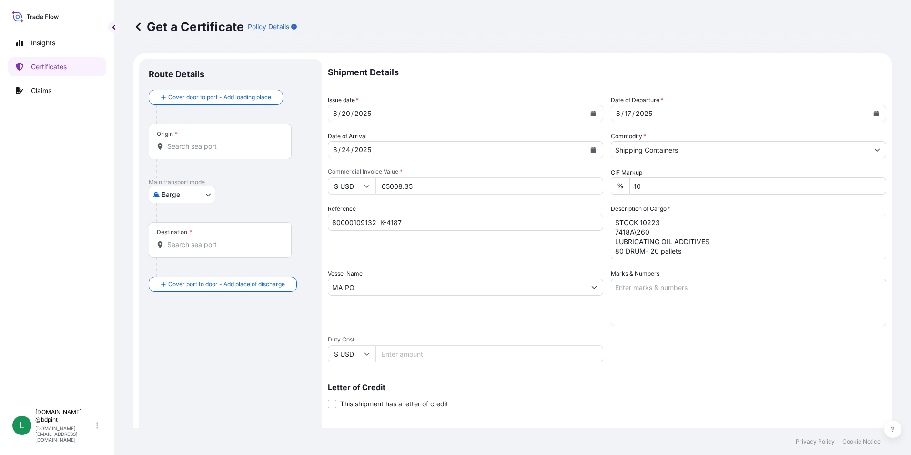
click at [703, 294] on textarea "Marks & Numbers" at bounding box center [748, 302] width 275 height 48
paste textarea "CONSIGNEE CONSIGNEE ORDER REFERENCE NUMBER SHIPPER ORDER NUMBER (LZ ORDER NUMBE…"
type textarea "CONSIGNEE CONSIGNEE ORDER REFERENCE NUMBER SHIPPER ORDER NUMBER (LZ ORDER NUMBE…"
click at [474, 313] on div "Vessel Name MAIPO" at bounding box center [465, 297] width 275 height 57
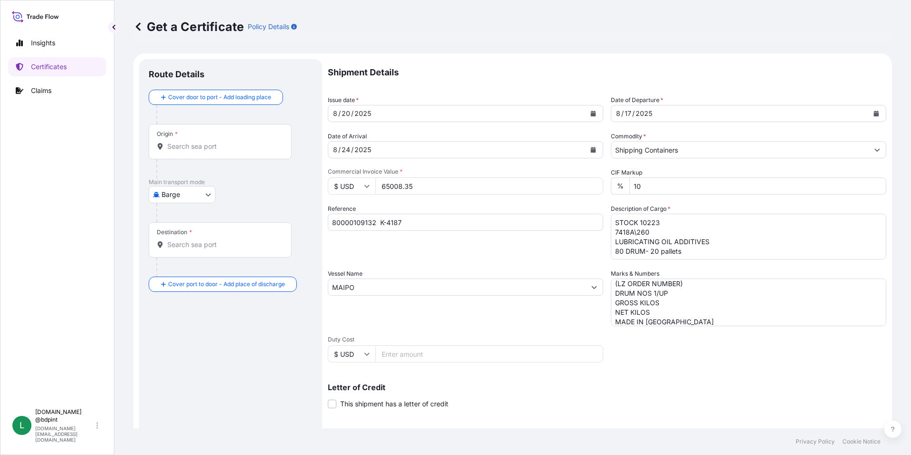
click at [167, 199] on body "0 options available. Insights Certificates Claims L lubrizol.docs @bdpint lubri…" at bounding box center [455, 227] width 911 height 455
click at [190, 272] on span "Ocean Vessel" at bounding box center [188, 271] width 42 height 10
select select "Ocean Vessel"
click at [199, 160] on div "Origin *" at bounding box center [220, 145] width 143 height 35
click at [199, 155] on input "Origin *" at bounding box center [223, 150] width 112 height 10
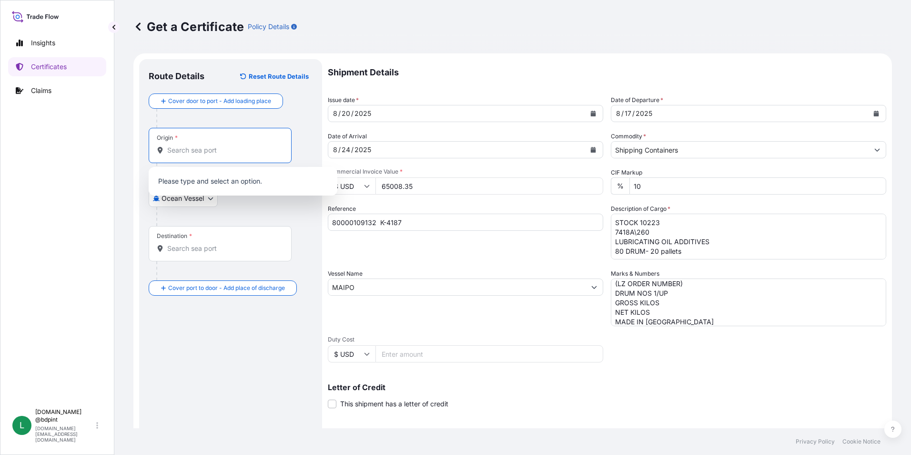
click at [199, 154] on input "Origin *" at bounding box center [223, 150] width 112 height 10
paste input "USMSY"
click at [209, 180] on span "USMSY - New Orleans, United States" at bounding box center [255, 183] width 149 height 19
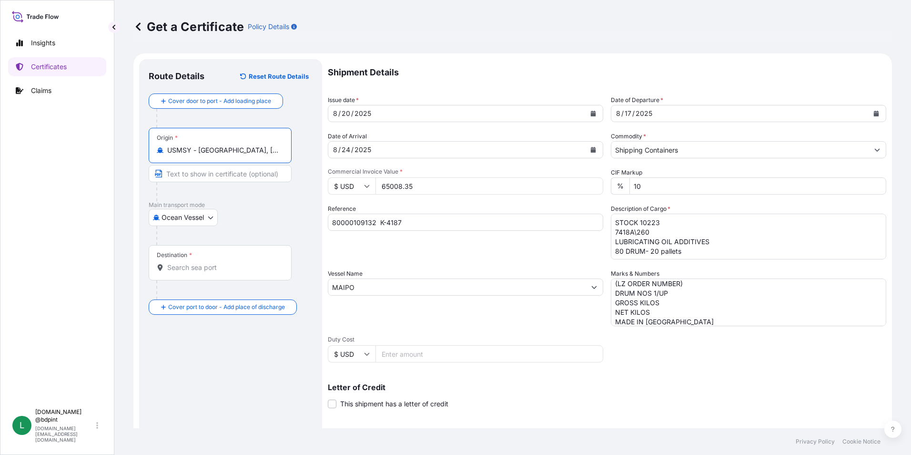
type input "USMSY - New Orleans, United States"
click at [207, 269] on input "Destination *" at bounding box center [223, 268] width 112 height 10
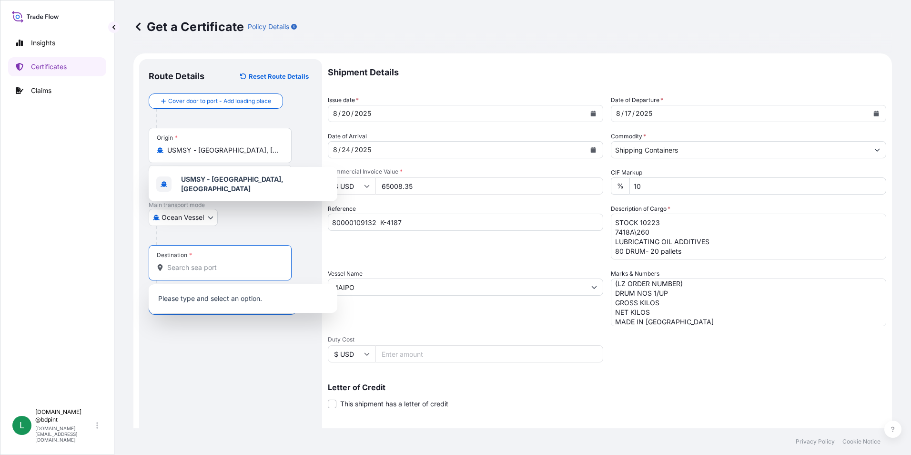
paste input "COCTG"
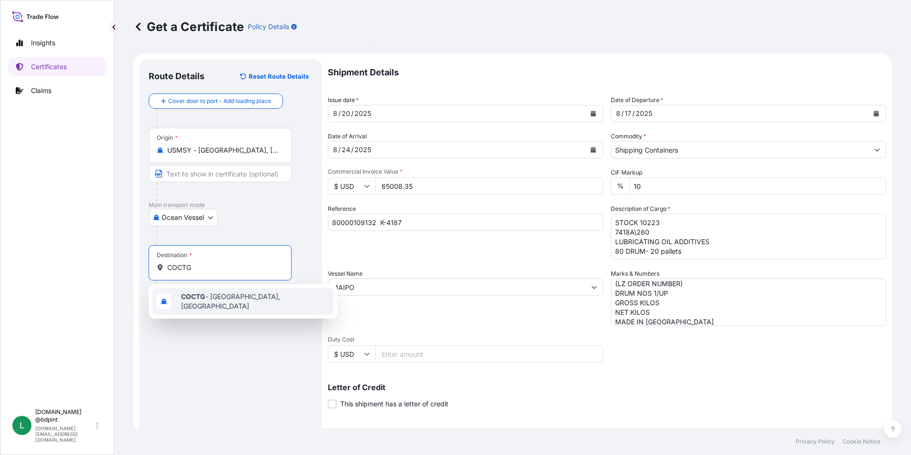
click at [207, 304] on span "COCTG - Cartagena, Colombia" at bounding box center [255, 301] width 149 height 19
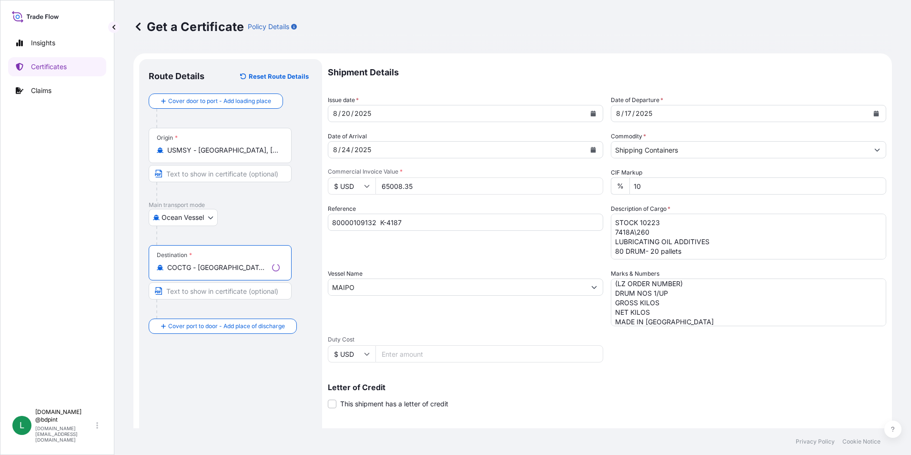
type input "COCTG - Cartagena, Colombia"
click at [505, 314] on div "Vessel Name MAIPO" at bounding box center [465, 297] width 275 height 57
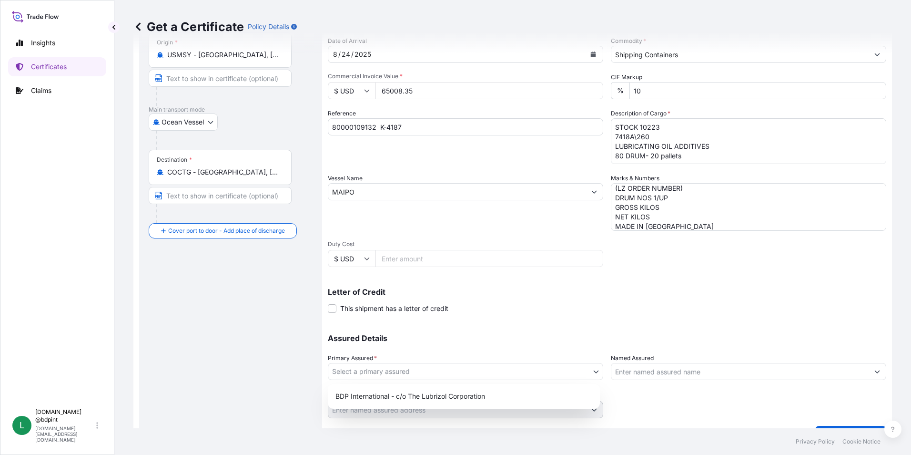
click at [416, 368] on body "1 option available. 0 options available. 1 option available. Insights Certifica…" at bounding box center [455, 227] width 911 height 455
click at [431, 396] on div "BDP International - c/o The Lubrizol Corporation" at bounding box center [464, 395] width 264 height 17
select select "31972"
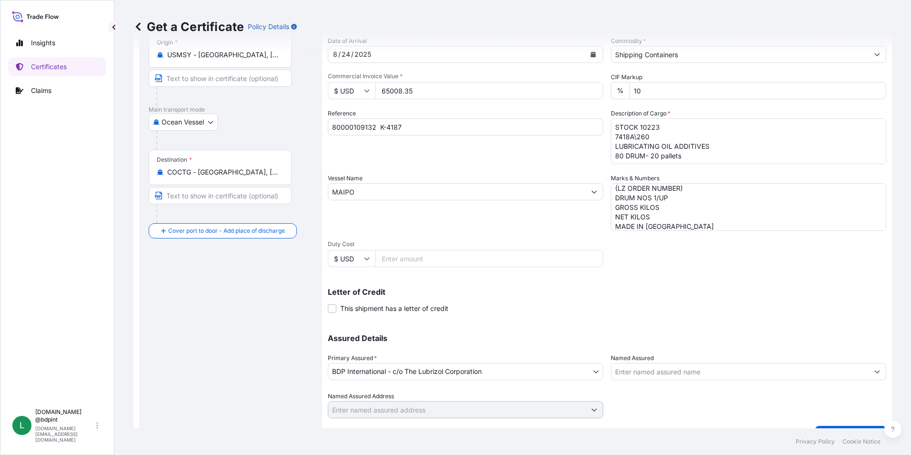
click at [652, 378] on input "Named Assured" at bounding box center [739, 371] width 257 height 17
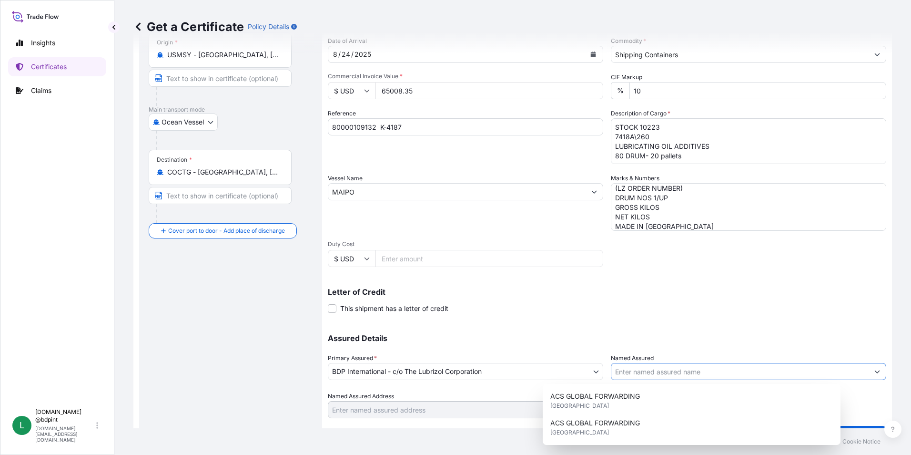
paste input "KEMIZOL SAS"
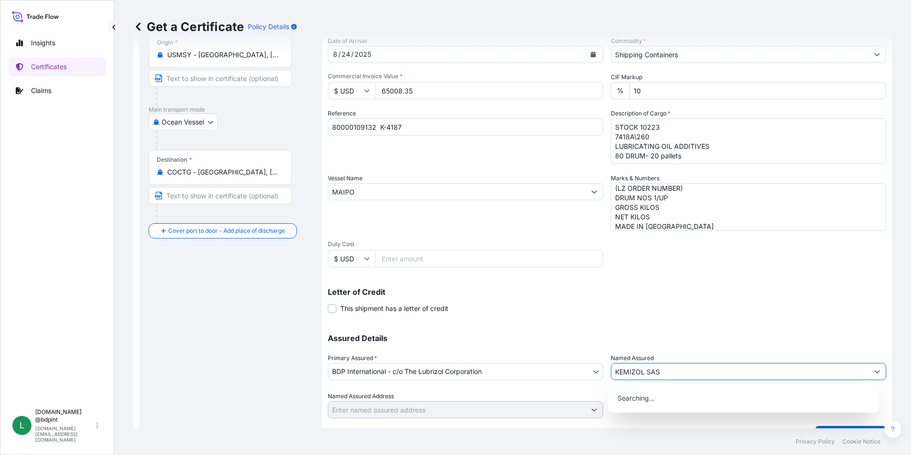
type input "KEMIZOL SAS"
click at [631, 322] on div "Shipment Details Issue date * 8 / 20 / 2025 Date of Departure * 8 / 17 / 2025 D…" at bounding box center [607, 191] width 558 height 454
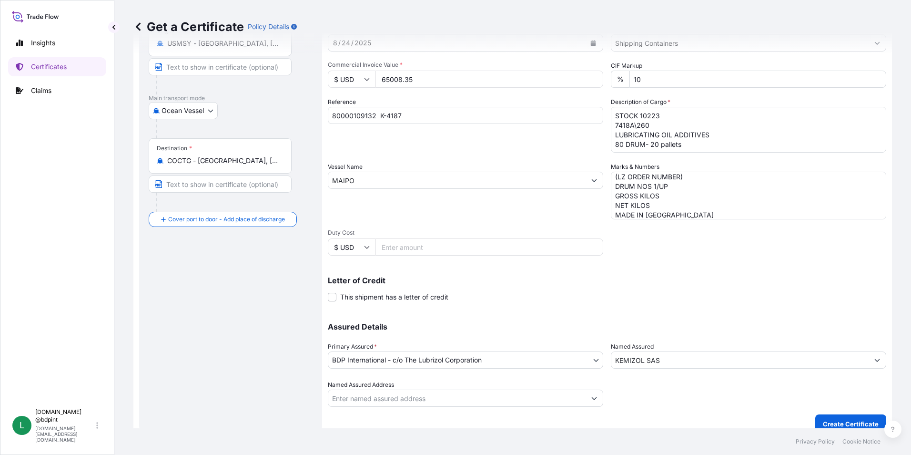
scroll to position [118, 0]
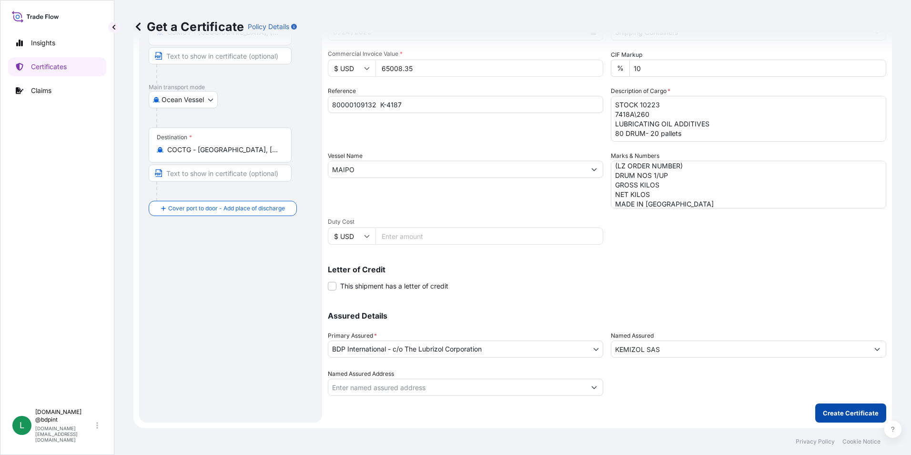
click at [825, 411] on p "Create Certificate" at bounding box center [851, 413] width 56 height 10
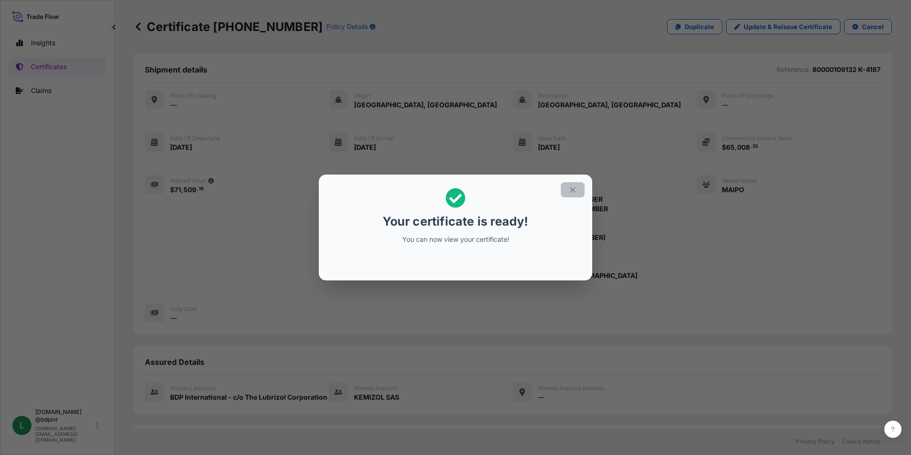
click at [578, 189] on button "button" at bounding box center [573, 189] width 24 height 15
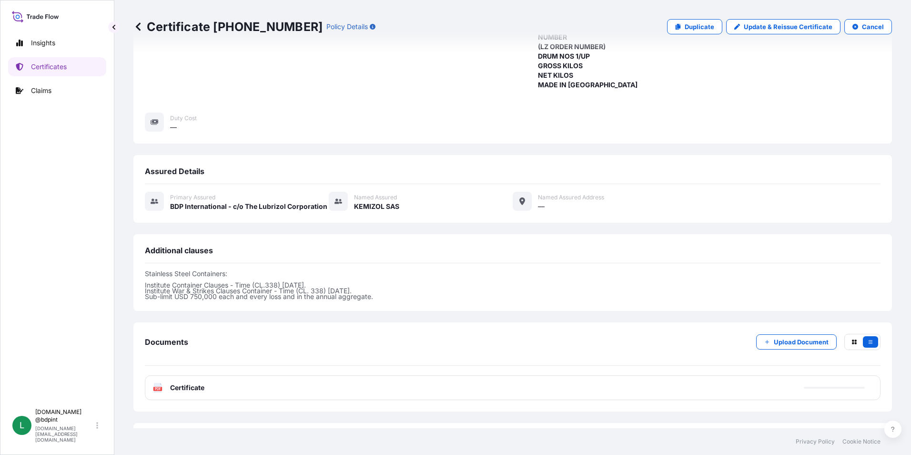
scroll to position [233, 0]
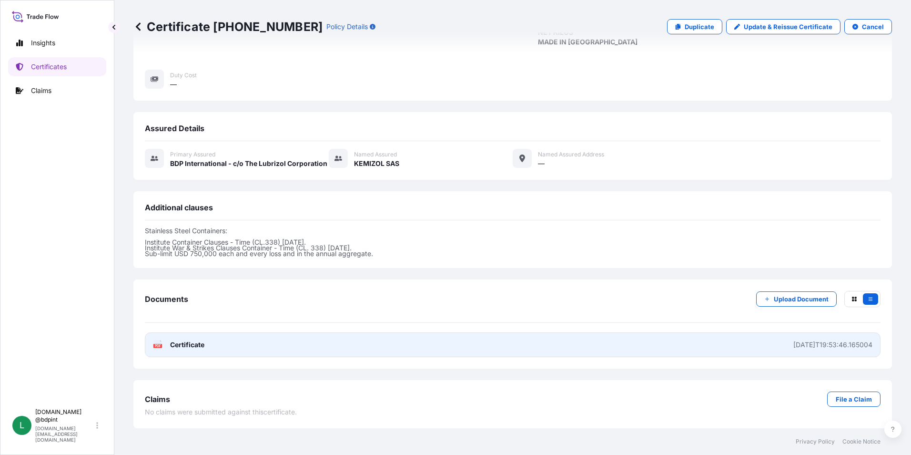
click at [537, 347] on link "PDF Certificate 2025-08-20T19:53:46.165004" at bounding box center [513, 344] width 736 height 25
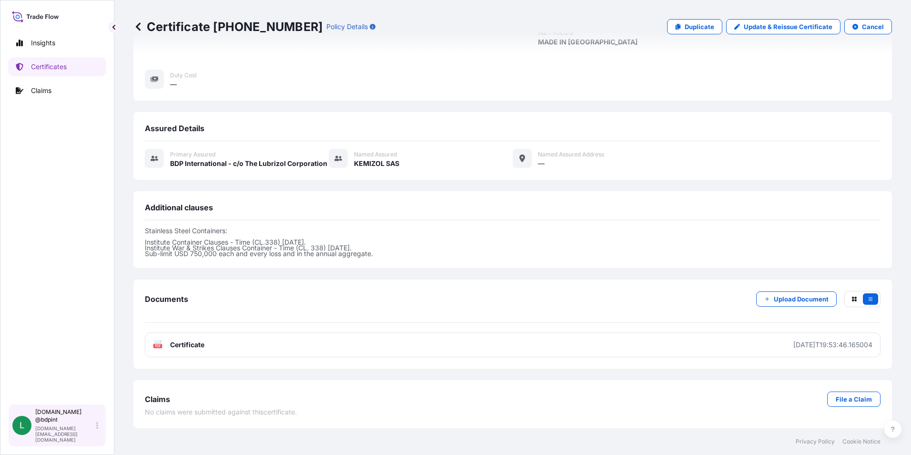
click at [72, 423] on p "lubrizol.docs @bdpint" at bounding box center [64, 415] width 59 height 15
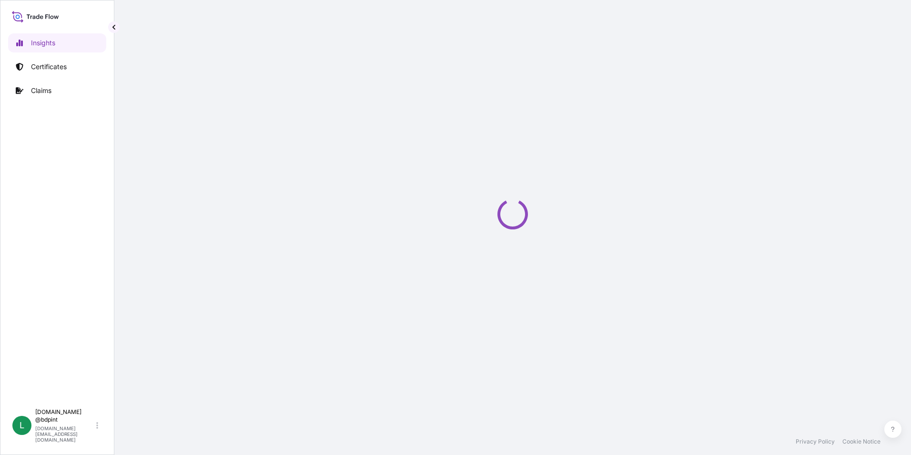
select select "2025"
